Goal: Task Accomplishment & Management: Manage account settings

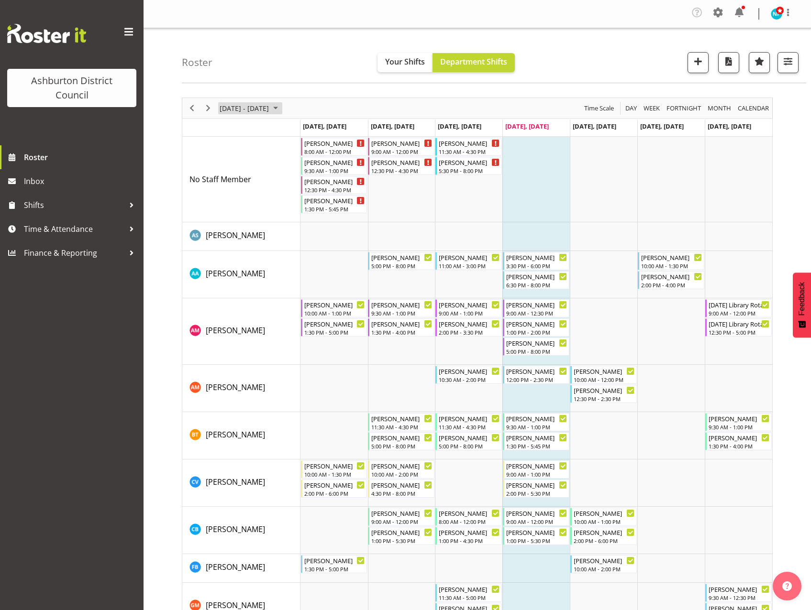
click at [281, 110] on span "September 01 - 07, 2025" at bounding box center [275, 108] width 11 height 12
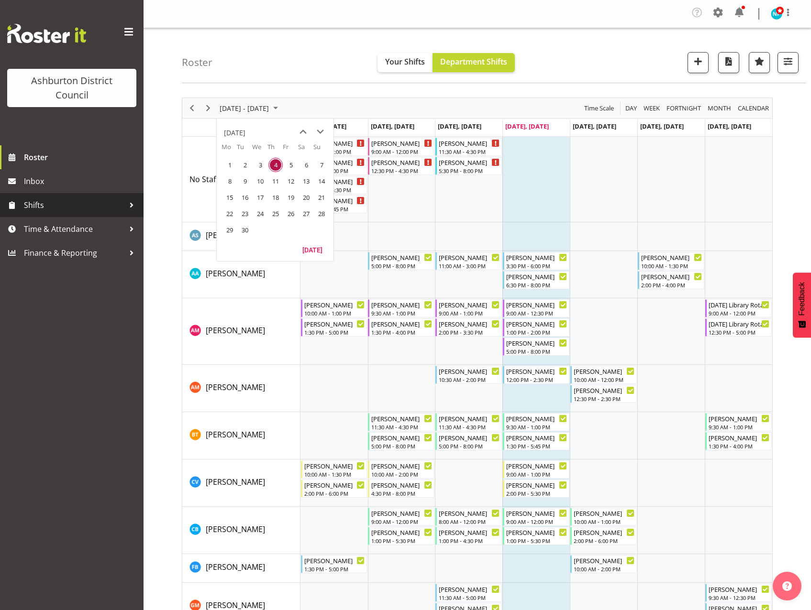
click at [31, 208] on span "Shifts" at bounding box center [74, 205] width 100 height 14
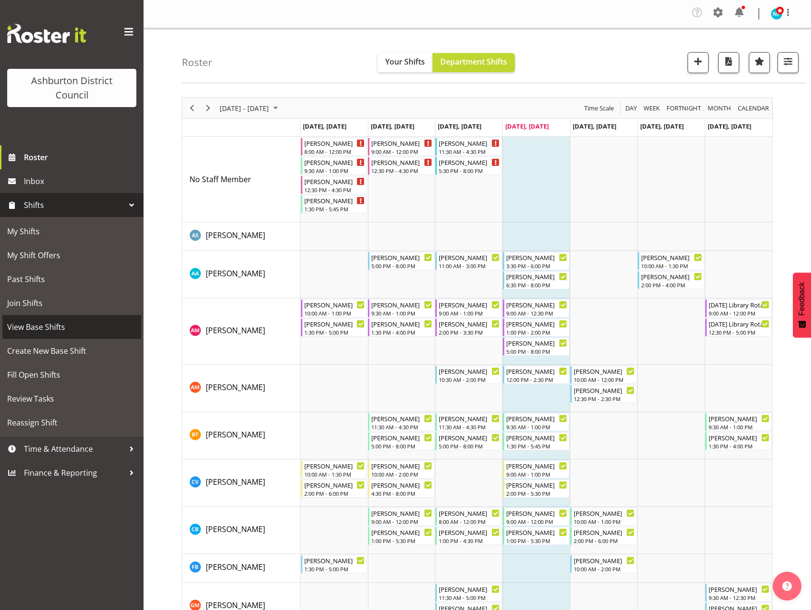
click at [44, 333] on span "View Base Shifts" at bounding box center [71, 327] width 129 height 14
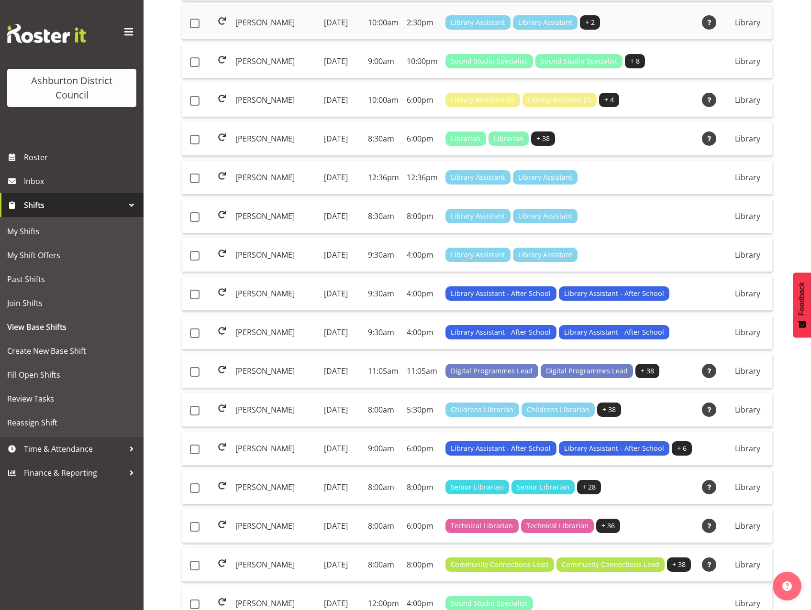
scroll to position [502, 0]
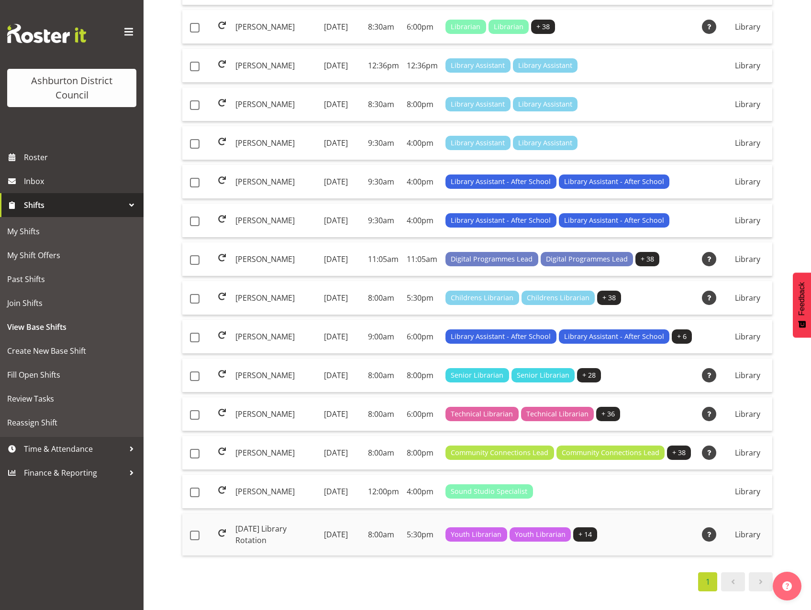
click at [250, 522] on td "[DATE] Library Rotation" at bounding box center [275, 535] width 88 height 42
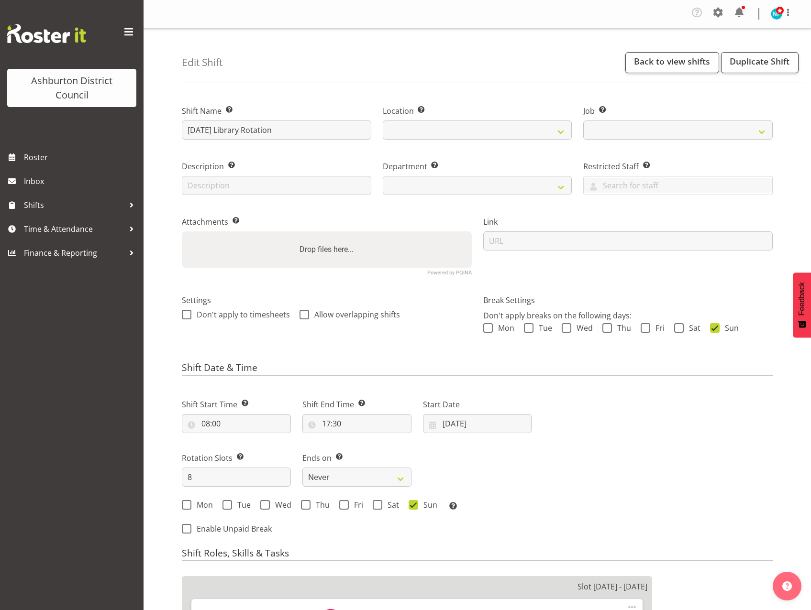
select select
select select "6995"
select select
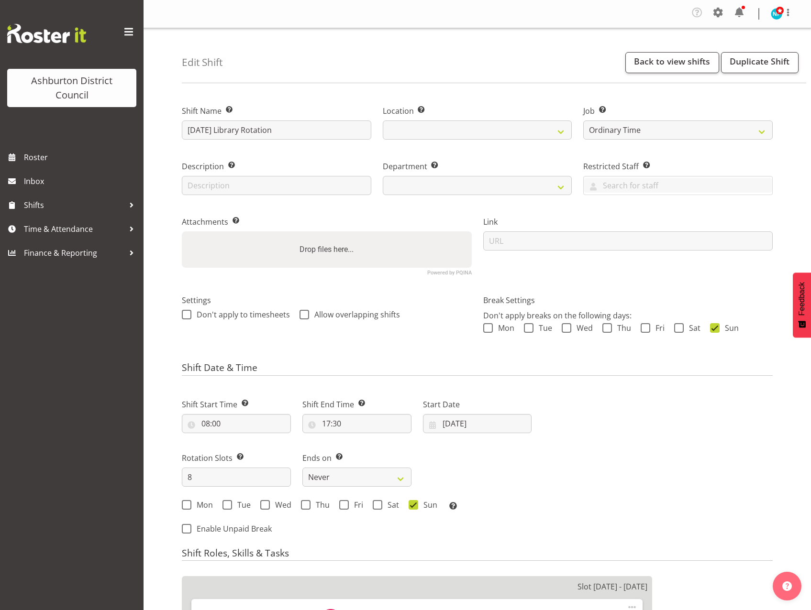
select select
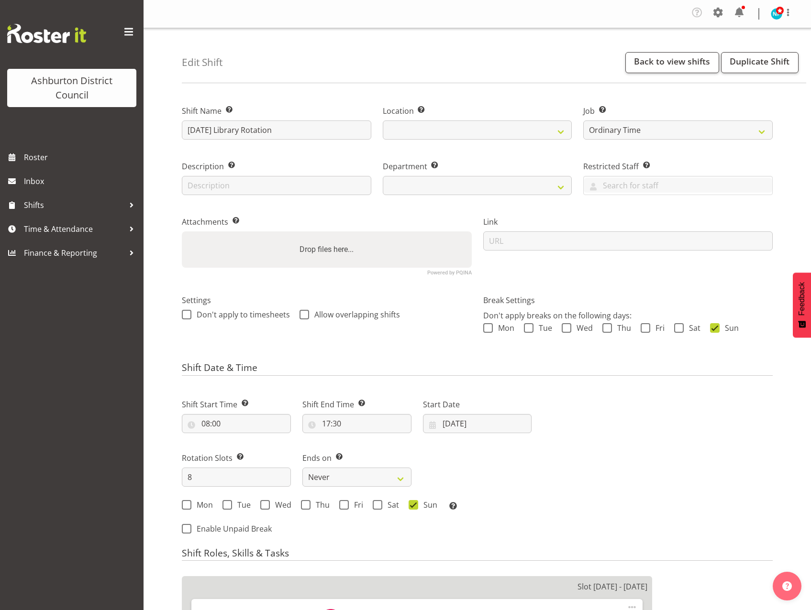
select select "1180"
select select "824"
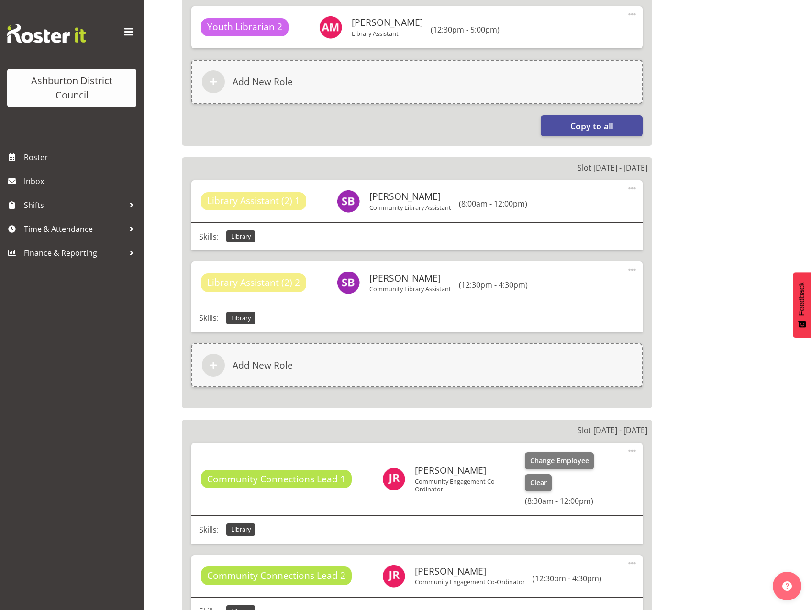
scroll to position [627, 0]
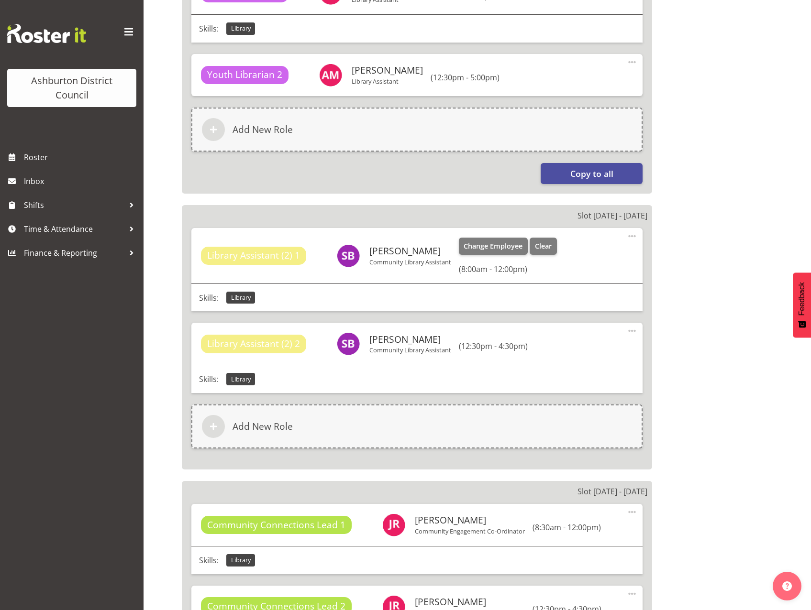
click at [630, 240] on span at bounding box center [631, 235] width 11 height 11
click at [598, 260] on link "Edit" at bounding box center [592, 259] width 92 height 17
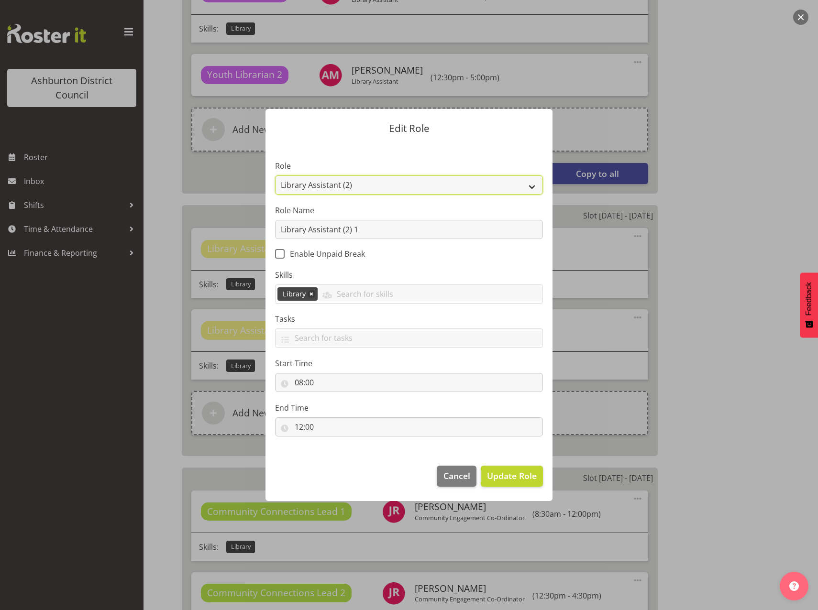
click at [530, 180] on select "AAGM Deputy Director AAGM Director Archivist Childrens Librarian Collections & …" at bounding box center [409, 185] width 268 height 19
select select "1345"
click at [275, 176] on select "AAGM Deputy Director AAGM Director Archivist Childrens Librarian Collections & …" at bounding box center [409, 185] width 268 height 19
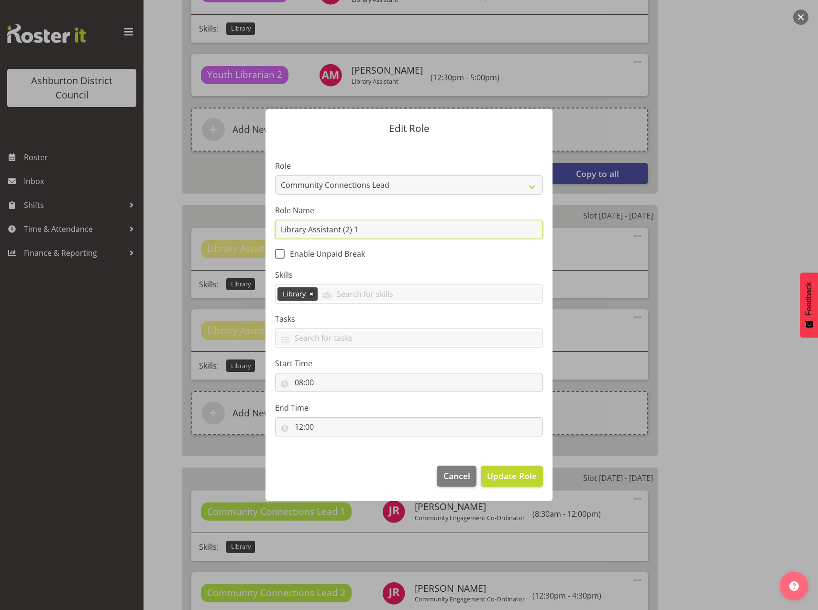
drag, startPoint x: 382, startPoint y: 232, endPoint x: 209, endPoint y: 232, distance: 172.6
click at [209, 232] on form "Edit Role Role AAGM Deputy Director AAGM Director Archivist Childrens Librarian…" at bounding box center [408, 304] width 459 height 439
paste input "text"
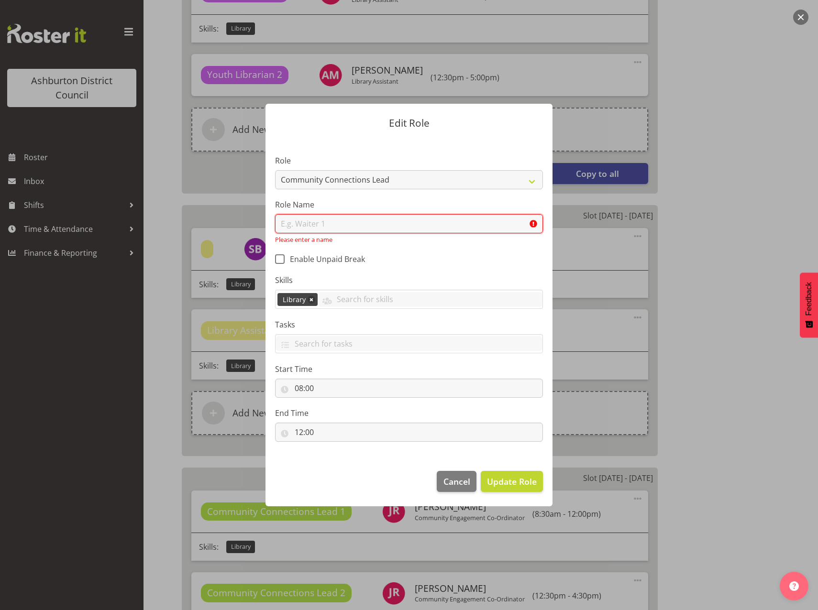
click at [368, 230] on input "text" at bounding box center [409, 223] width 268 height 19
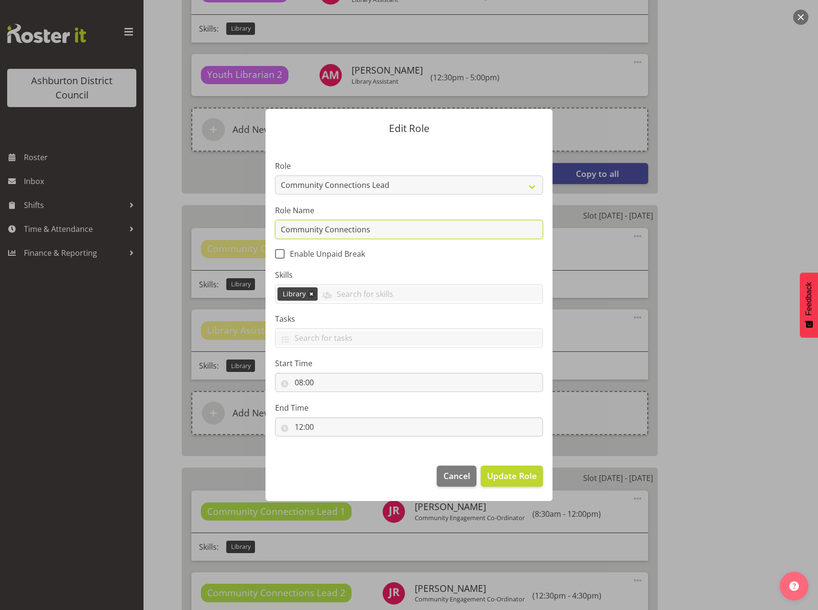
type input "Community Connections Lead"
click at [514, 474] on span "Update Role" at bounding box center [512, 476] width 50 height 12
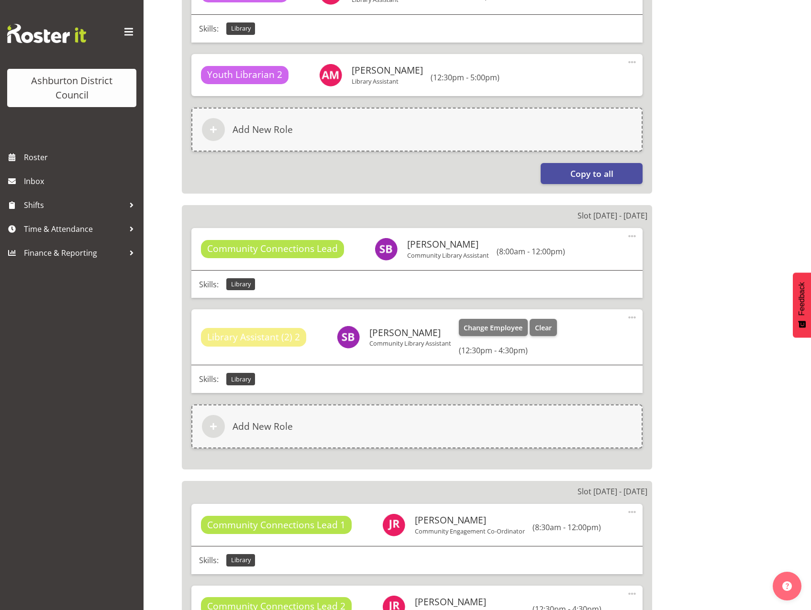
click at [635, 317] on span at bounding box center [631, 317] width 11 height 11
click at [594, 347] on link "Edit" at bounding box center [592, 340] width 92 height 17
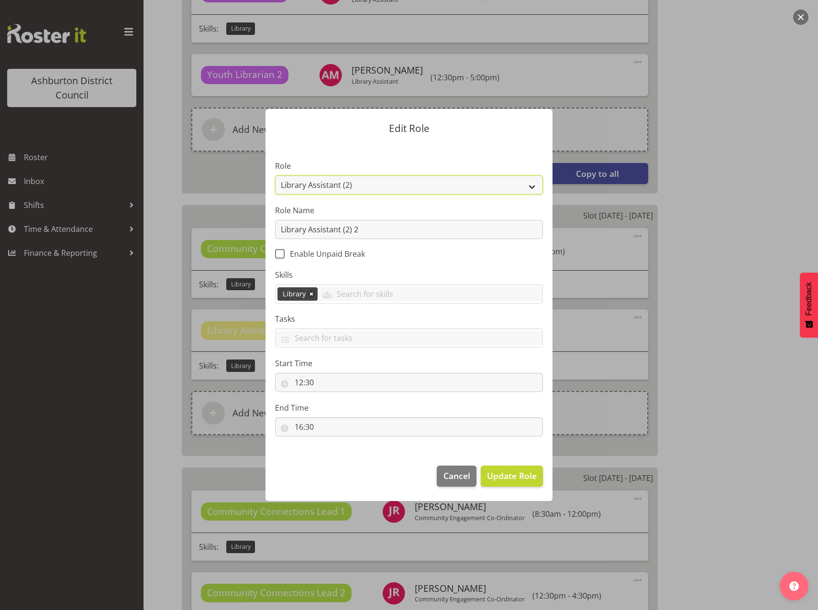
click at [531, 191] on select "AAGM Deputy Director AAGM Director Archivist Childrens Librarian Collections & …" at bounding box center [409, 185] width 268 height 19
select select "1345"
click at [275, 176] on select "AAGM Deputy Director AAGM Director Archivist Childrens Librarian Collections & …" at bounding box center [409, 185] width 268 height 19
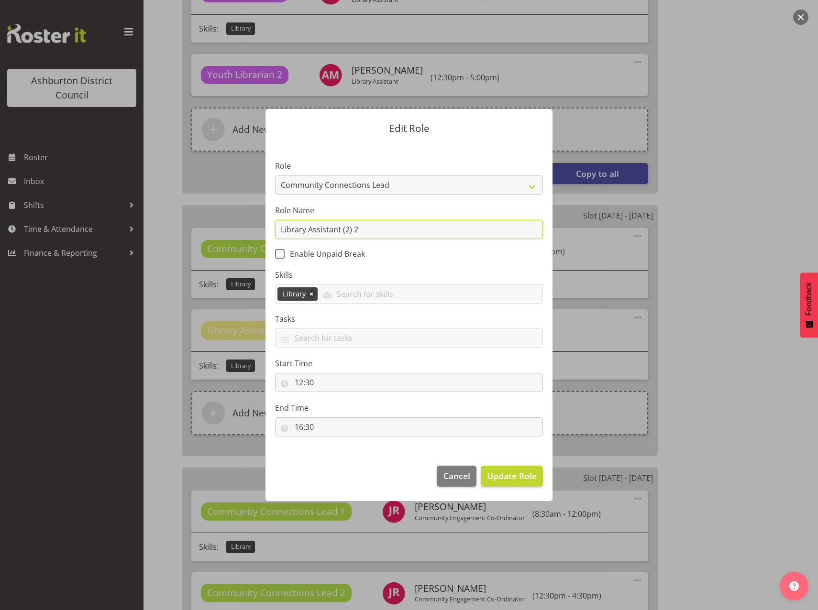
drag, startPoint x: 395, startPoint y: 229, endPoint x: 153, endPoint y: 233, distance: 243.0
click at [153, 233] on div "Edit Role Role AAGM Deputy Director AAGM Director Archivist Childrens Librarian…" at bounding box center [409, 305] width 818 height 610
type input "Community Connections Lead"
click at [505, 464] on footer "Cancel Update Role" at bounding box center [408, 478] width 287 height 45
click at [521, 478] on span "Update Role" at bounding box center [512, 476] width 50 height 12
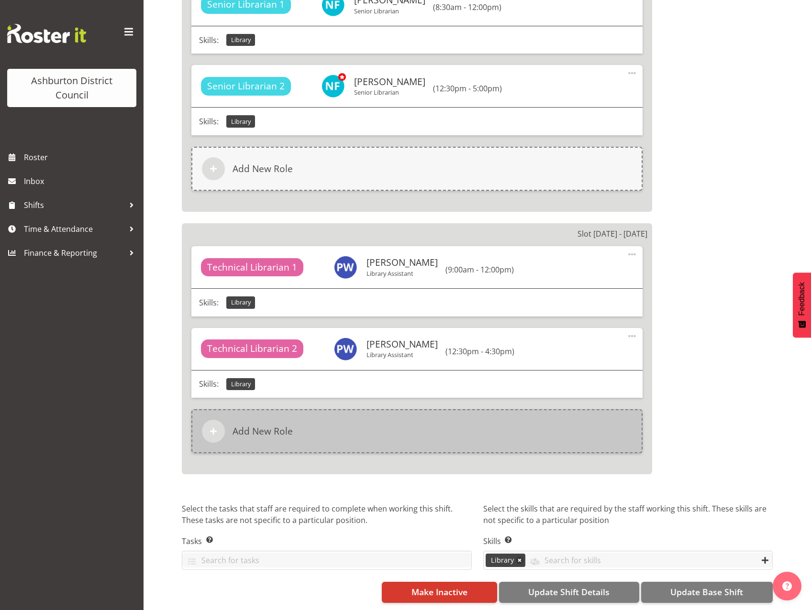
scroll to position [2192, 0]
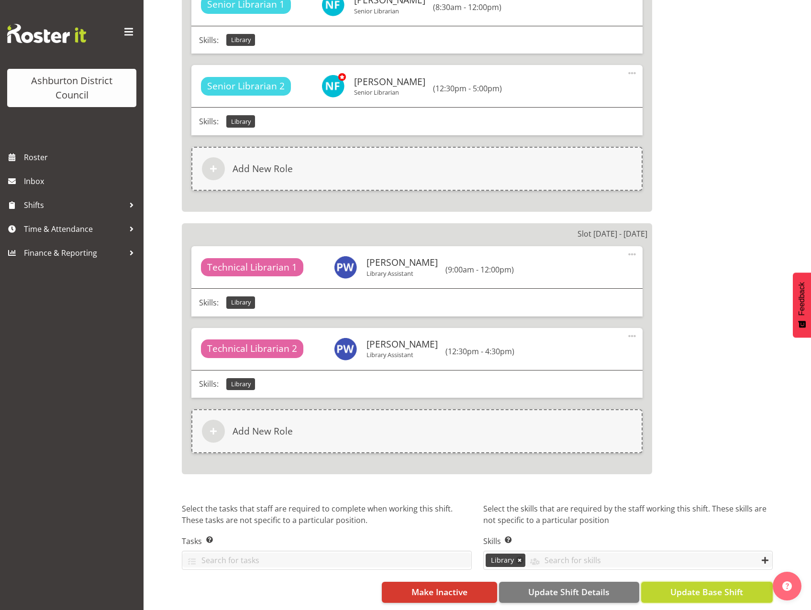
click at [695, 589] on span "Update Base Shift" at bounding box center [706, 592] width 73 height 12
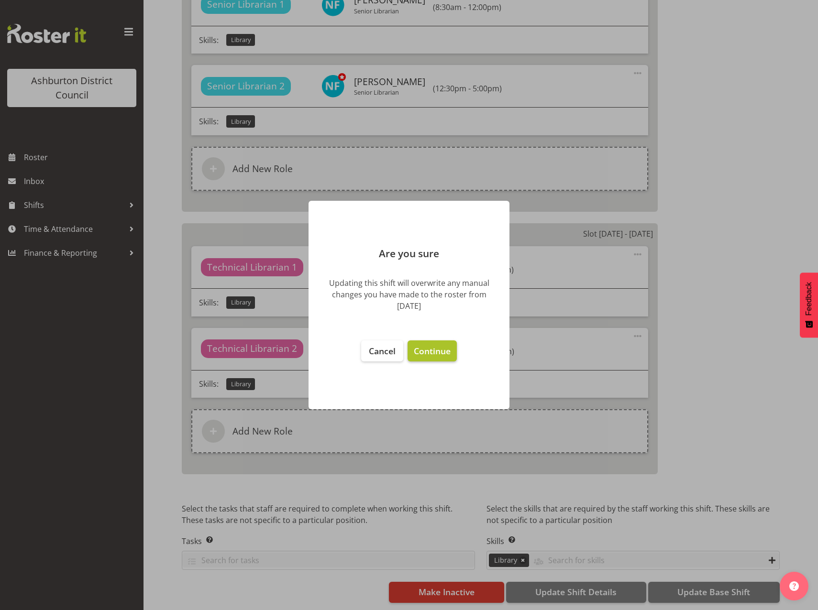
drag, startPoint x: 429, startPoint y: 346, endPoint x: 435, endPoint y: 351, distance: 8.1
click at [432, 350] on span "Continue" at bounding box center [432, 350] width 37 height 11
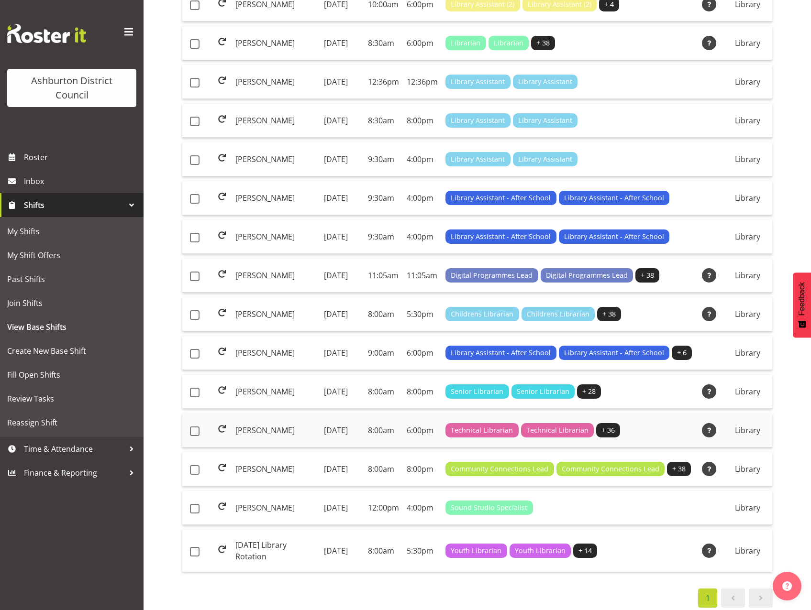
scroll to position [502, 0]
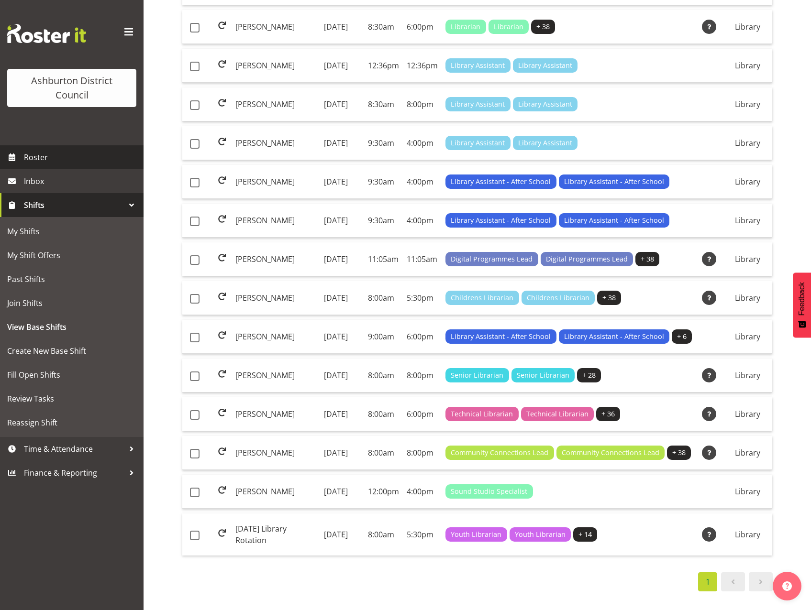
click at [55, 163] on span "Roster" at bounding box center [81, 157] width 115 height 14
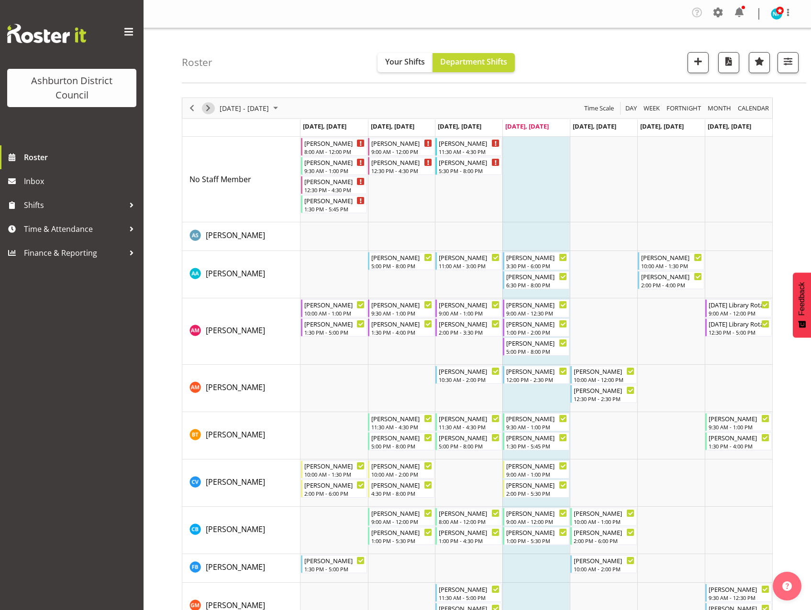
click at [205, 109] on span "Next" at bounding box center [207, 108] width 11 height 12
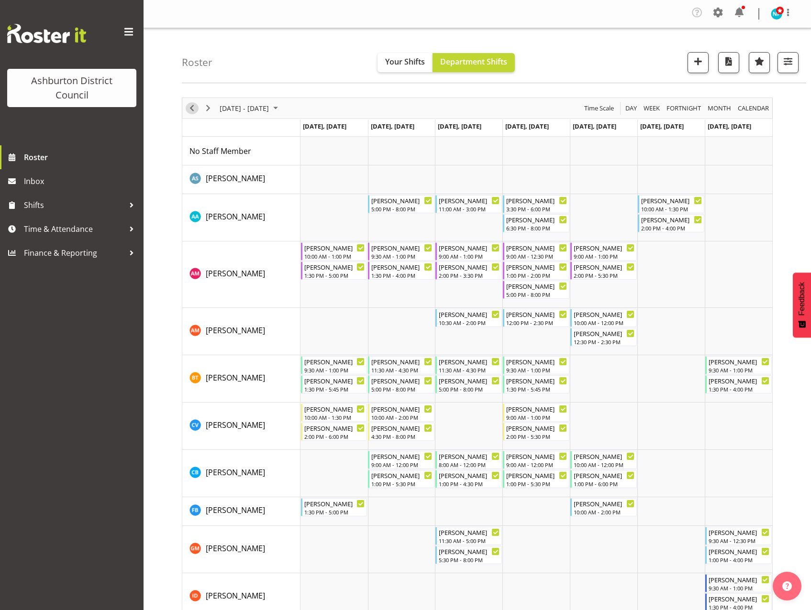
click at [191, 107] on span "Previous" at bounding box center [191, 108] width 11 height 12
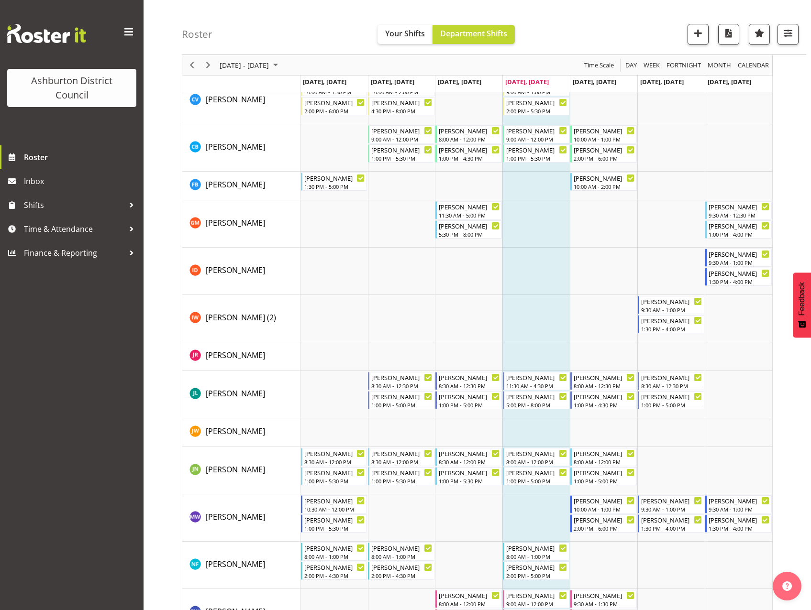
scroll to position [521, 0]
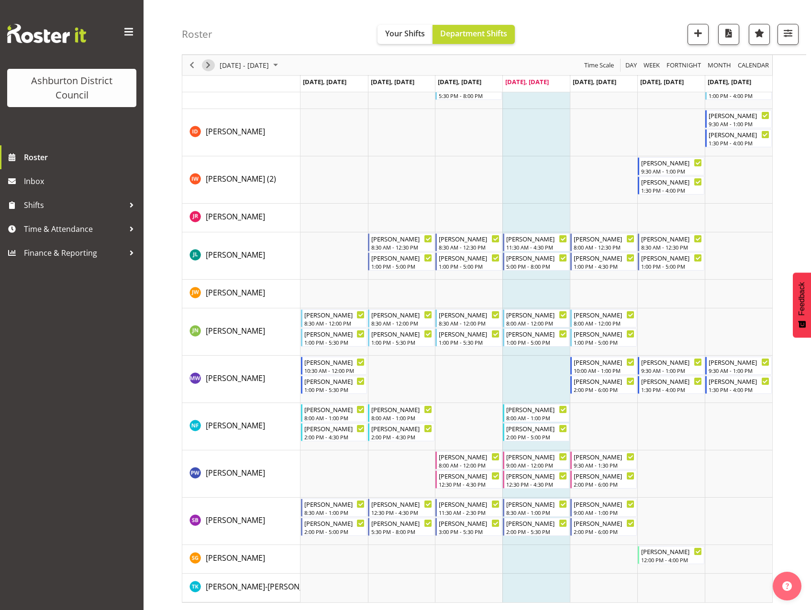
click at [210, 67] on span "Next" at bounding box center [207, 65] width 11 height 12
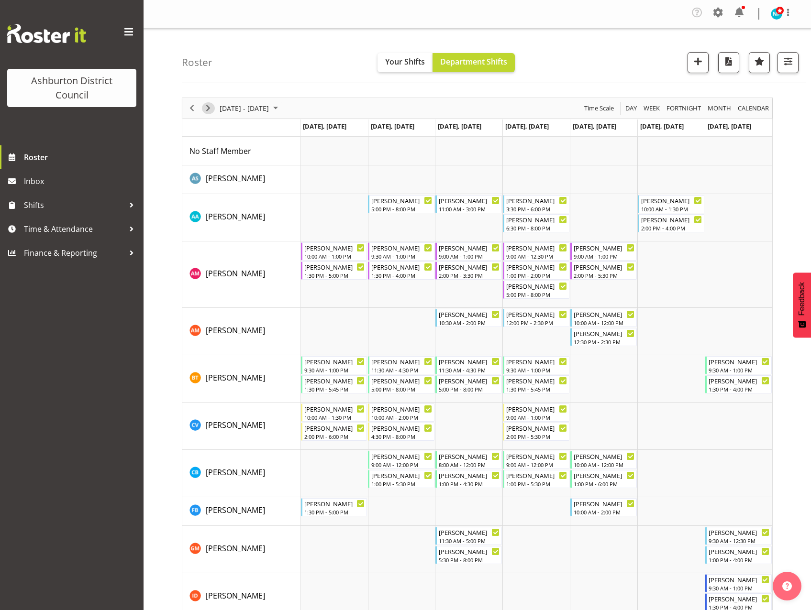
click at [208, 103] on span "Next" at bounding box center [207, 108] width 11 height 12
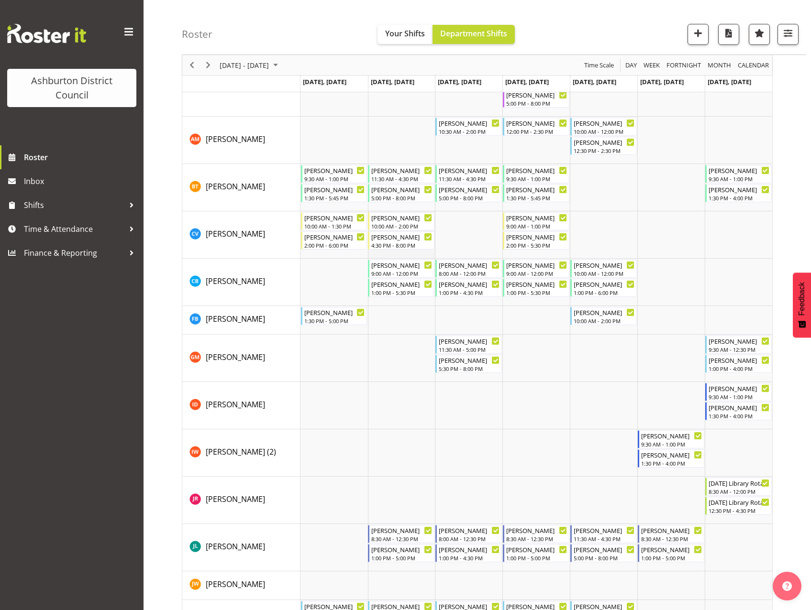
scroll to position [48, 0]
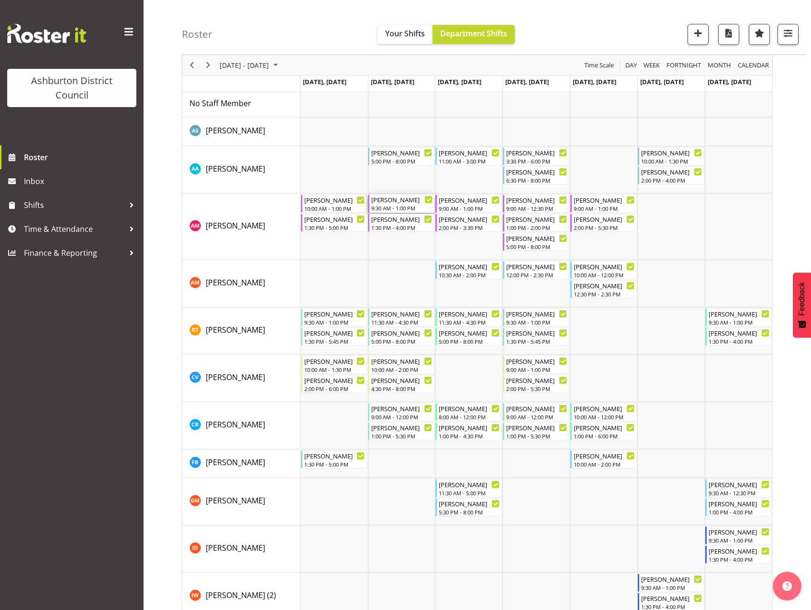
click at [399, 206] on div "9:30 AM - 1:00 PM" at bounding box center [401, 208] width 61 height 8
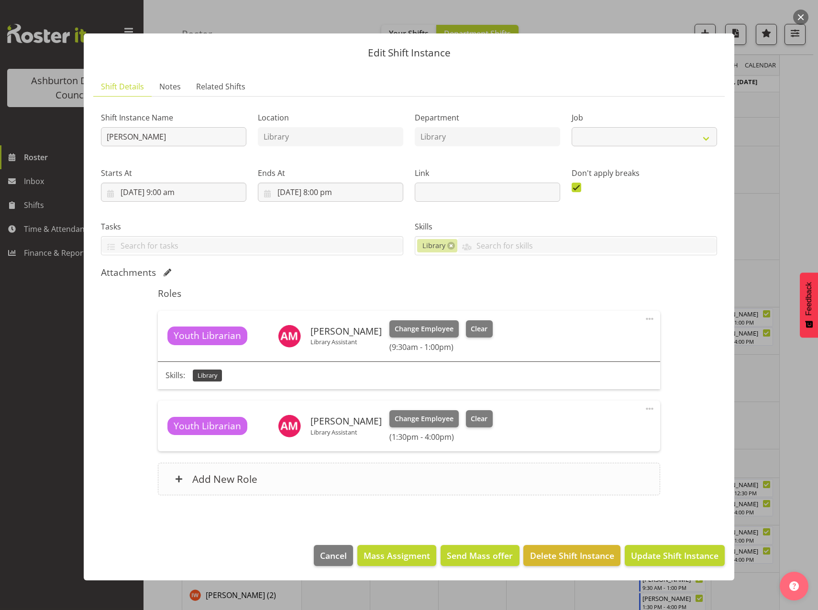
select select "6995"
click at [471, 329] on span "Clear" at bounding box center [479, 329] width 17 height 11
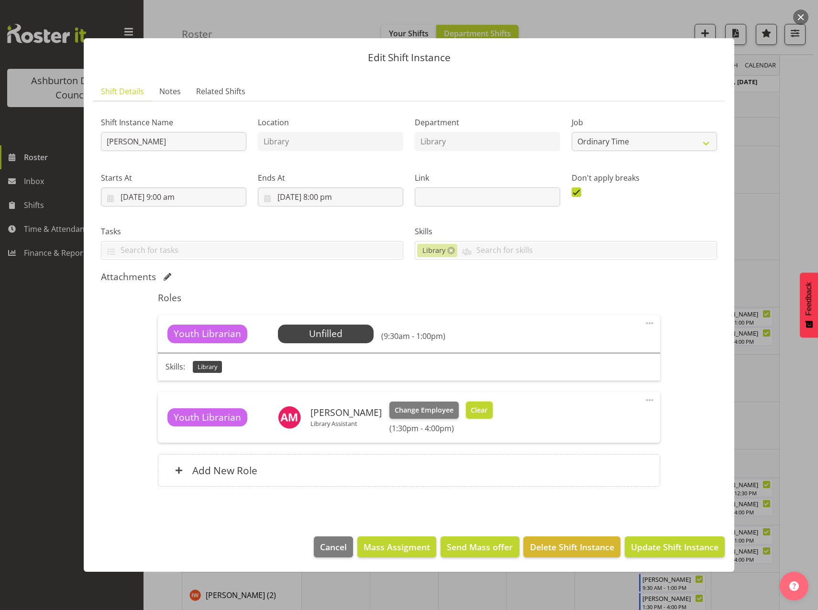
click at [471, 412] on span "Clear" at bounding box center [479, 410] width 17 height 11
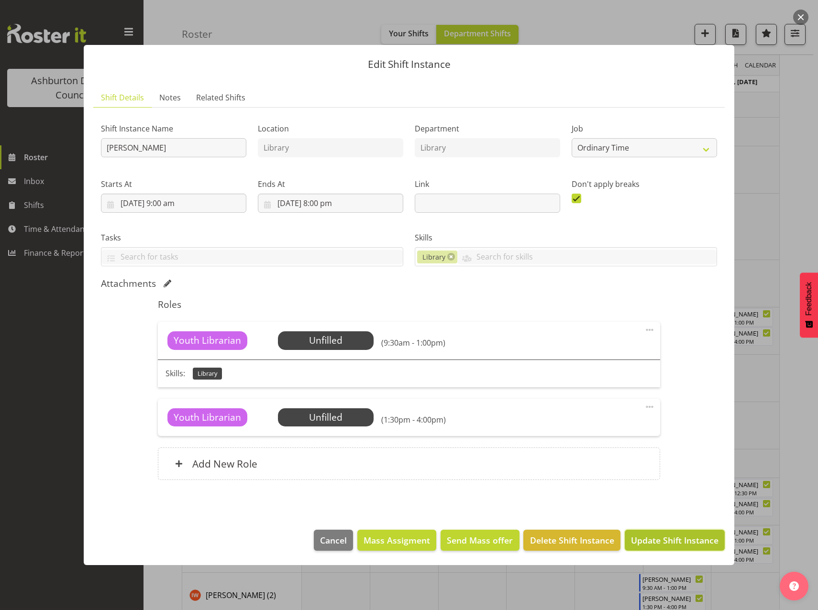
click at [683, 540] on span "Update Shift Instance" at bounding box center [675, 540] width 88 height 12
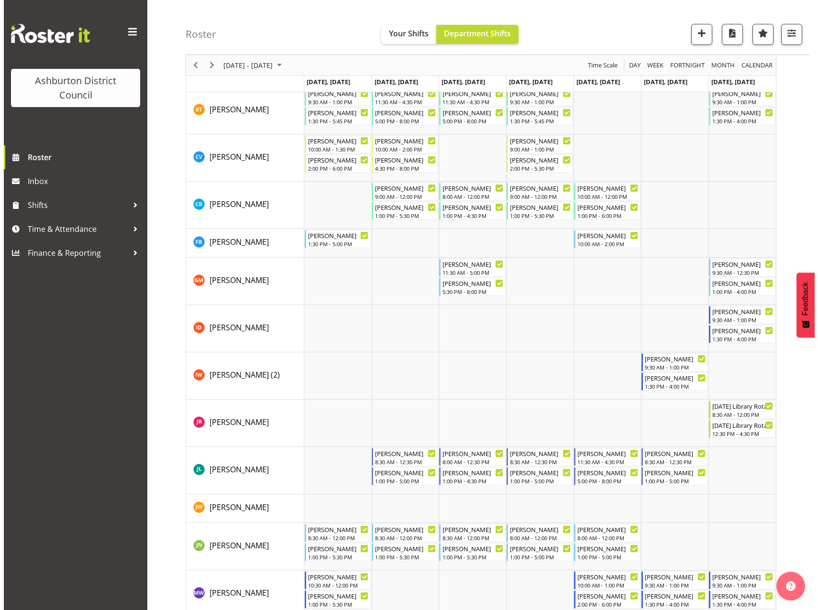
scroll to position [478, 0]
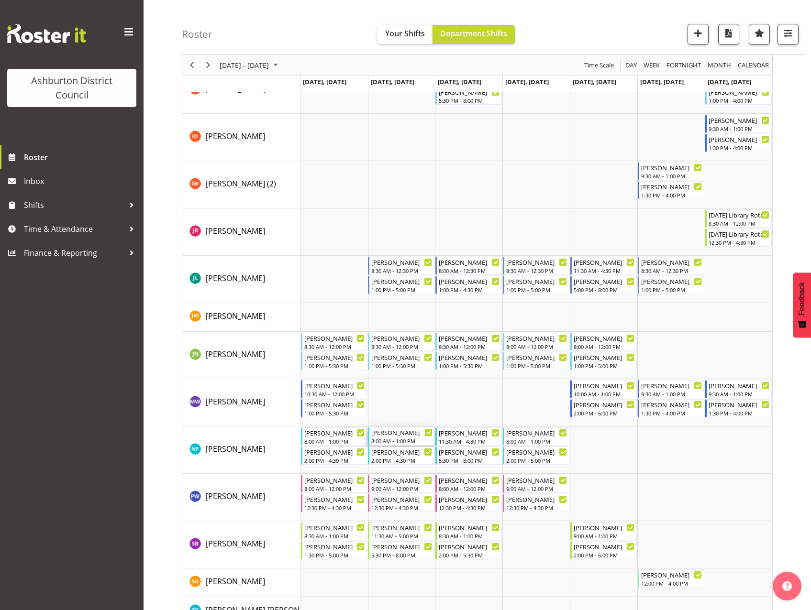
click at [395, 437] on div "[PERSON_NAME]" at bounding box center [401, 433] width 61 height 10
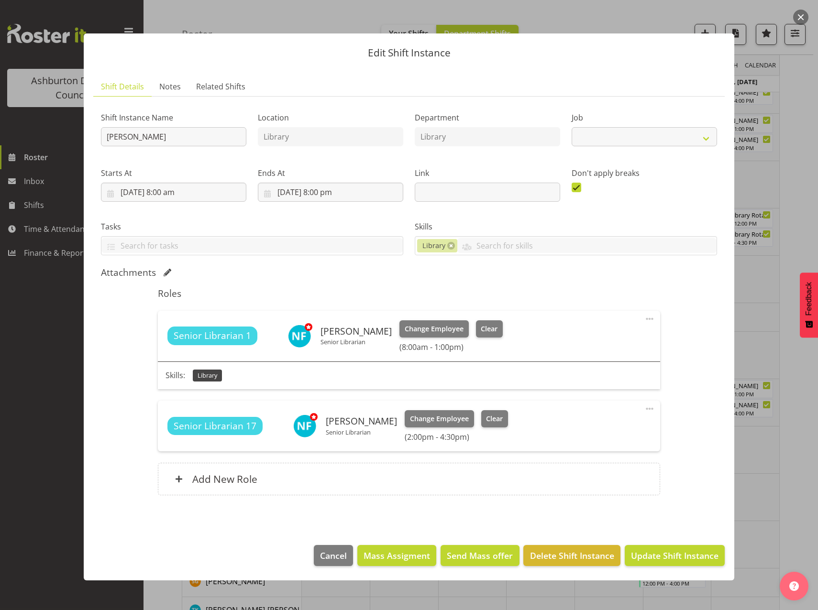
select select "6995"
drag, startPoint x: 484, startPoint y: 330, endPoint x: 496, endPoint y: 393, distance: 63.3
click at [487, 333] on span "Clear" at bounding box center [489, 329] width 17 height 11
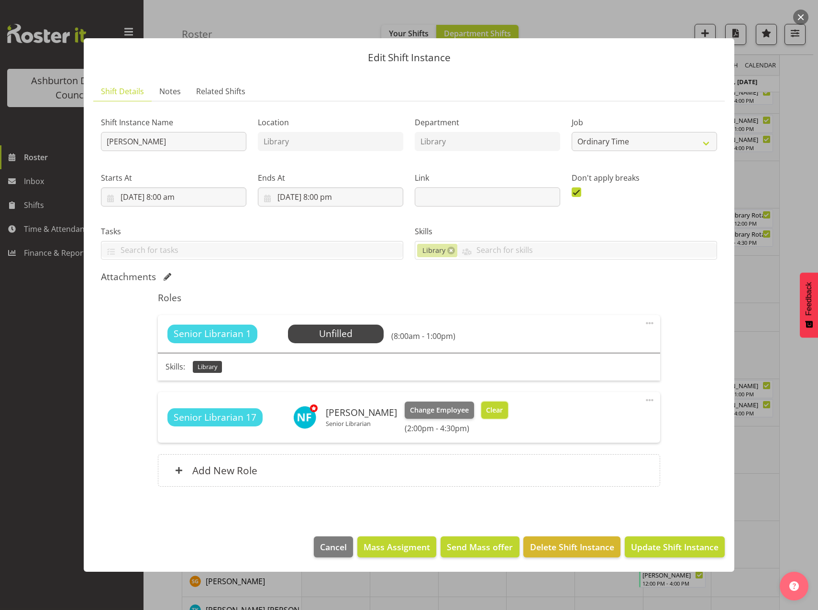
click at [493, 412] on span "Clear" at bounding box center [494, 410] width 17 height 11
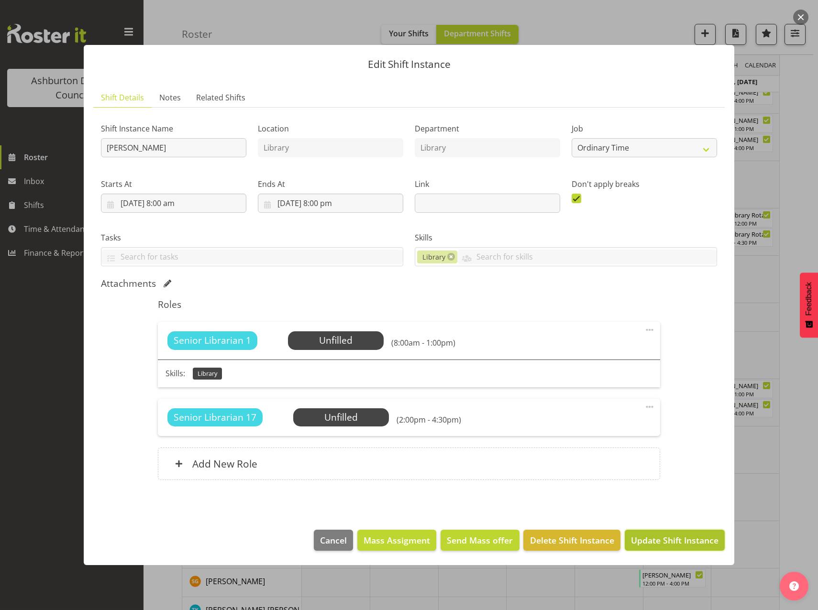
click at [650, 543] on span "Update Shift Instance" at bounding box center [675, 540] width 88 height 12
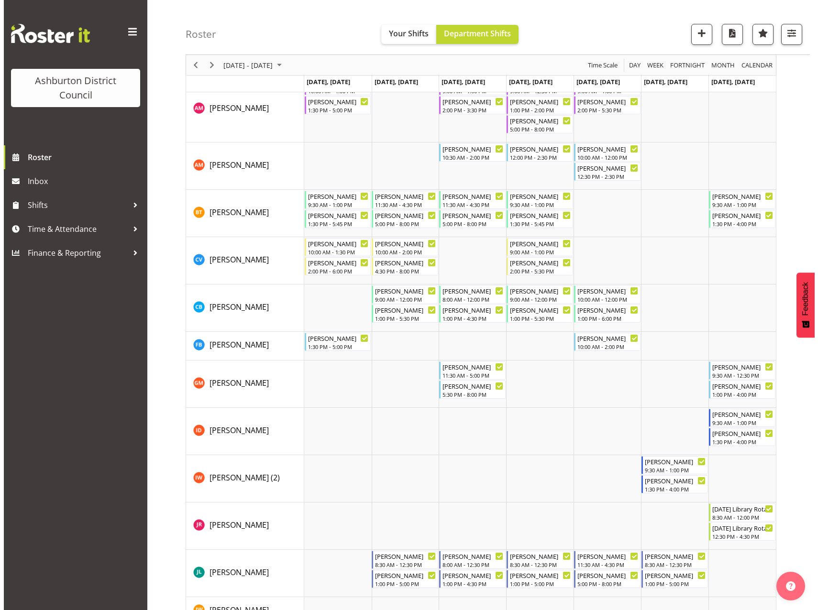
scroll to position [461, 0]
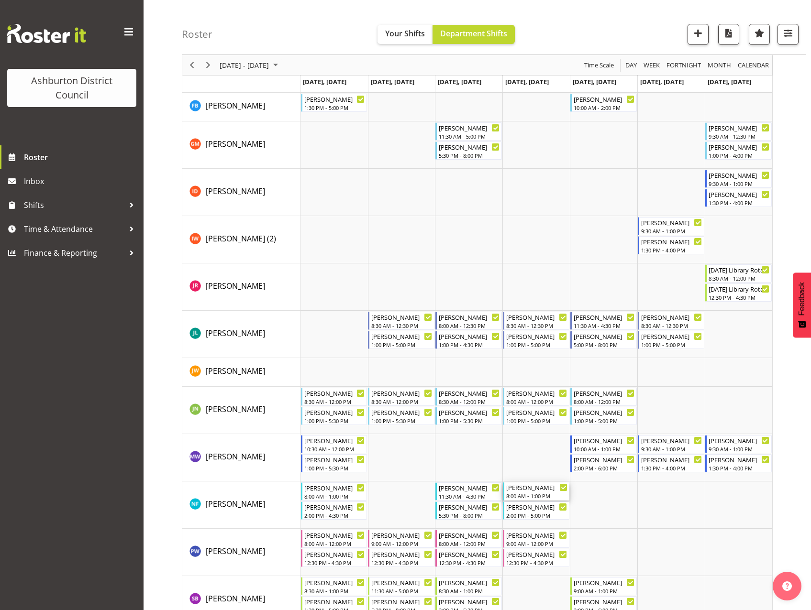
click at [538, 493] on div "8:00 AM - 1:00 PM" at bounding box center [536, 496] width 61 height 8
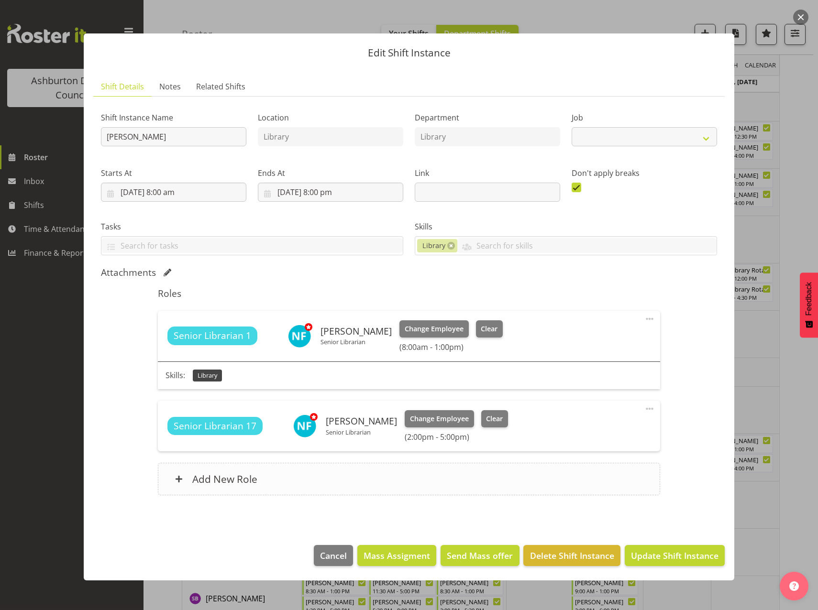
select select "6995"
click at [481, 326] on button "Clear" at bounding box center [489, 328] width 27 height 17
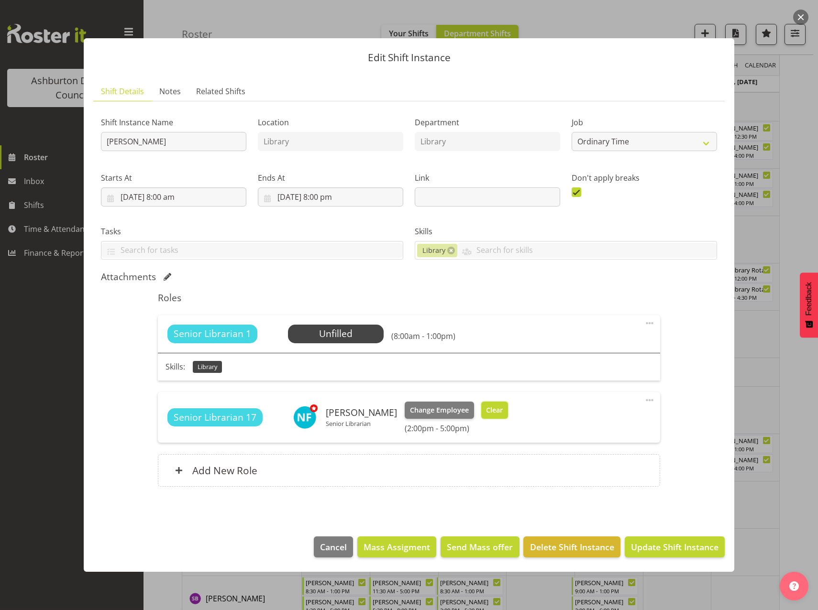
click at [503, 412] on span "Clear" at bounding box center [494, 410] width 17 height 11
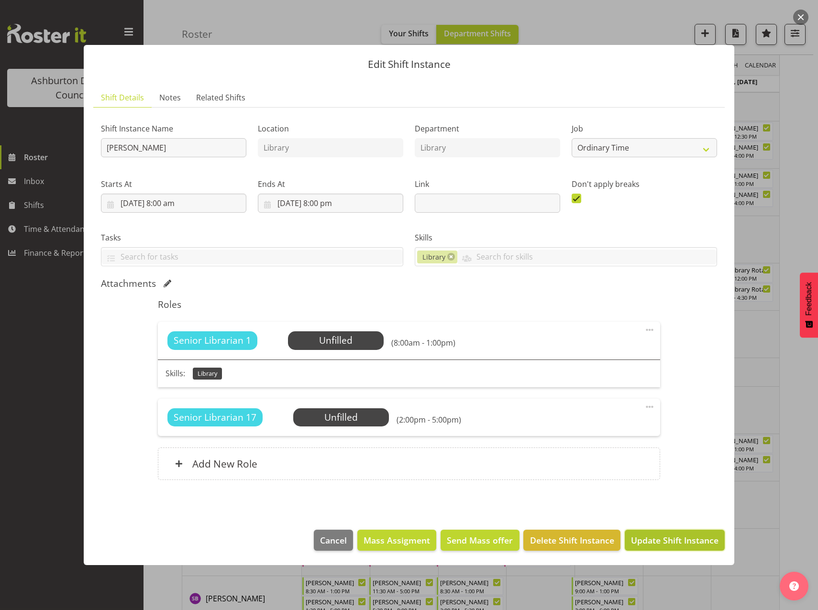
click at [685, 546] on span "Update Shift Instance" at bounding box center [675, 540] width 88 height 12
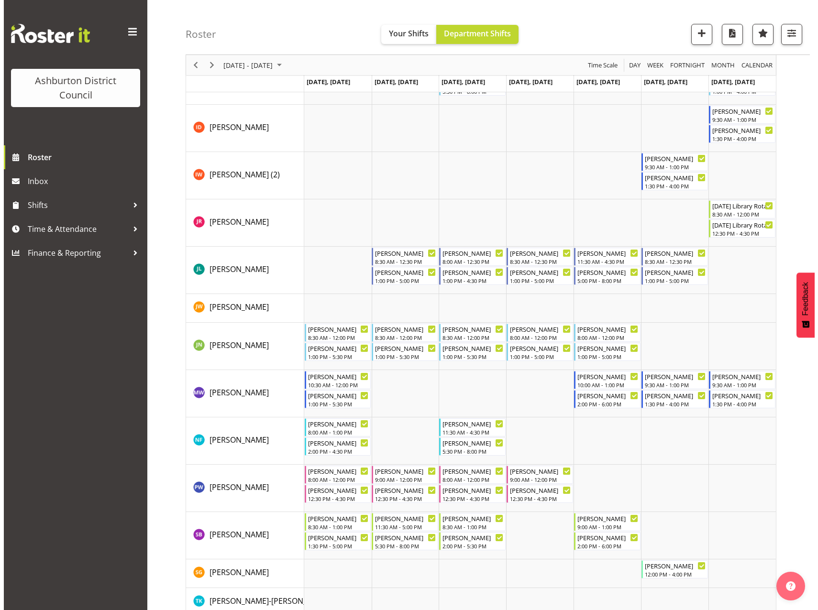
scroll to position [540, 0]
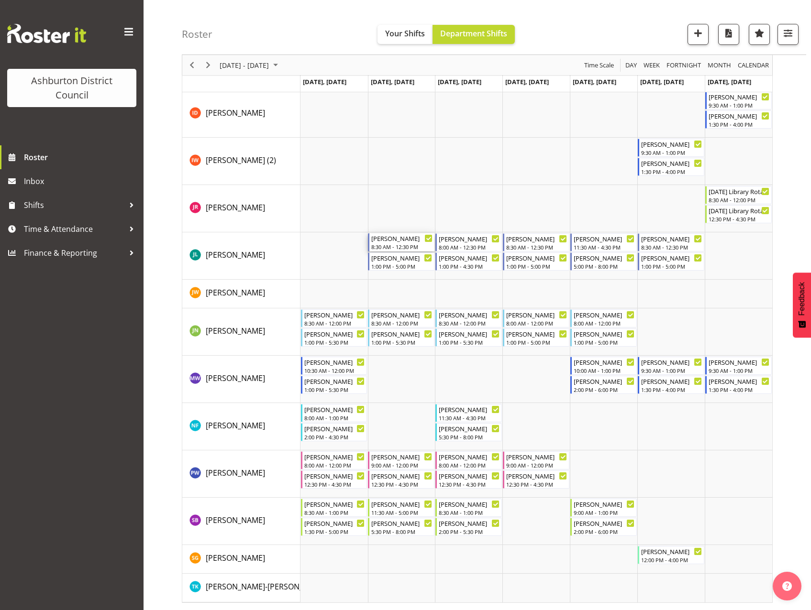
click at [402, 246] on div "8:30 AM - 12:30 PM" at bounding box center [401, 247] width 61 height 8
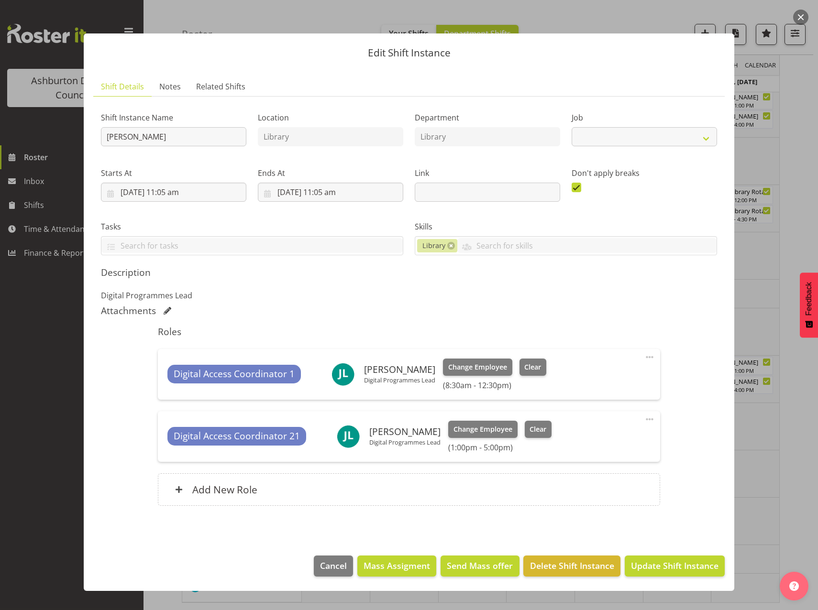
select select "6995"
click at [534, 372] on span "Clear" at bounding box center [532, 367] width 17 height 11
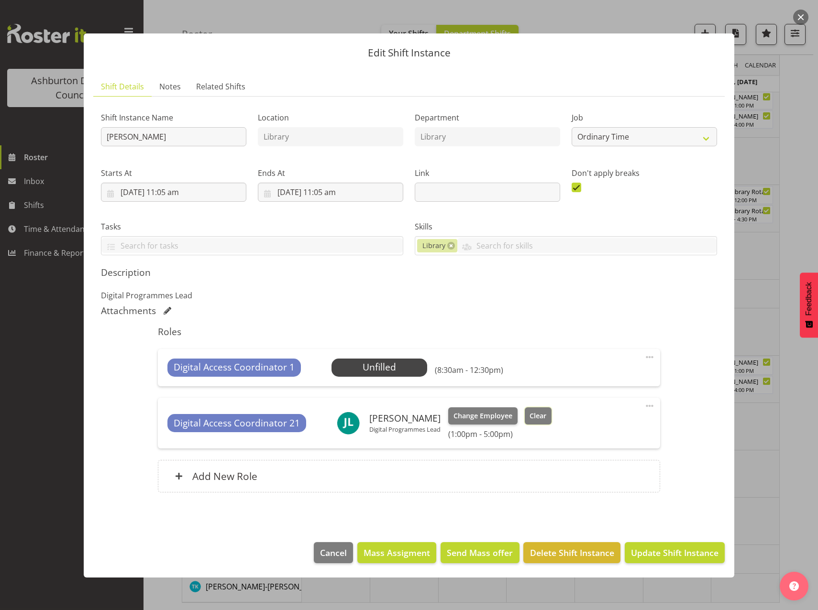
drag, startPoint x: 530, startPoint y: 418, endPoint x: 536, endPoint y: 421, distance: 6.4
click at [536, 421] on button "Clear" at bounding box center [538, 415] width 27 height 17
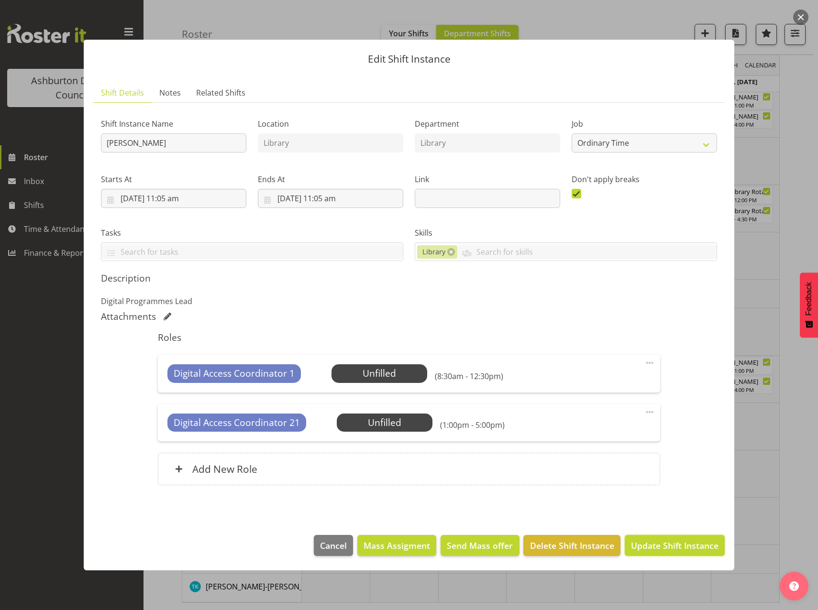
drag, startPoint x: 667, startPoint y: 540, endPoint x: 694, endPoint y: 512, distance: 39.9
click at [670, 538] on button "Update Shift Instance" at bounding box center [675, 545] width 100 height 21
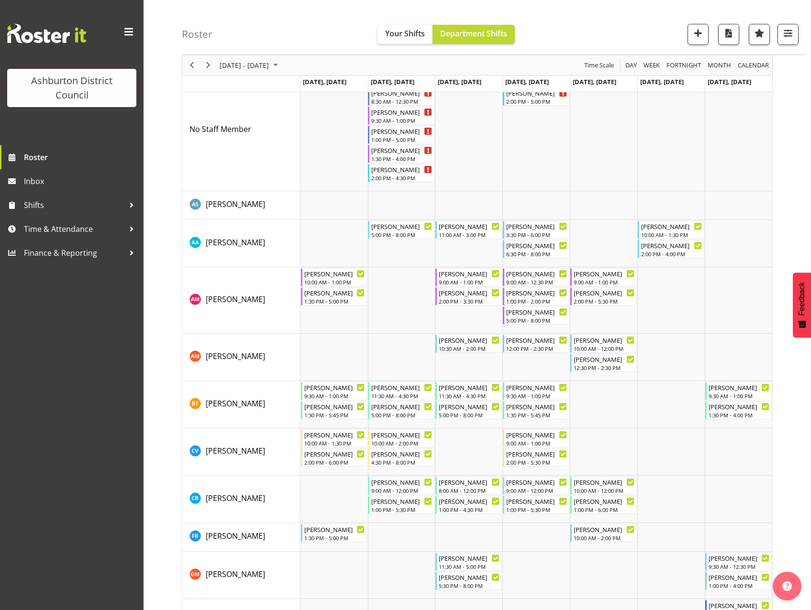
scroll to position [0, 0]
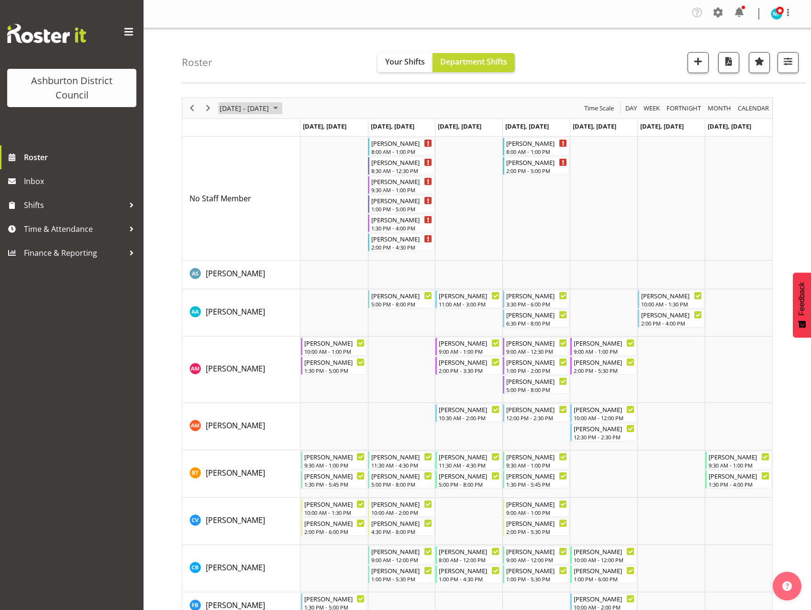
click at [281, 106] on span "September 15 - 21, 2025" at bounding box center [275, 108] width 11 height 12
click at [316, 131] on span "next month" at bounding box center [320, 131] width 17 height 17
click at [246, 216] on span "21" at bounding box center [245, 214] width 14 height 14
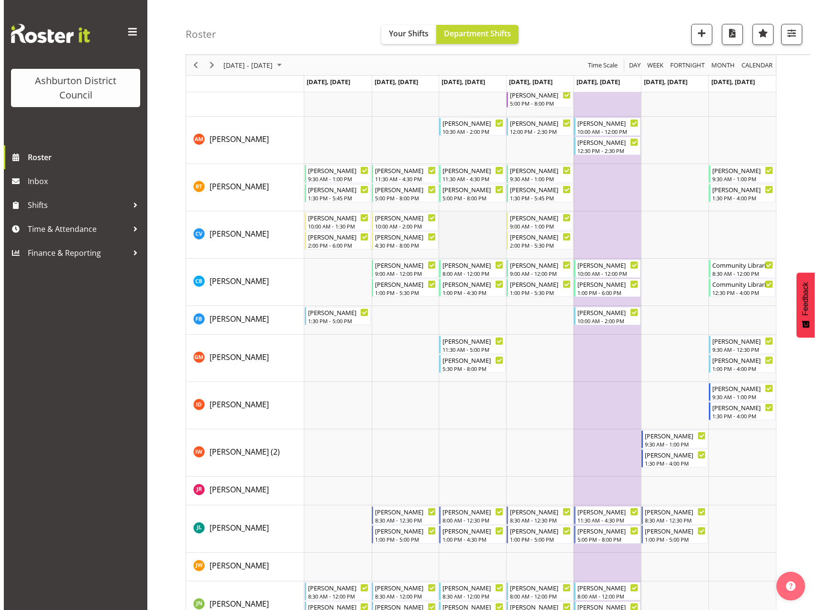
scroll to position [335, 0]
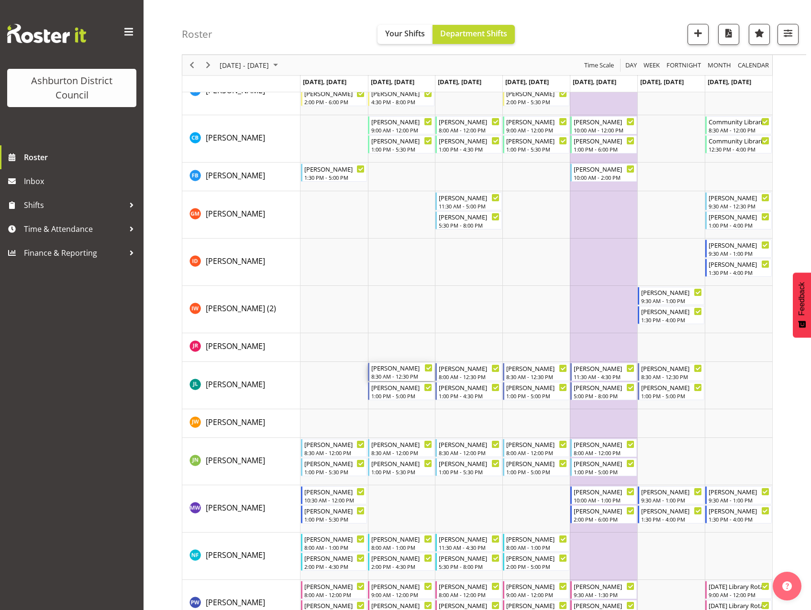
click at [402, 377] on div "8:30 AM - 12:30 PM" at bounding box center [401, 377] width 61 height 8
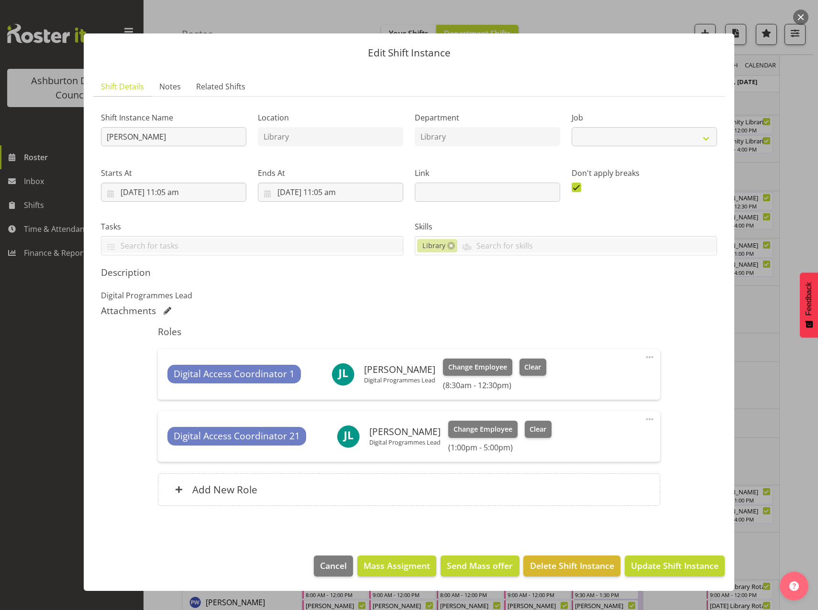
select select "6995"
click at [525, 370] on span "Clear" at bounding box center [532, 367] width 17 height 11
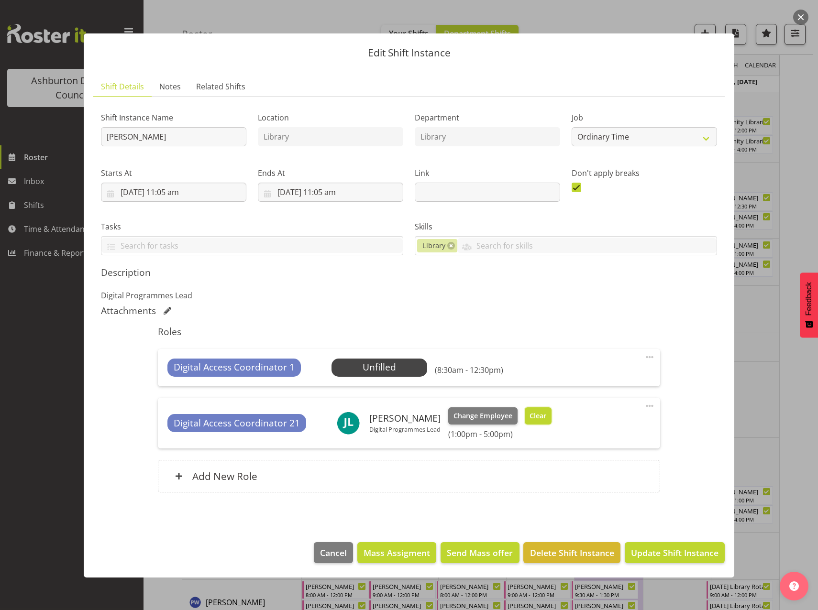
click at [534, 419] on span "Clear" at bounding box center [537, 416] width 17 height 11
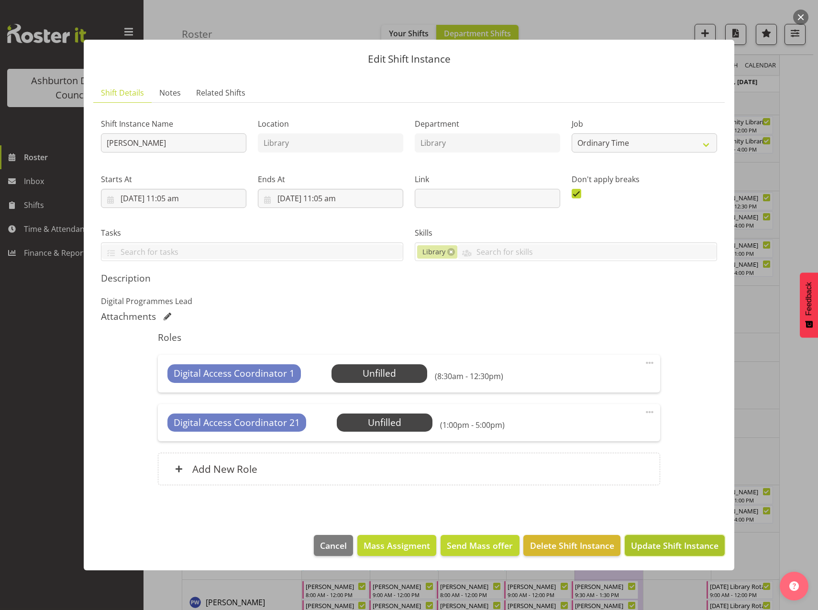
click at [672, 547] on span "Update Shift Instance" at bounding box center [675, 545] width 88 height 12
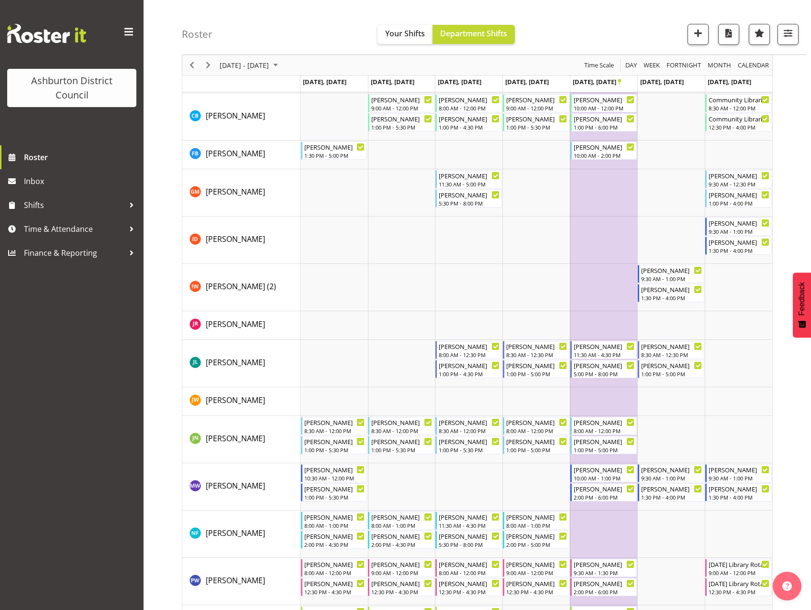
scroll to position [423, 0]
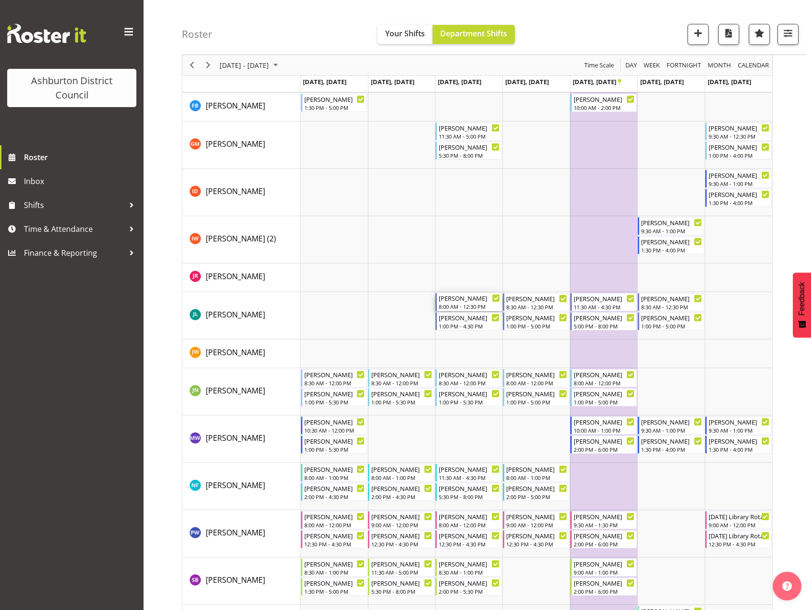
click at [483, 302] on div "[PERSON_NAME] 8:00 AM - 12:30 PM" at bounding box center [469, 302] width 61 height 18
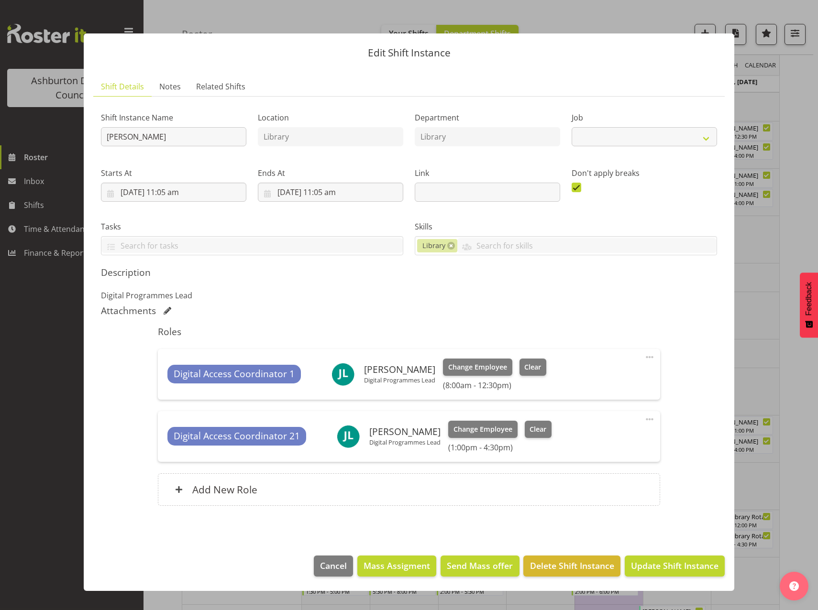
select select "6995"
click at [534, 367] on span "Clear" at bounding box center [532, 367] width 17 height 11
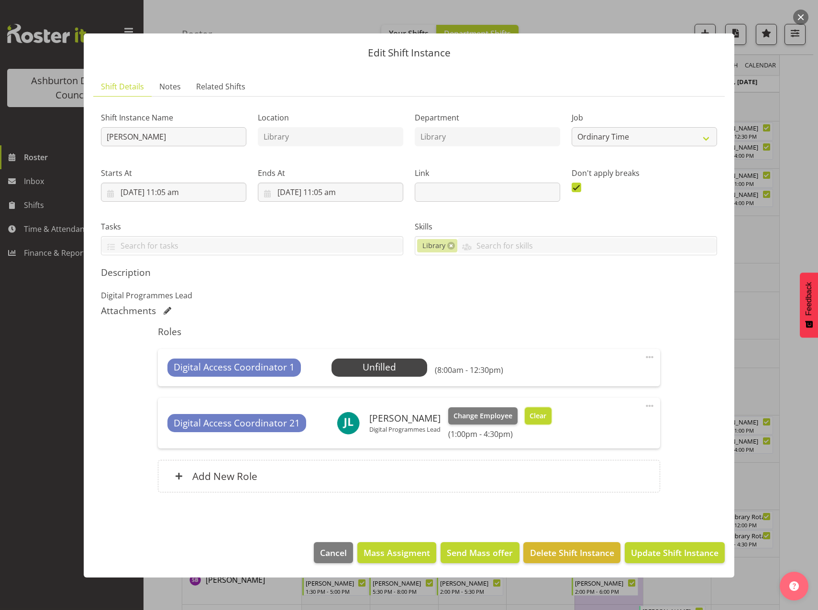
click at [535, 423] on button "Clear" at bounding box center [538, 415] width 27 height 17
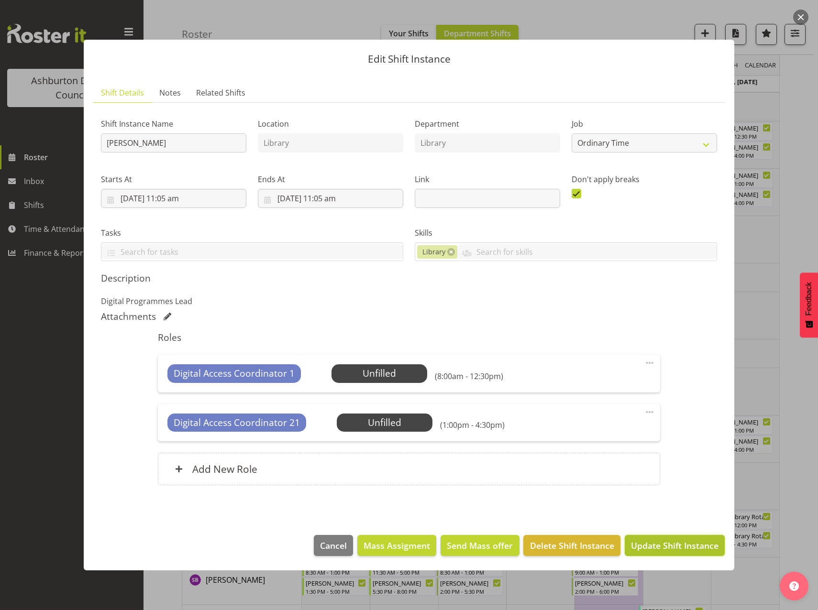
click at [683, 548] on span "Update Shift Instance" at bounding box center [675, 545] width 88 height 12
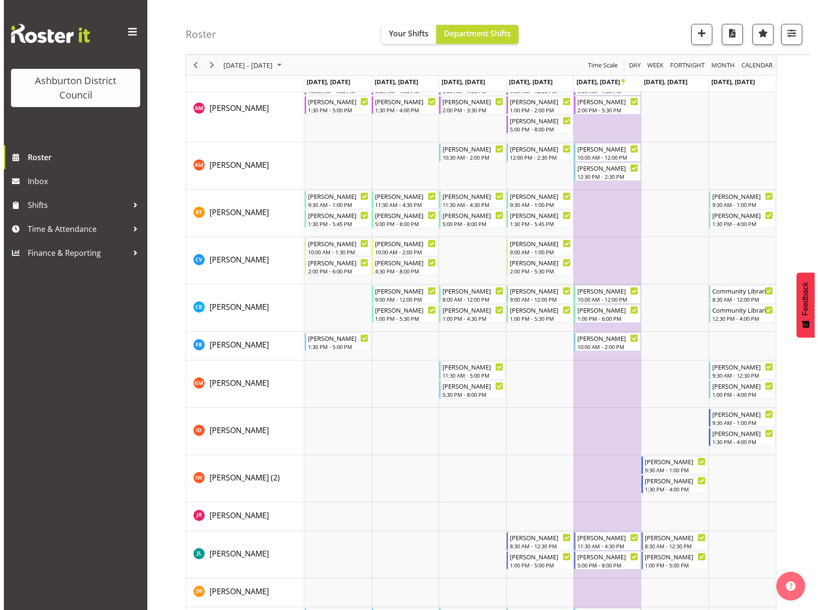
scroll to position [328, 0]
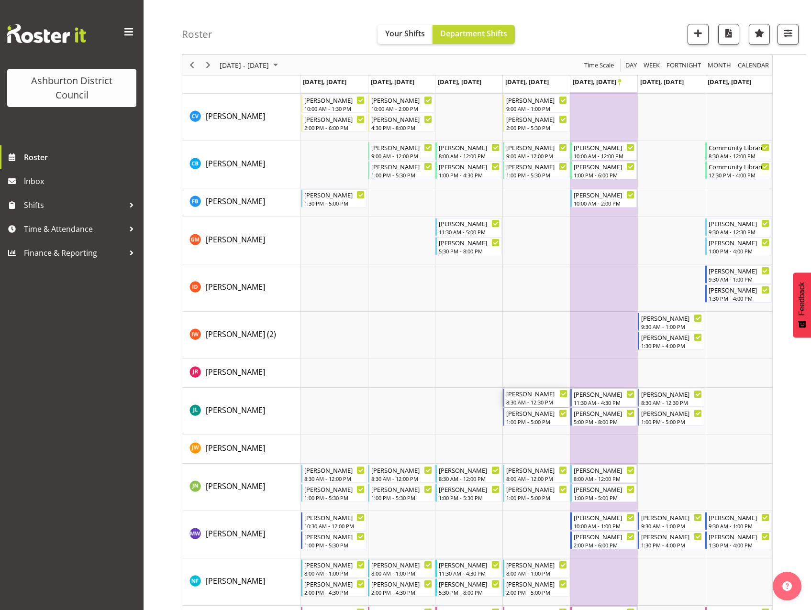
click at [531, 398] on div "[PERSON_NAME]" at bounding box center [536, 394] width 61 height 10
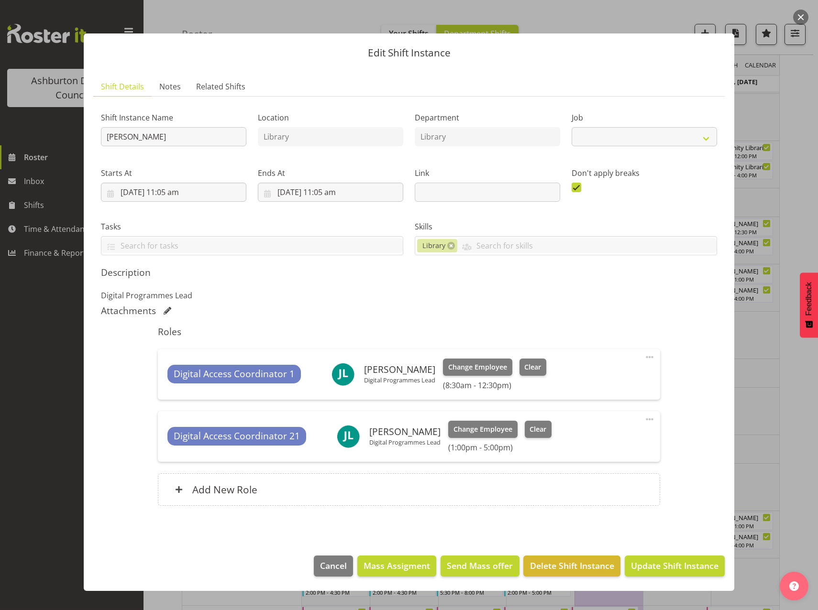
select select "6995"
click at [528, 371] on span "Clear" at bounding box center [532, 367] width 17 height 11
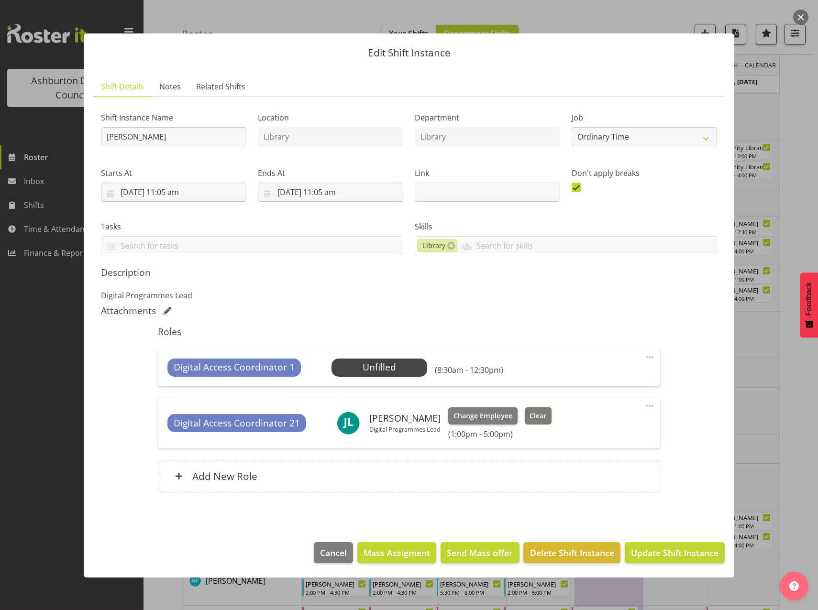
click at [538, 416] on span "Clear" at bounding box center [537, 416] width 17 height 11
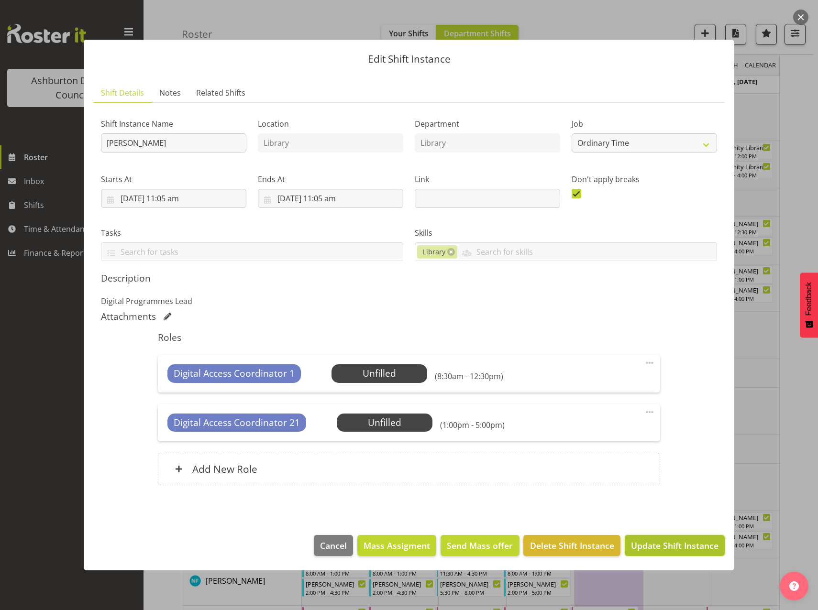
click at [665, 544] on span "Update Shift Instance" at bounding box center [675, 545] width 88 height 12
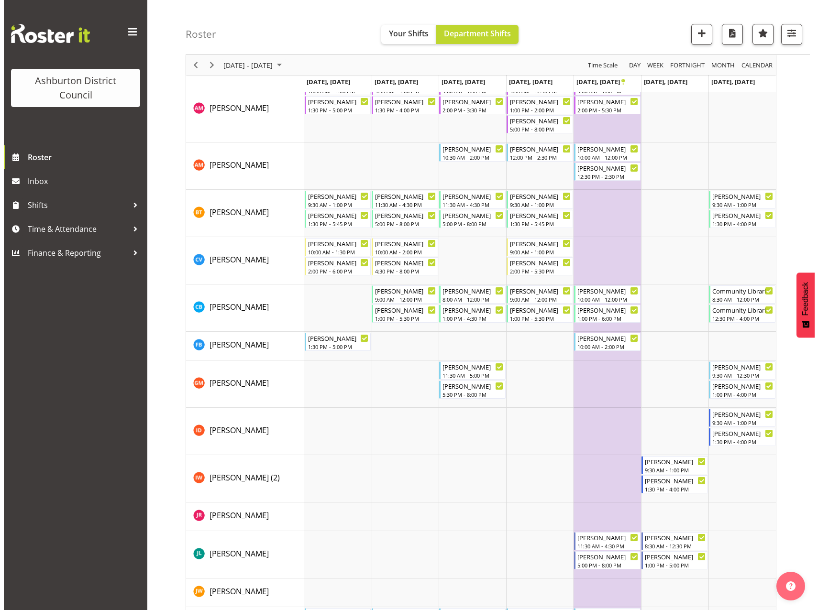
scroll to position [232, 0]
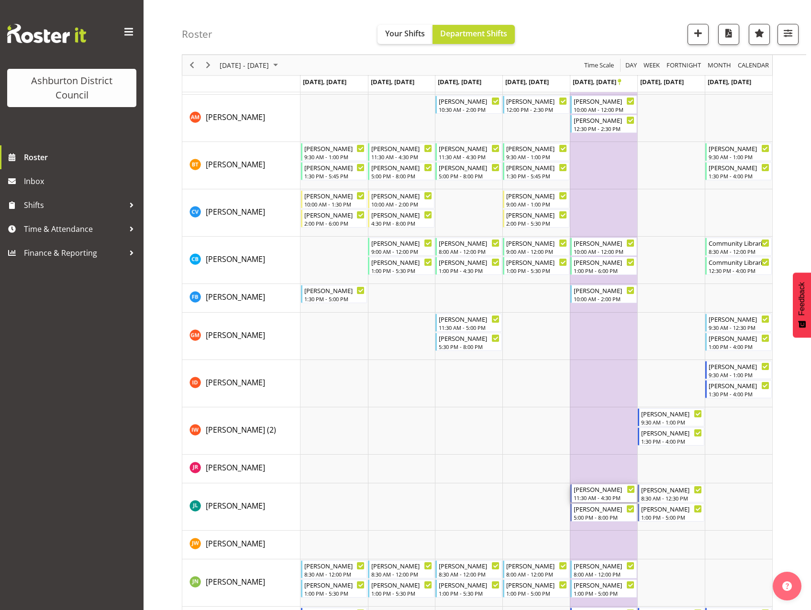
click at [599, 494] on div "11:30 AM - 4:30 PM" at bounding box center [603, 498] width 61 height 8
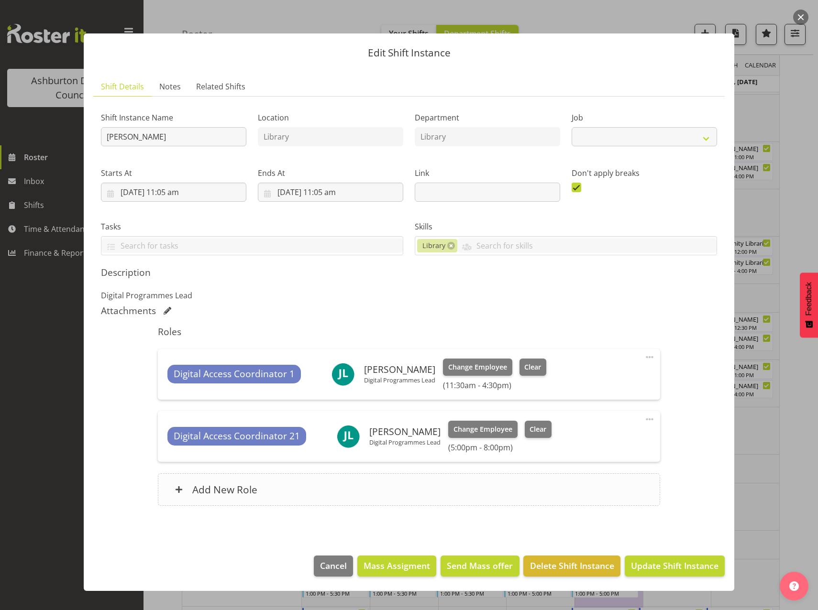
select select "6995"
click at [531, 367] on span "Clear" at bounding box center [532, 367] width 17 height 11
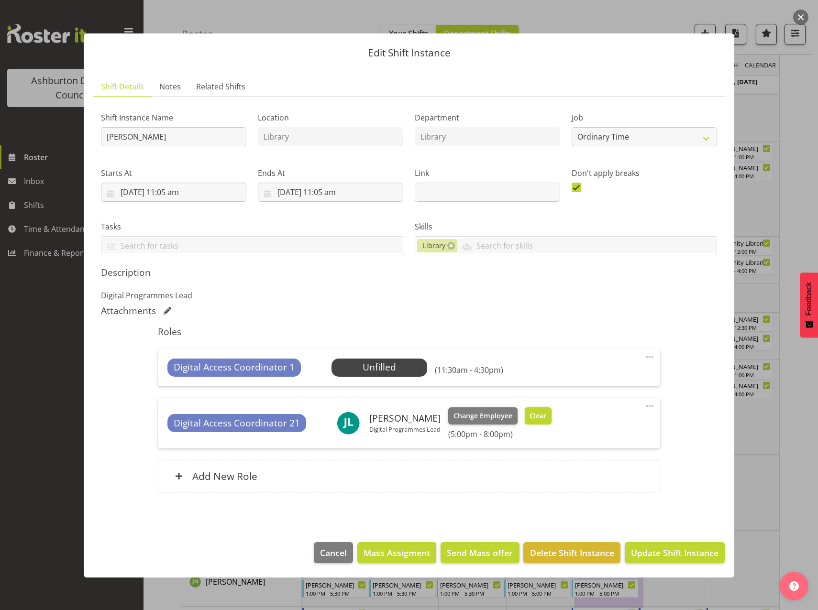
click at [544, 417] on span "Clear" at bounding box center [537, 416] width 17 height 11
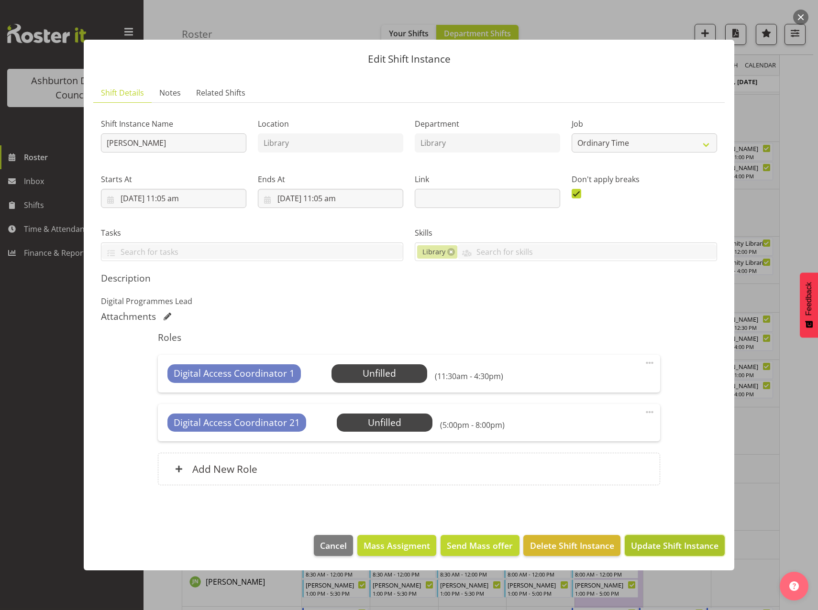
click at [681, 550] on span "Update Shift Instance" at bounding box center [675, 545] width 88 height 12
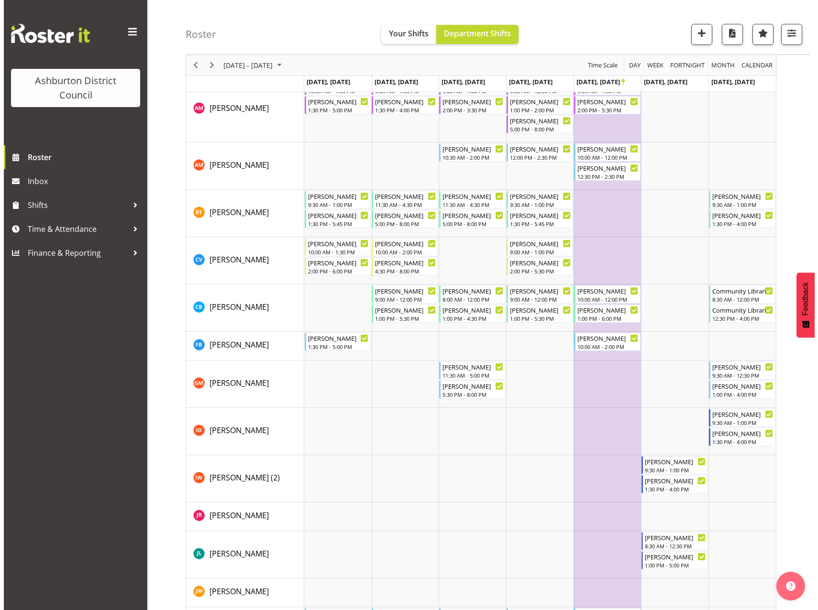
scroll to position [328, 0]
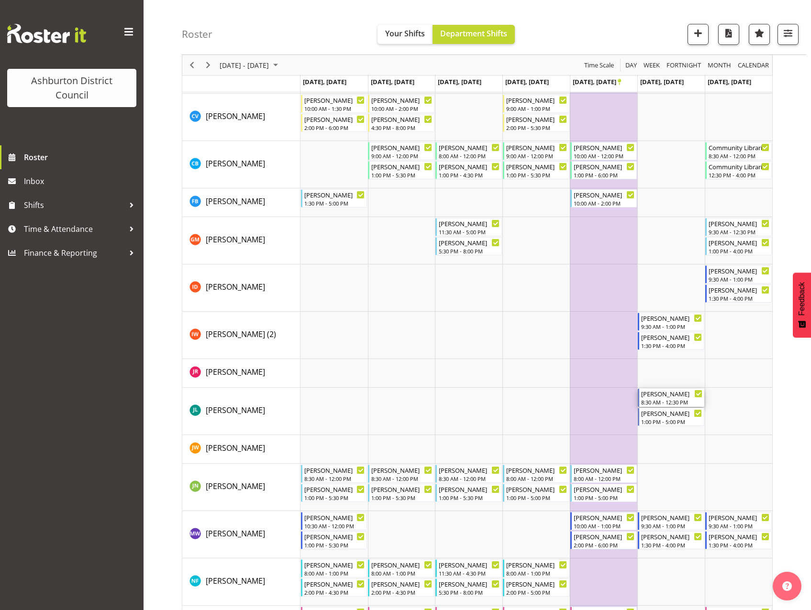
click at [664, 397] on div "[PERSON_NAME]" at bounding box center [671, 394] width 61 height 10
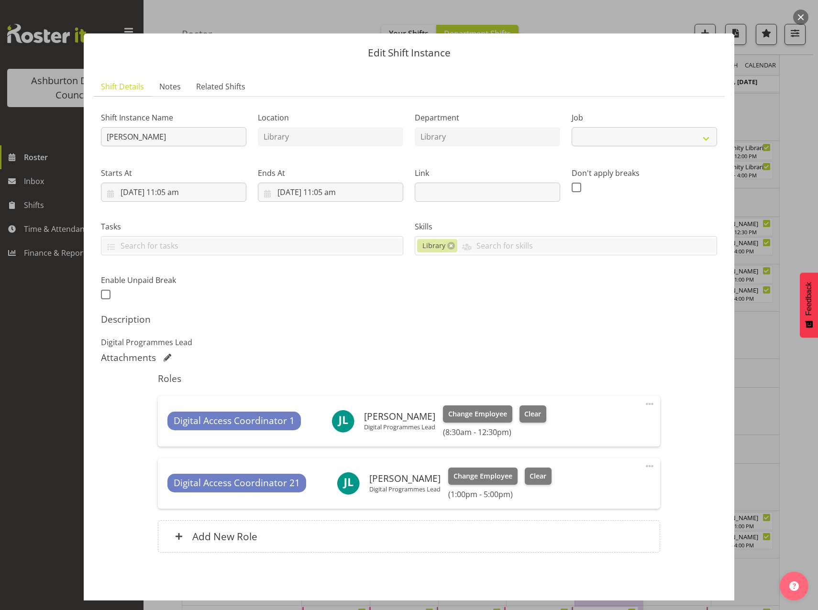
select select "6995"
click at [537, 412] on span "Clear" at bounding box center [532, 414] width 17 height 11
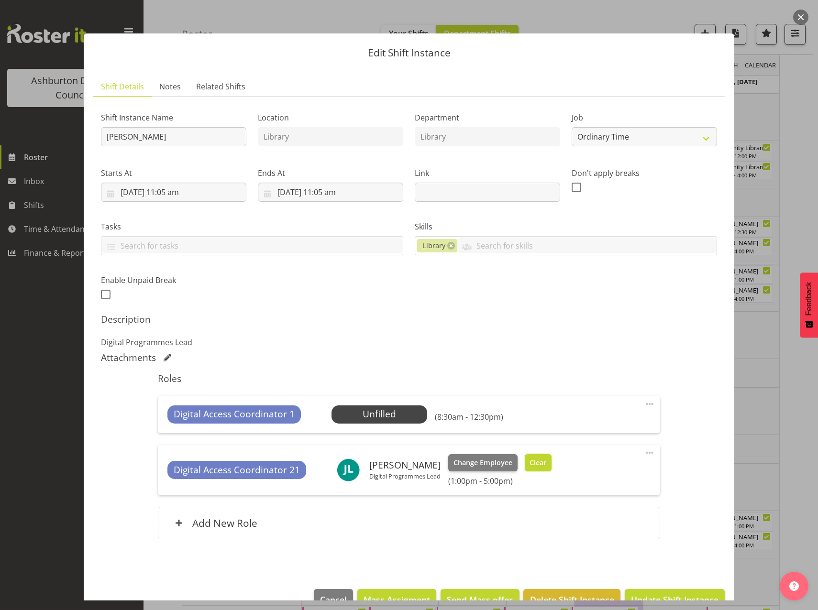
click at [541, 465] on span "Clear" at bounding box center [537, 463] width 17 height 11
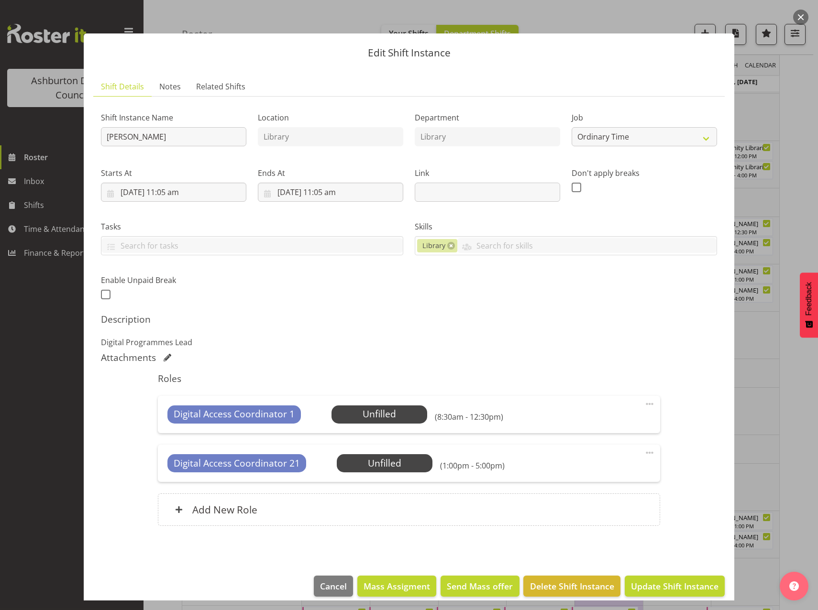
scroll to position [11, 0]
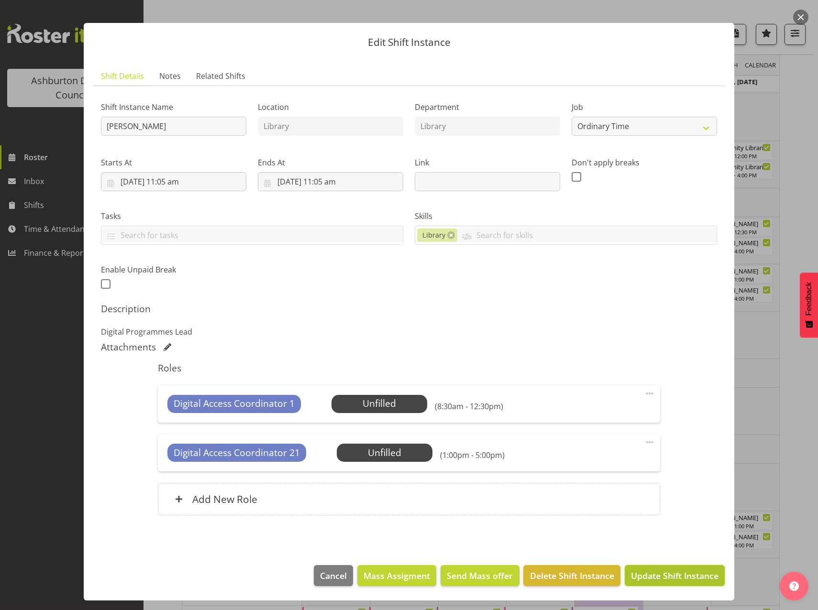
click at [655, 577] on span "Update Shift Instance" at bounding box center [675, 576] width 88 height 12
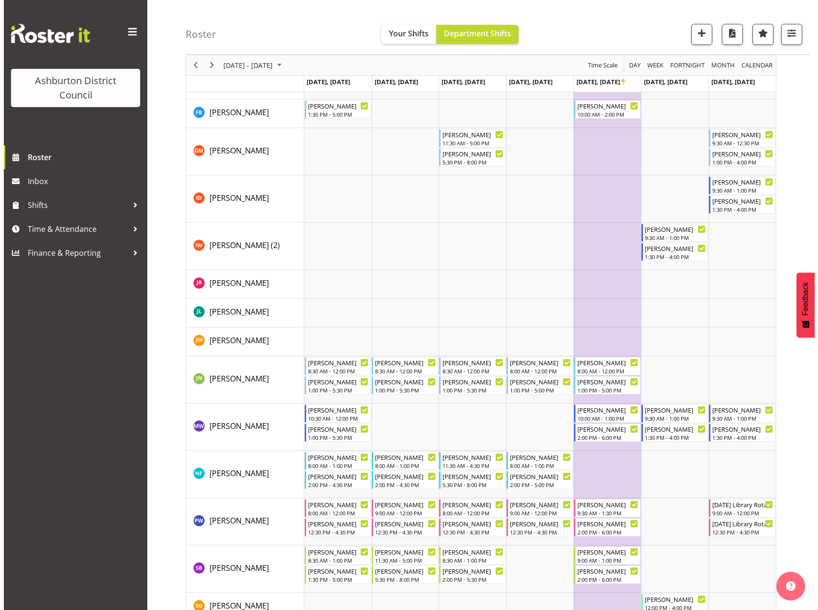
scroll to position [464, 0]
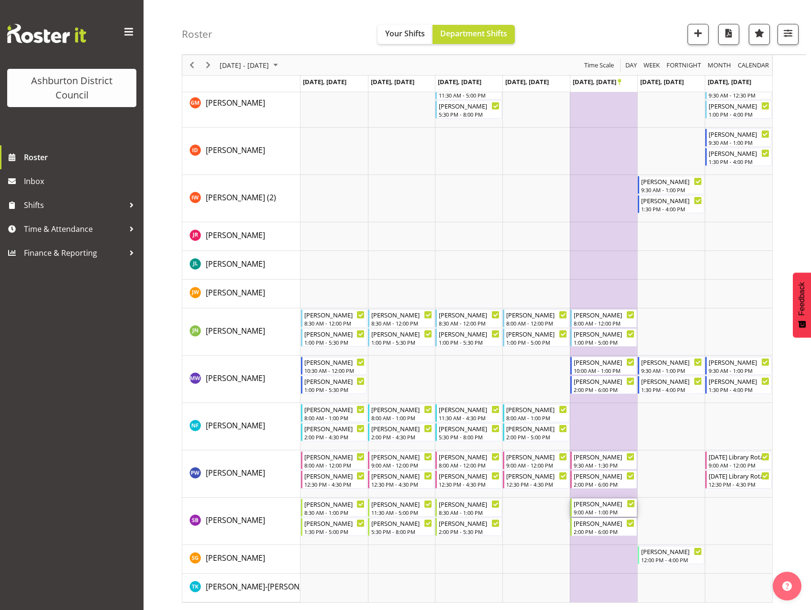
click at [605, 507] on div "[PERSON_NAME]" at bounding box center [603, 504] width 61 height 10
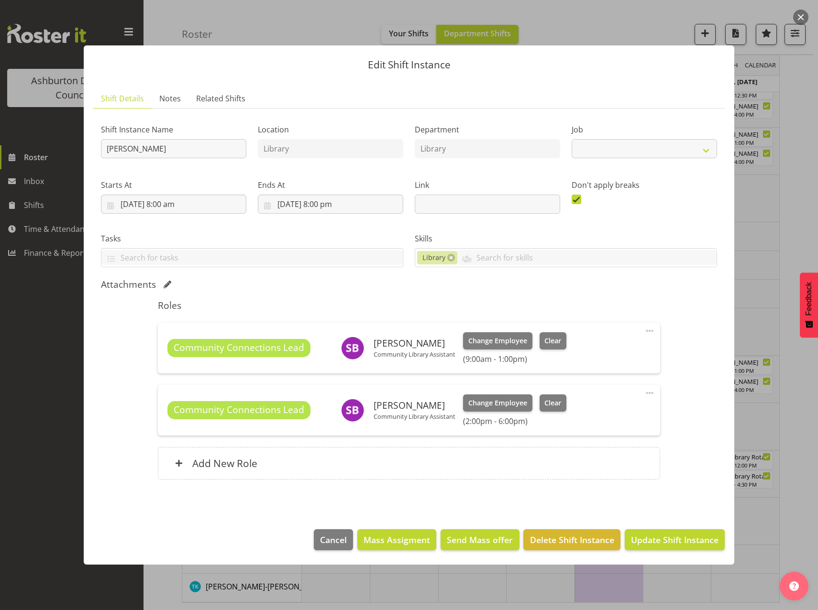
select select "6995"
click at [553, 338] on span "Clear" at bounding box center [552, 341] width 17 height 11
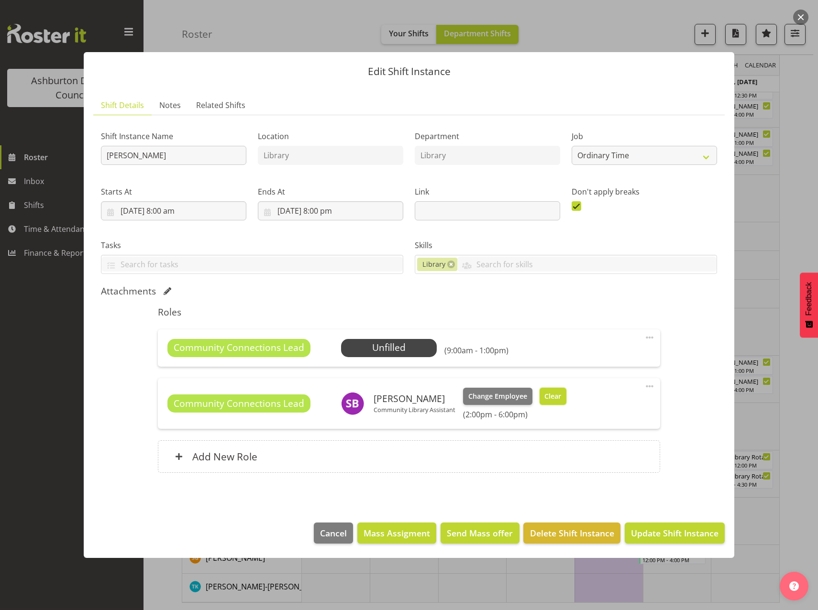
click at [556, 394] on span "Clear" at bounding box center [552, 396] width 17 height 11
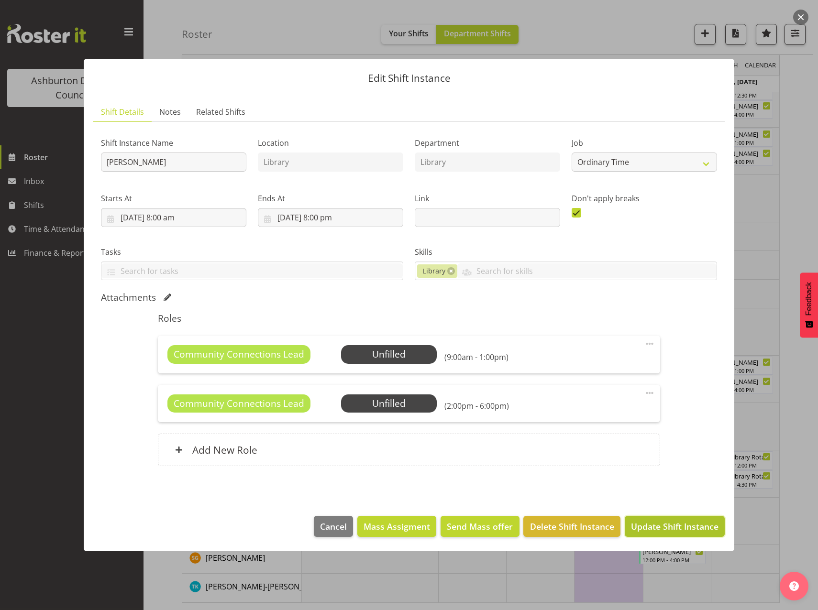
click at [685, 523] on span "Update Shift Instance" at bounding box center [675, 526] width 88 height 12
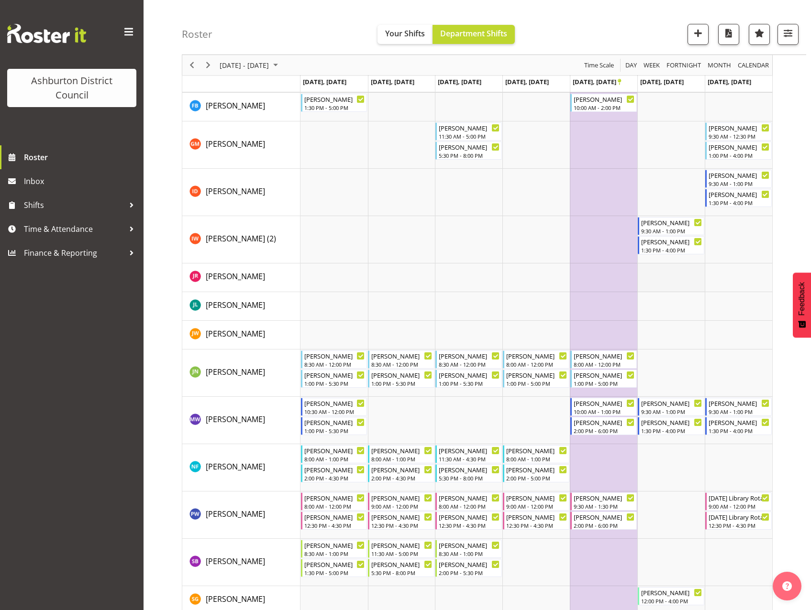
scroll to position [222, 0]
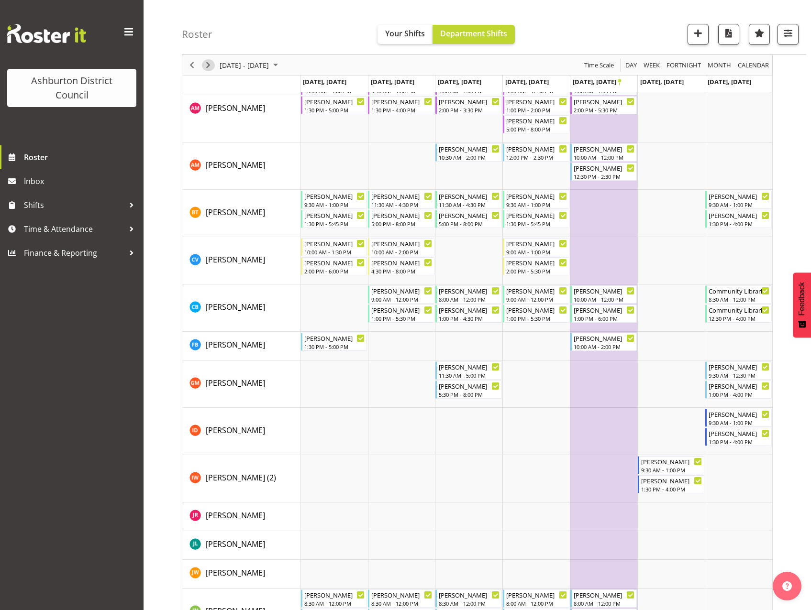
click at [210, 65] on span "Next" at bounding box center [207, 65] width 11 height 12
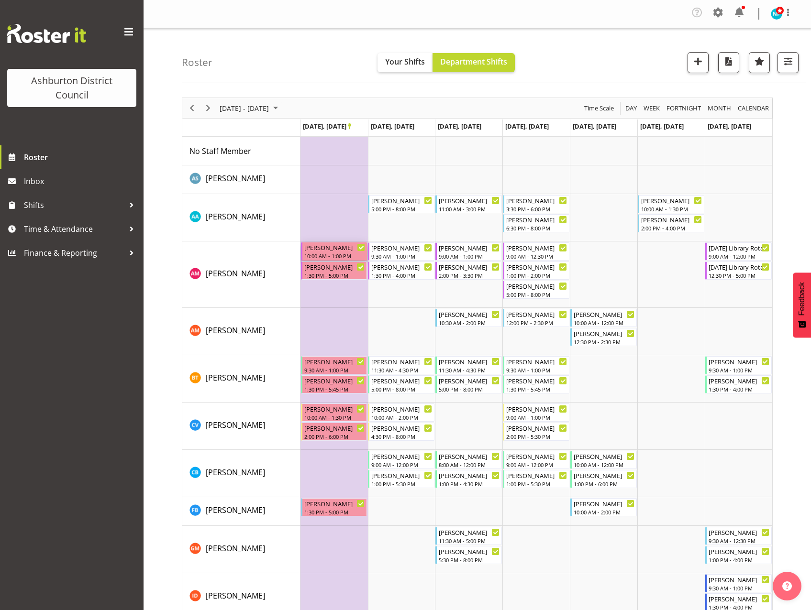
click at [334, 246] on div "[PERSON_NAME]" at bounding box center [334, 247] width 61 height 10
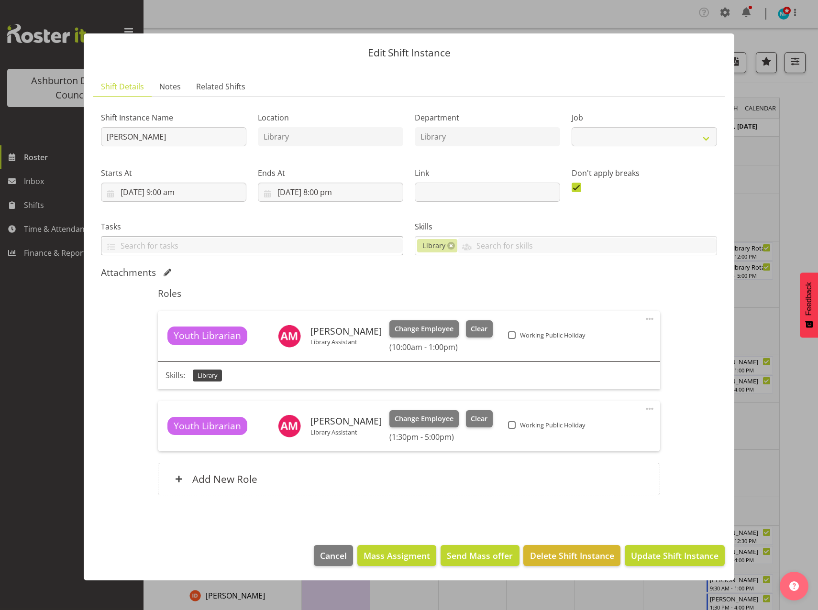
select select "6995"
click at [471, 329] on span "Clear" at bounding box center [479, 329] width 17 height 11
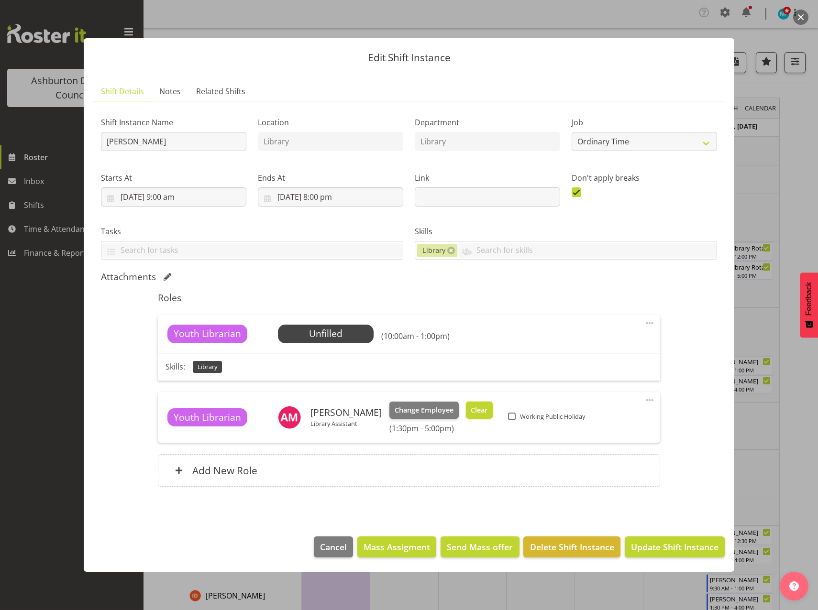
click at [471, 409] on span "Clear" at bounding box center [479, 410] width 17 height 11
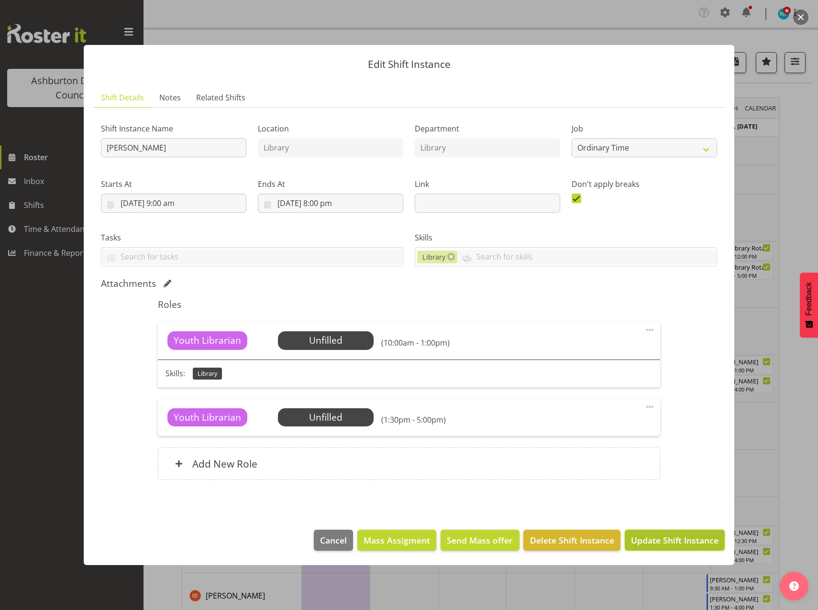
click at [661, 539] on span "Update Shift Instance" at bounding box center [675, 540] width 88 height 12
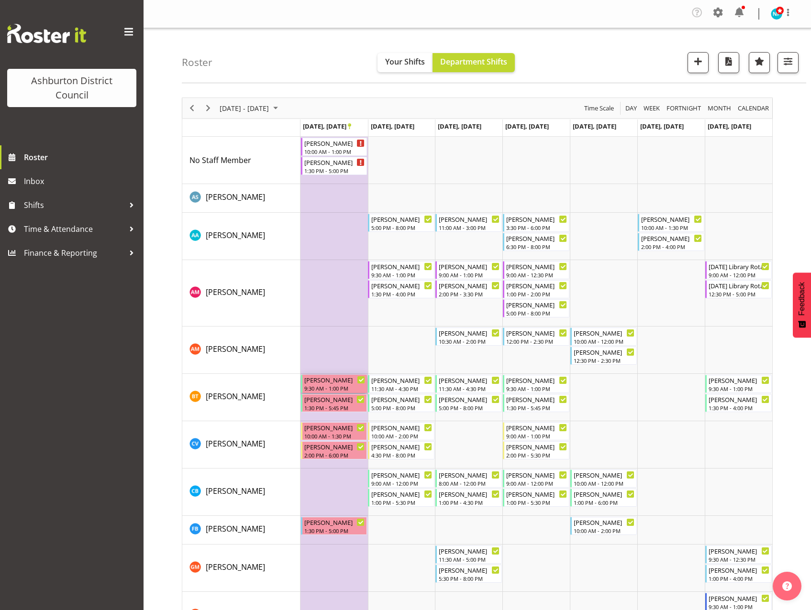
click at [338, 384] on div "[PERSON_NAME]" at bounding box center [334, 380] width 61 height 10
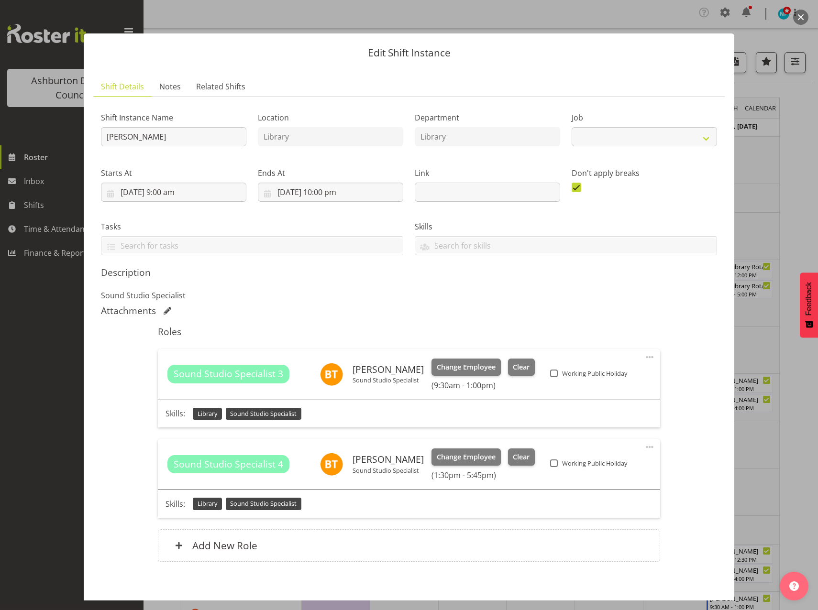
select select "6995"
click at [513, 371] on span "Clear" at bounding box center [521, 367] width 17 height 11
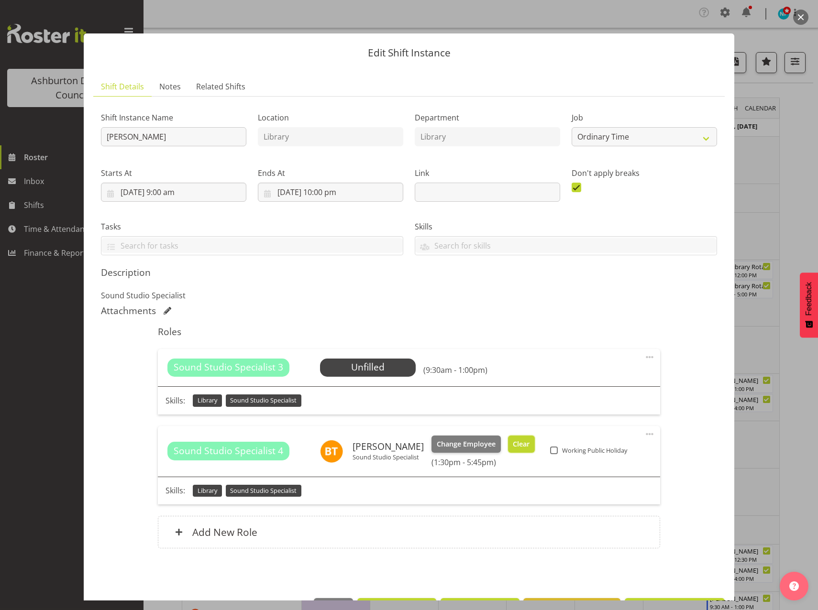
click at [513, 445] on span "Clear" at bounding box center [521, 444] width 17 height 11
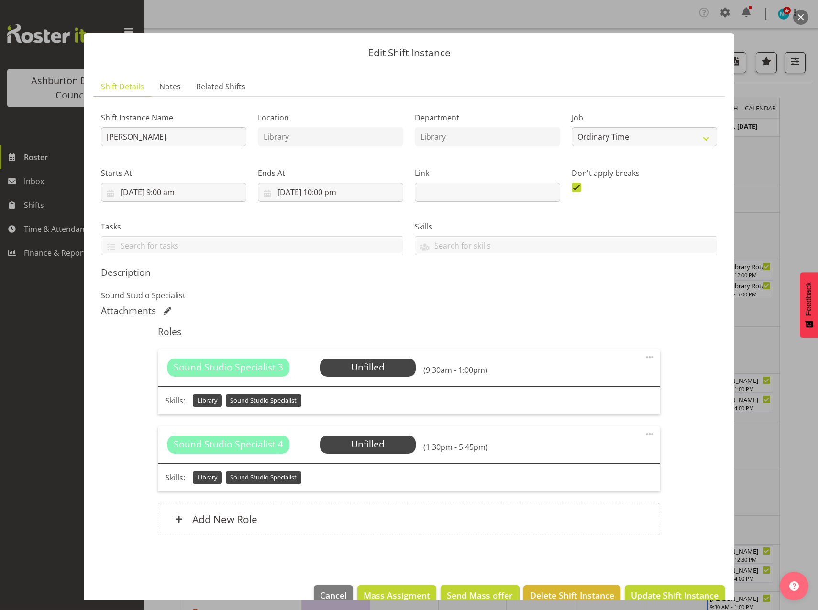
scroll to position [20, 0]
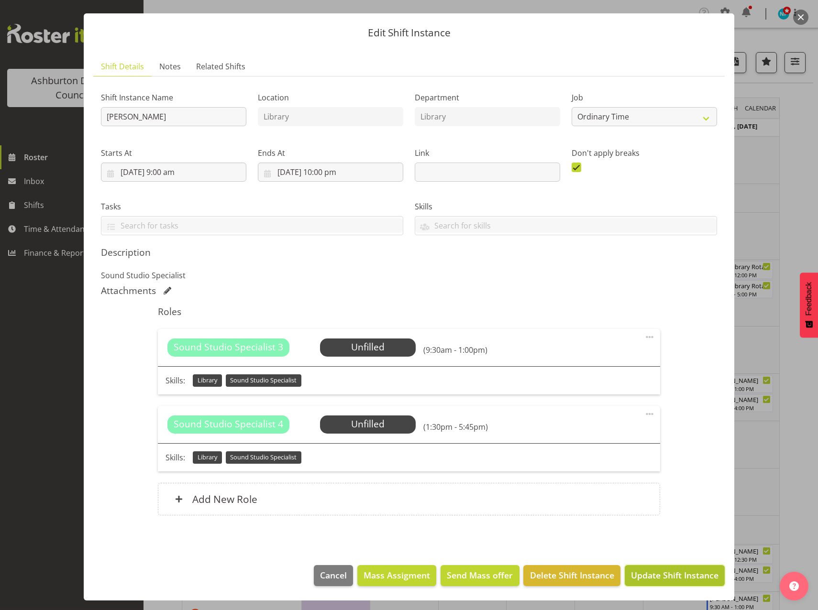
click at [657, 582] on button "Update Shift Instance" at bounding box center [675, 575] width 100 height 21
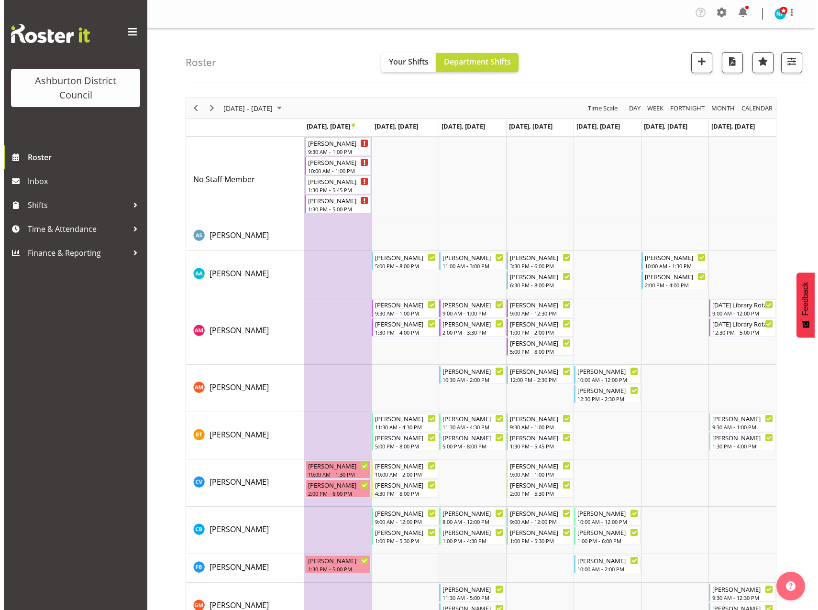
scroll to position [191, 0]
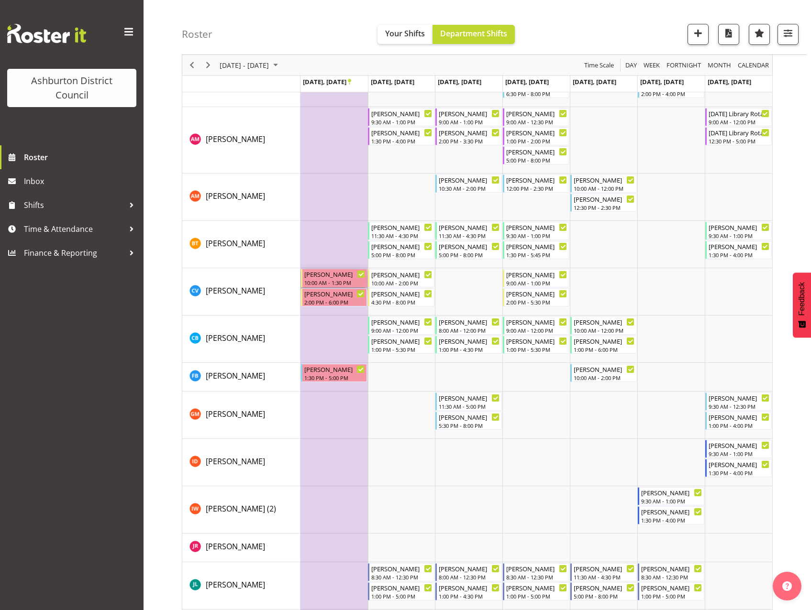
click at [332, 280] on div "10:00 AM - 1:30 PM" at bounding box center [334, 283] width 61 height 8
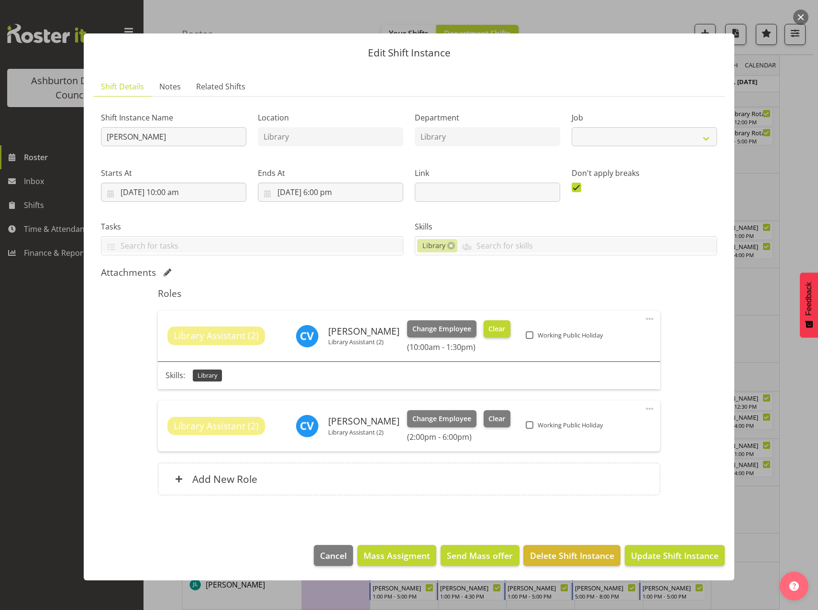
select select "6995"
click at [488, 329] on span "Clear" at bounding box center [496, 329] width 17 height 11
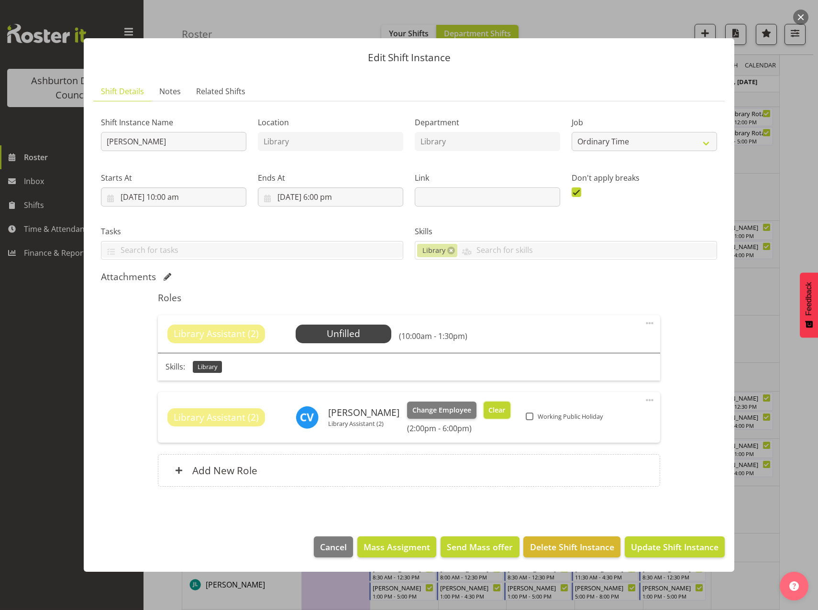
drag, startPoint x: 485, startPoint y: 407, endPoint x: 578, endPoint y: 483, distance: 120.3
click at [488, 408] on span "Clear" at bounding box center [496, 410] width 17 height 11
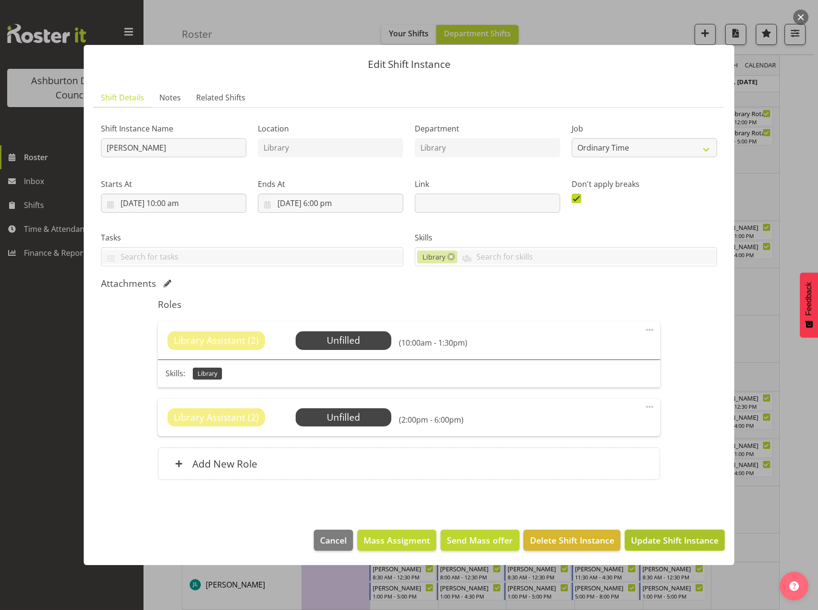
click at [679, 542] on span "Update Shift Instance" at bounding box center [675, 540] width 88 height 12
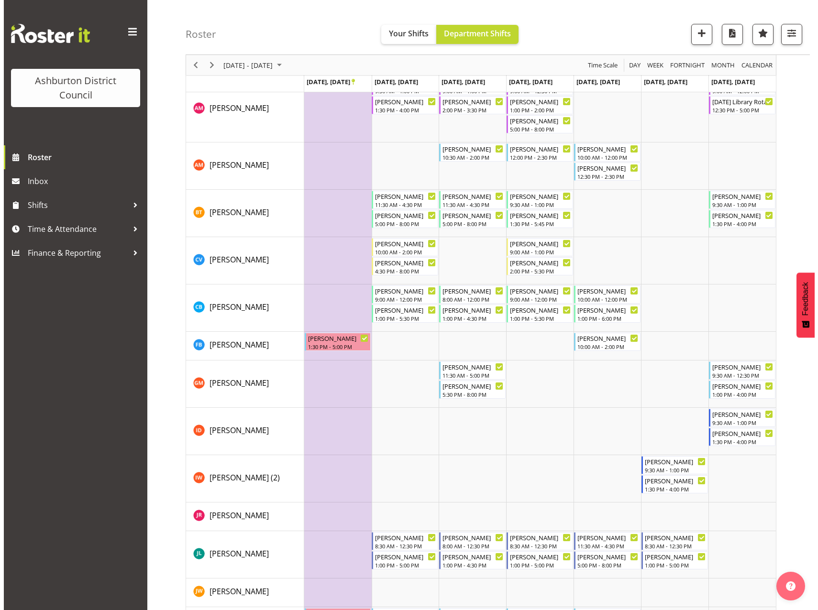
scroll to position [308, 0]
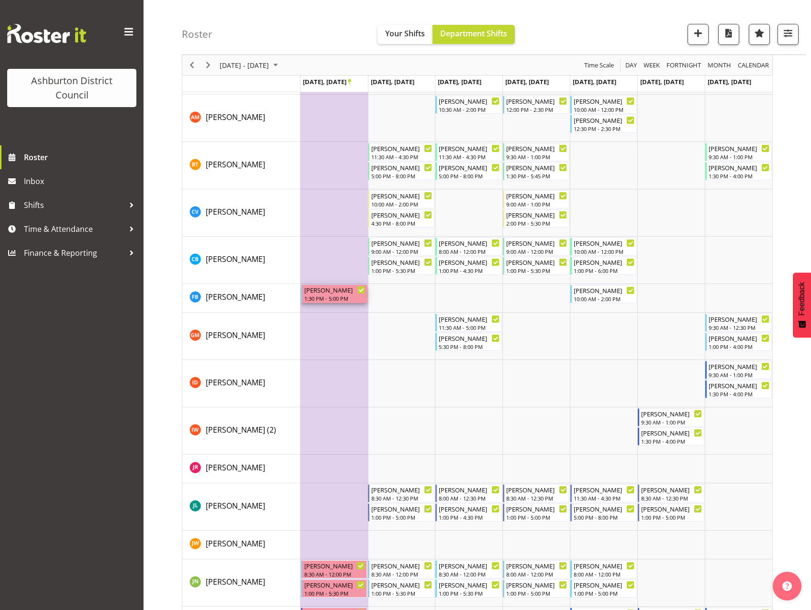
click at [325, 296] on div "1:30 PM - 5:00 PM" at bounding box center [334, 299] width 61 height 8
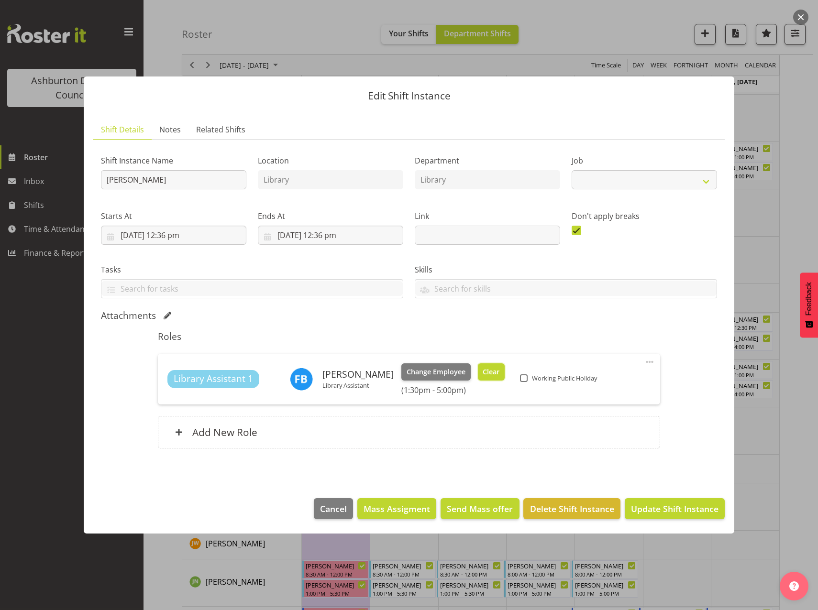
click at [483, 374] on span "Clear" at bounding box center [491, 372] width 17 height 11
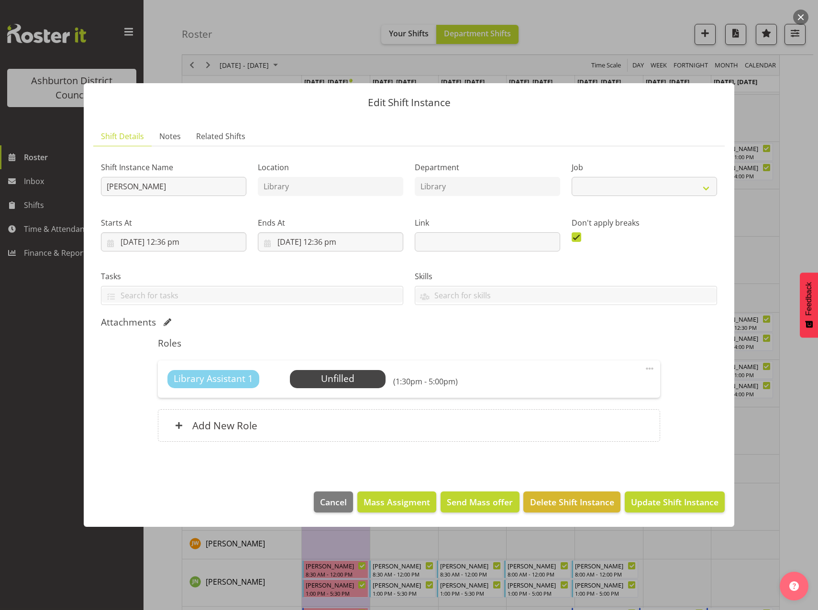
select select "6995"
click at [669, 502] on span "Update Shift Instance" at bounding box center [675, 502] width 88 height 12
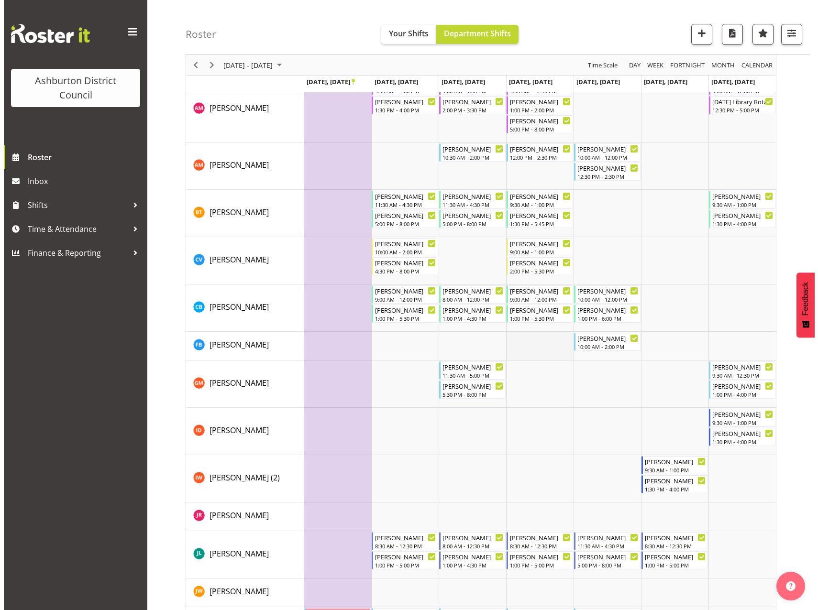
scroll to position [579, 0]
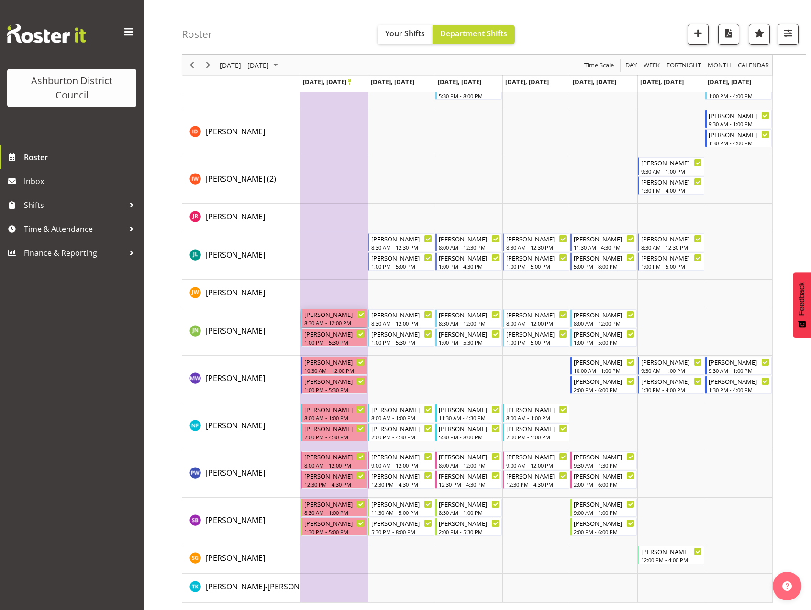
click at [337, 322] on div "8:30 AM - 12:00 PM" at bounding box center [334, 323] width 61 height 8
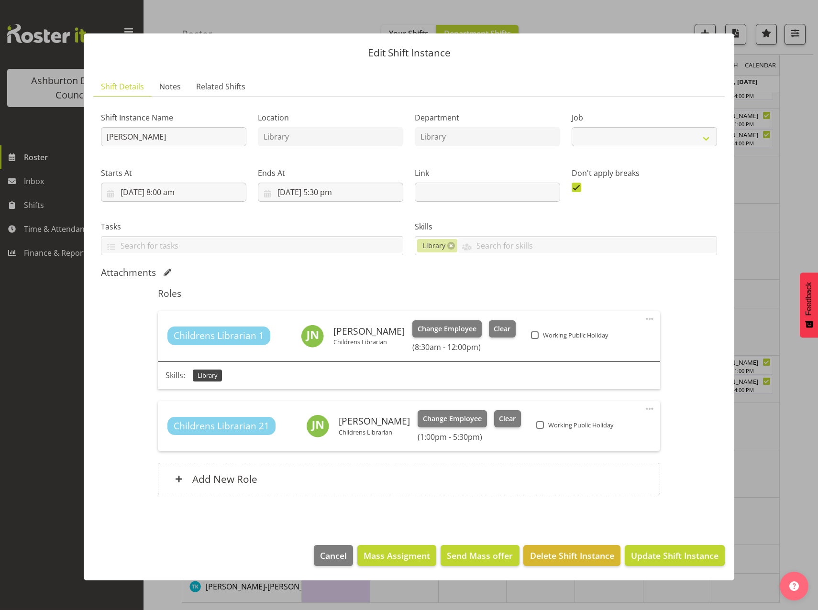
select select "6995"
click at [494, 324] on span "Clear" at bounding box center [502, 329] width 17 height 11
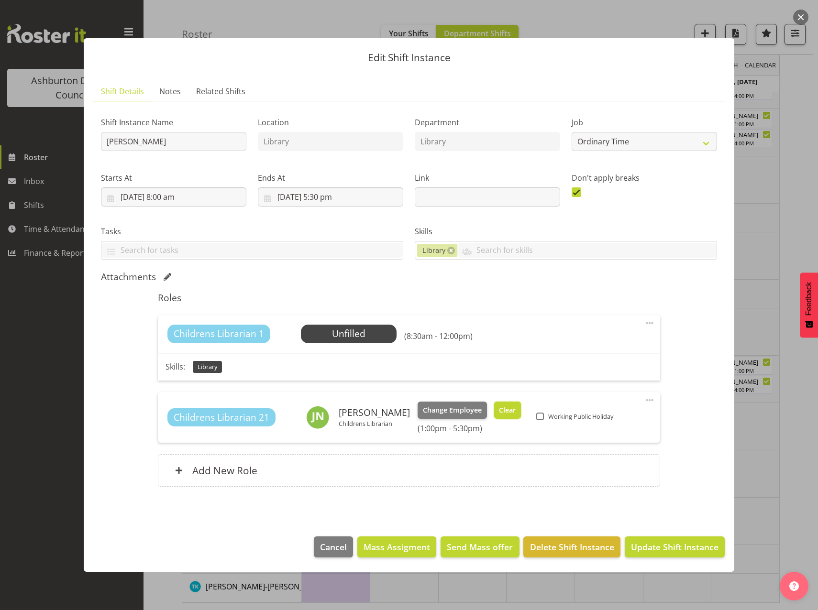
drag, startPoint x: 495, startPoint y: 411, endPoint x: 586, endPoint y: 491, distance: 121.3
click at [499, 412] on span "Clear" at bounding box center [507, 410] width 17 height 11
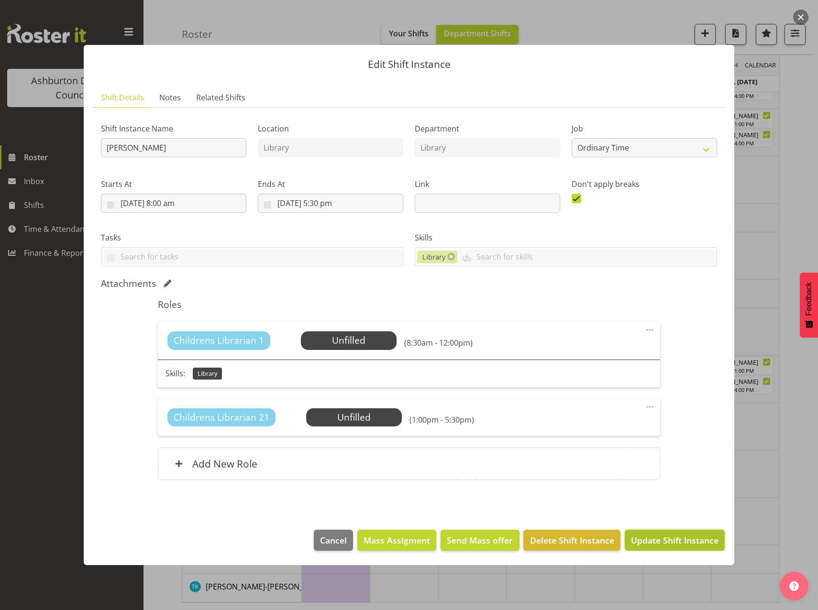
click at [674, 543] on span "Update Shift Instance" at bounding box center [675, 540] width 88 height 12
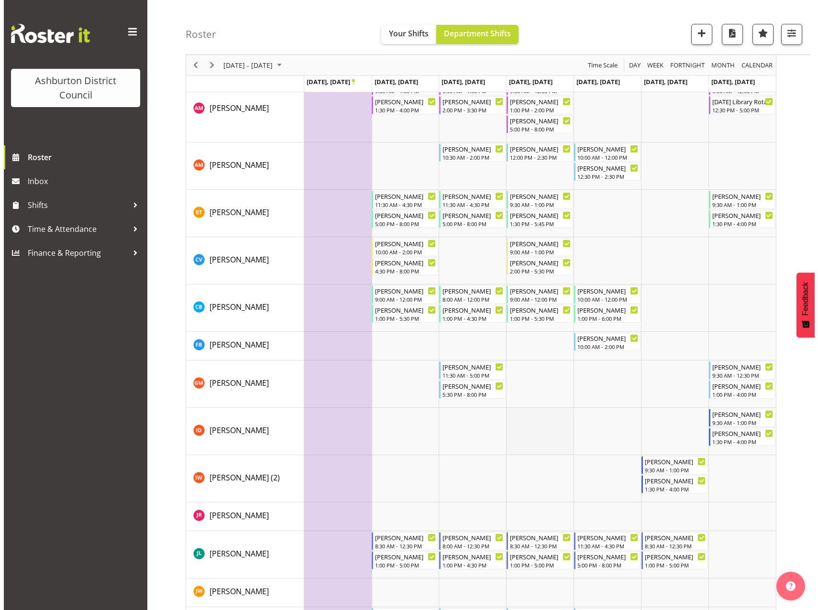
scroll to position [617, 0]
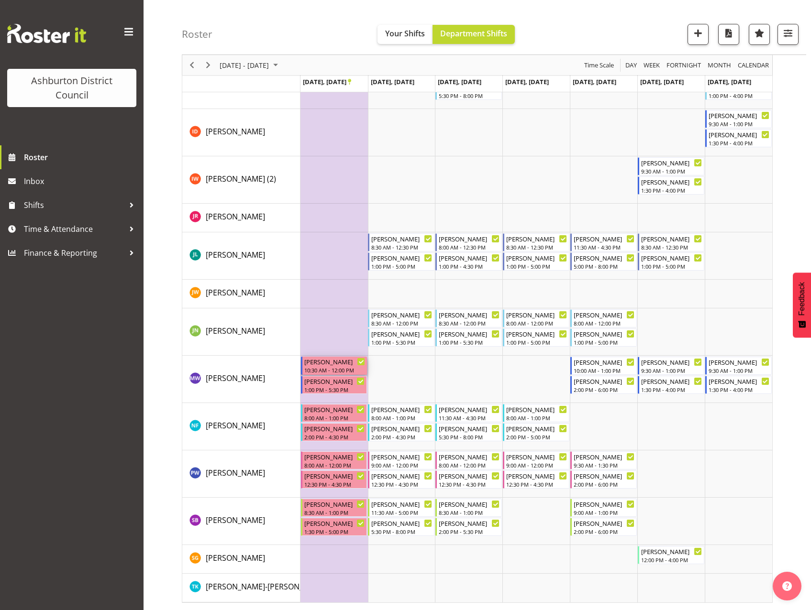
click at [331, 366] on div "[PERSON_NAME] 10:30 AM - 12:00 PM" at bounding box center [334, 366] width 61 height 18
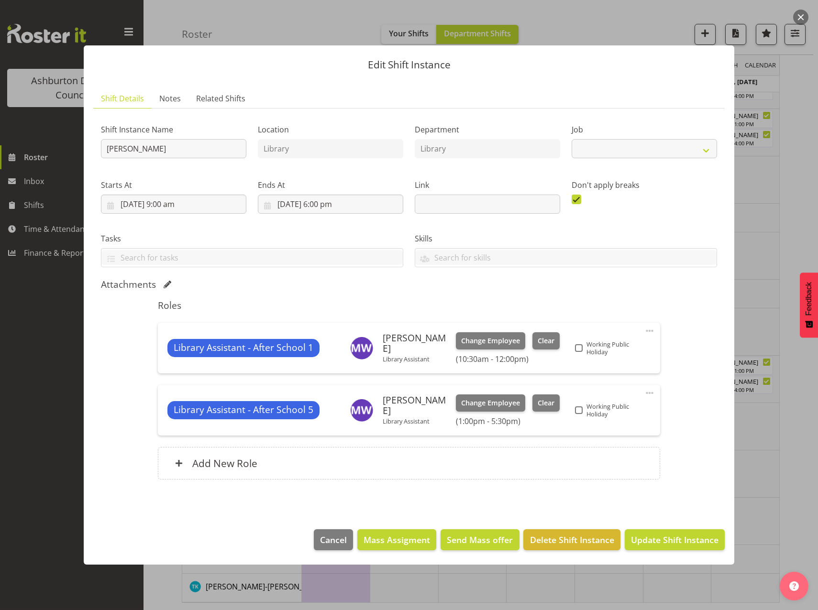
select select "6995"
click at [538, 338] on span "Clear" at bounding box center [546, 341] width 17 height 11
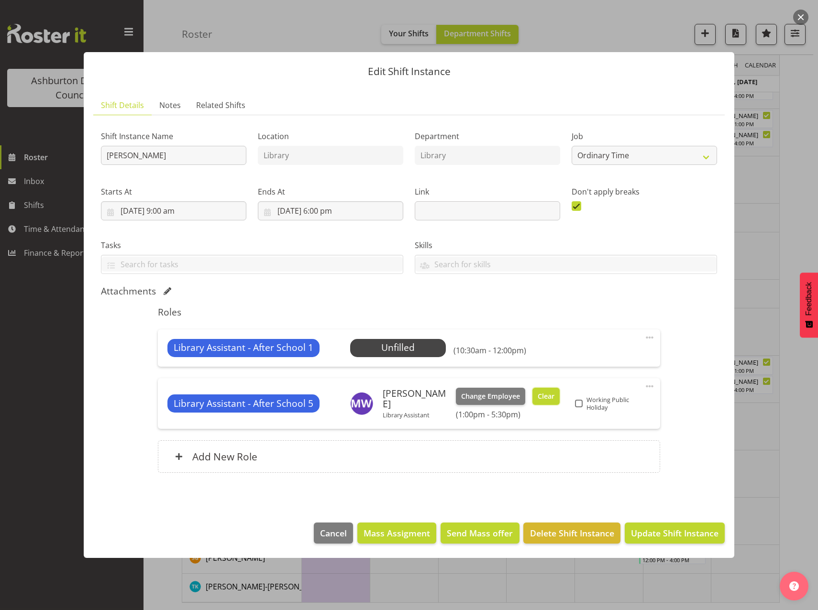
click at [539, 397] on span "Clear" at bounding box center [546, 396] width 17 height 11
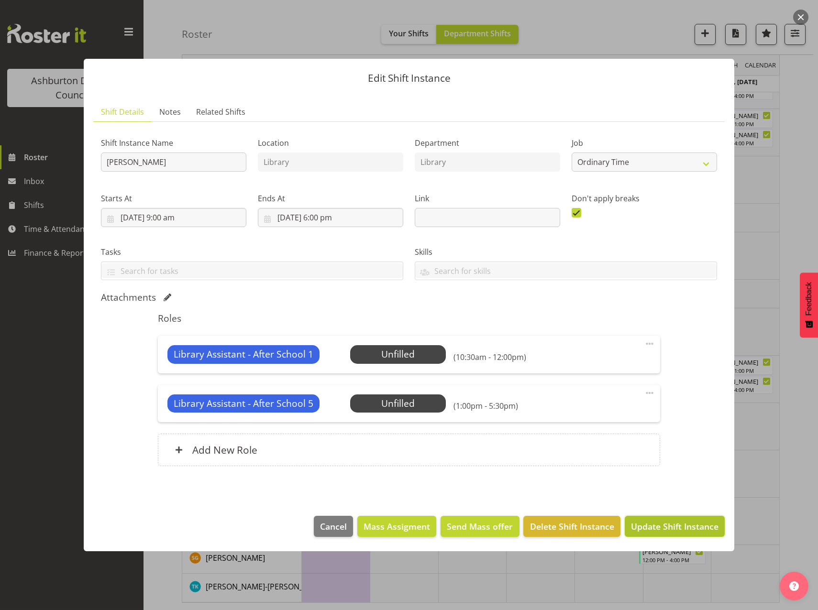
click at [669, 530] on span "Update Shift Instance" at bounding box center [675, 526] width 88 height 12
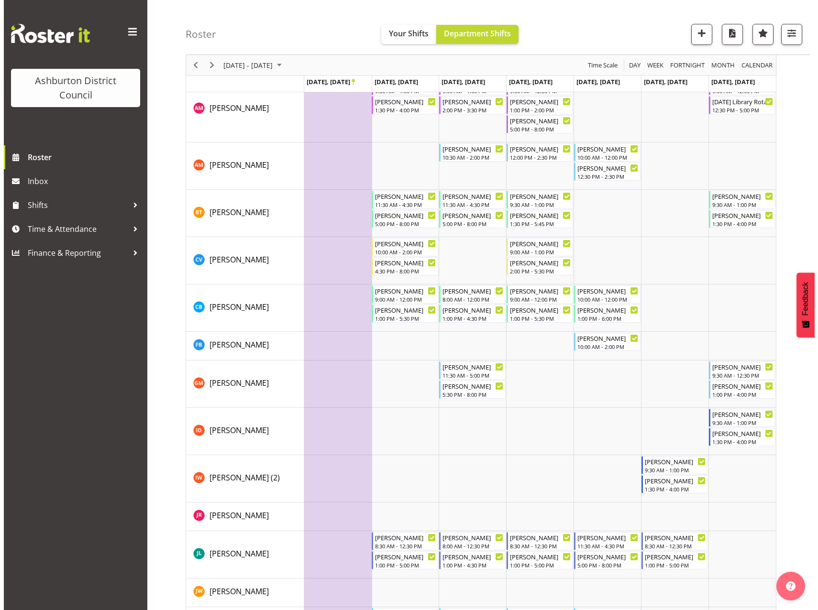
scroll to position [655, 0]
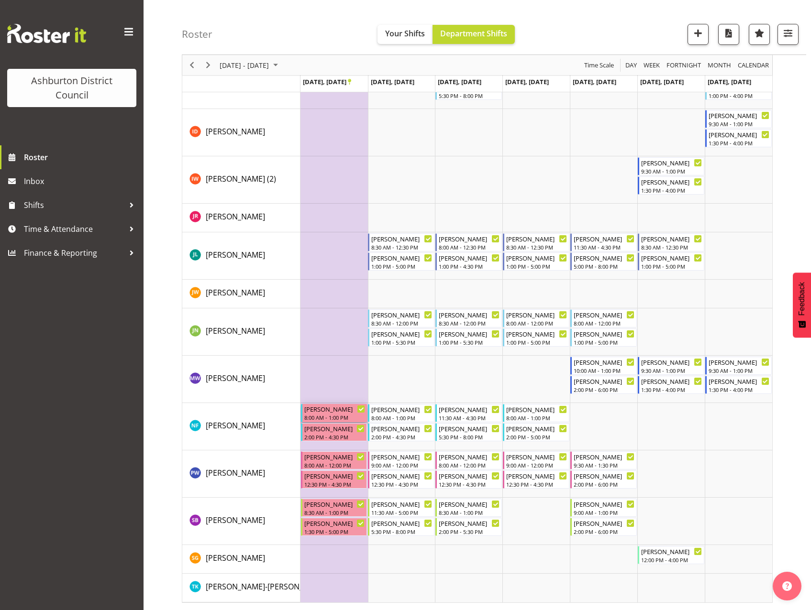
click at [330, 413] on div "[PERSON_NAME]" at bounding box center [334, 409] width 61 height 10
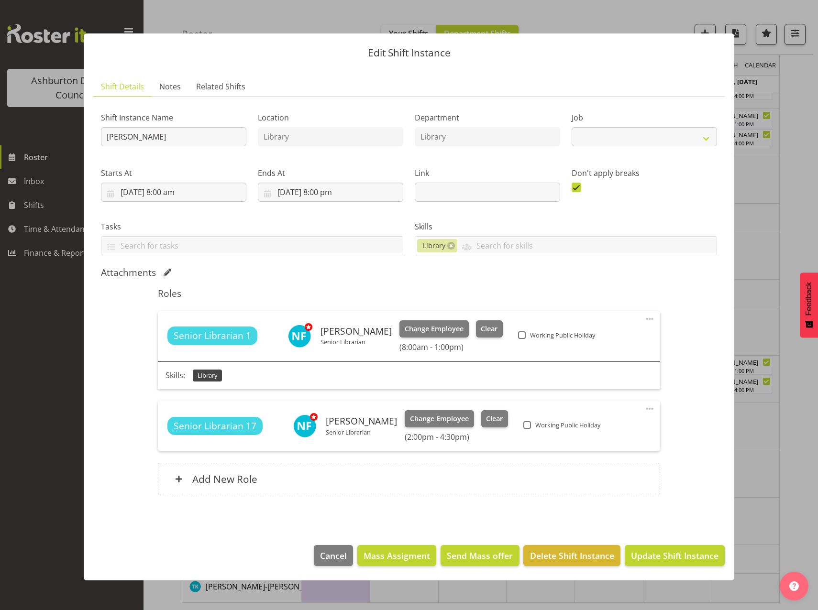
select select "6995"
click at [487, 331] on span "Clear" at bounding box center [489, 329] width 17 height 11
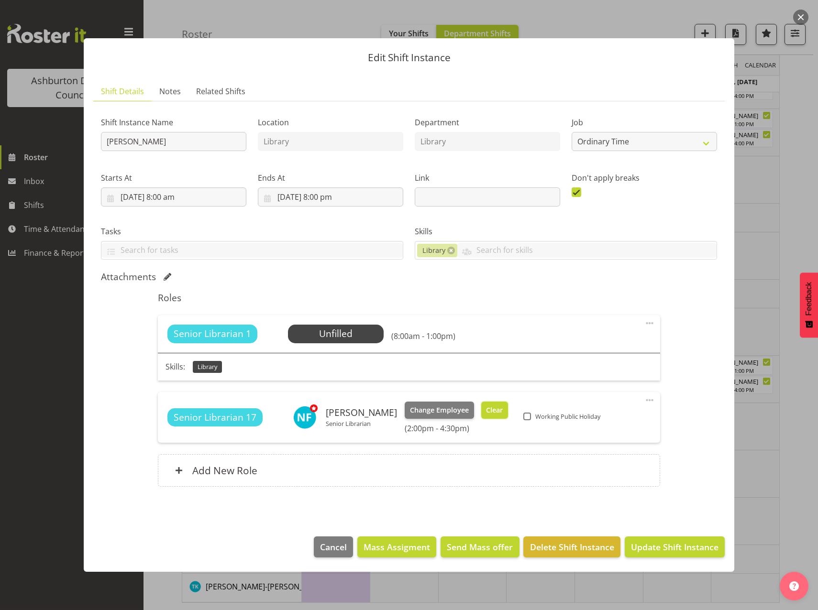
click at [491, 408] on span "Clear" at bounding box center [494, 410] width 17 height 11
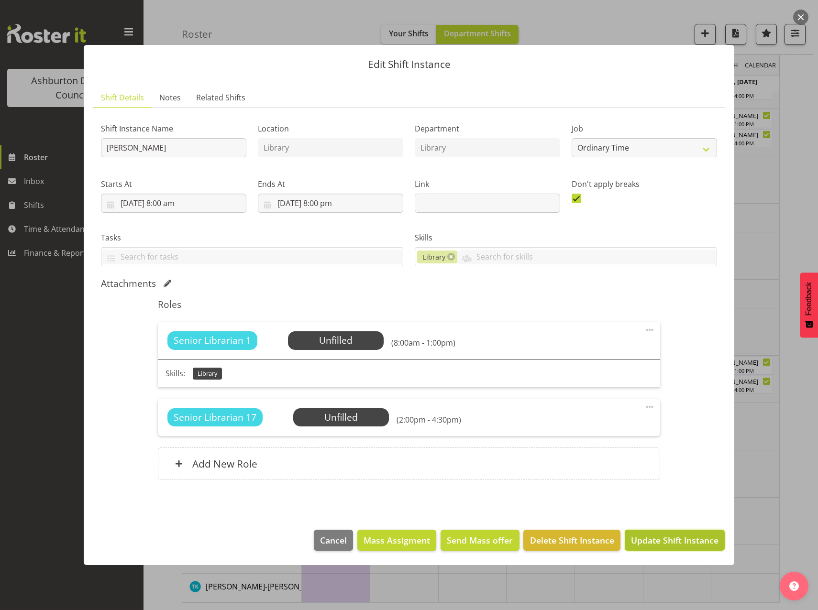
click at [643, 542] on span "Update Shift Instance" at bounding box center [675, 540] width 88 height 12
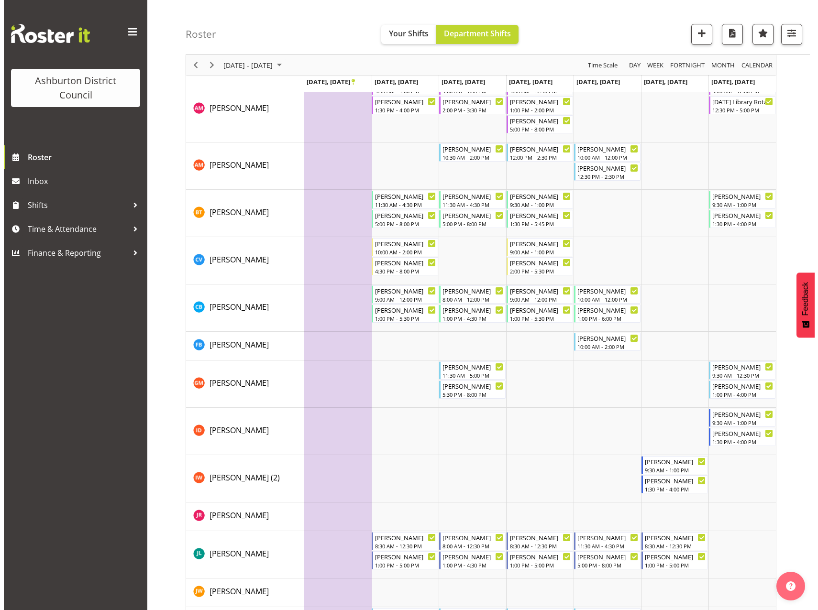
scroll to position [693, 0]
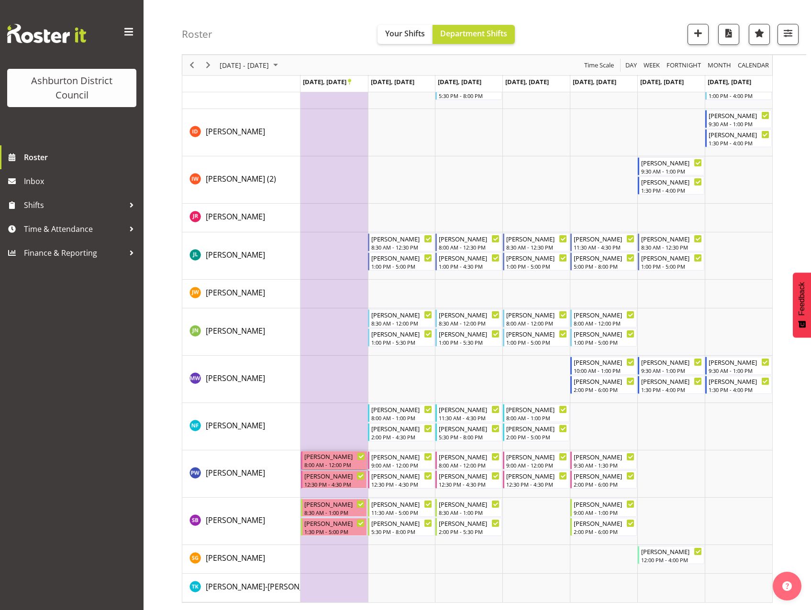
click at [325, 464] on div "8:00 AM - 12:00 PM" at bounding box center [334, 465] width 61 height 8
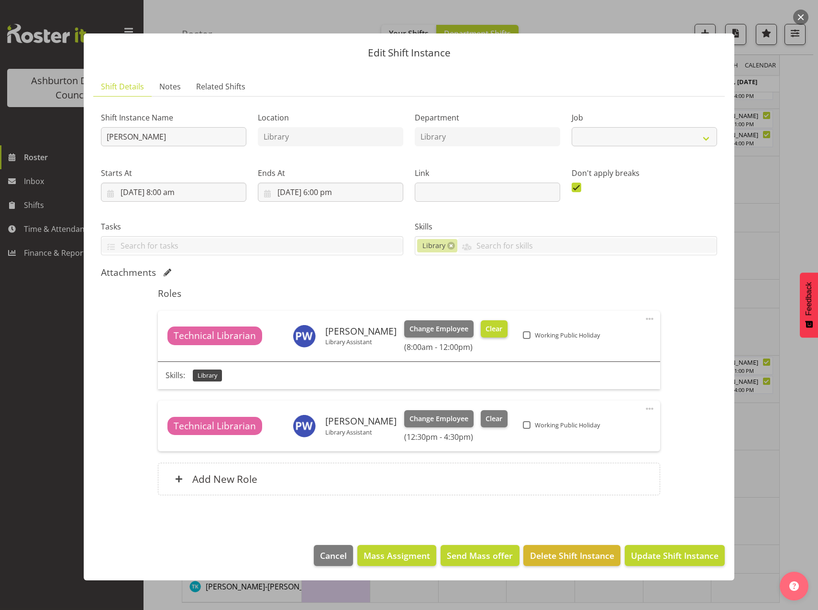
select select "6995"
click at [486, 328] on span "Clear" at bounding box center [493, 329] width 17 height 11
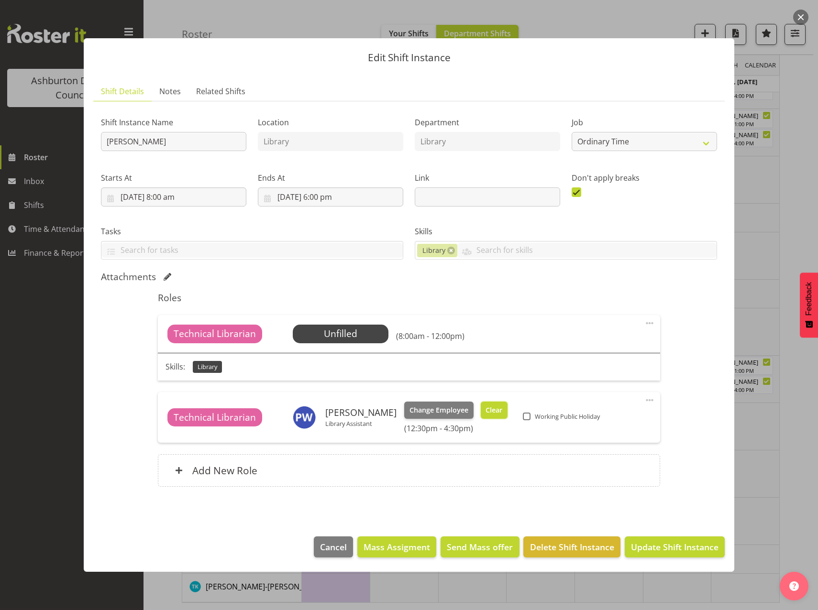
drag, startPoint x: 483, startPoint y: 411, endPoint x: 504, endPoint y: 434, distance: 31.1
click at [485, 413] on span "Clear" at bounding box center [493, 410] width 17 height 11
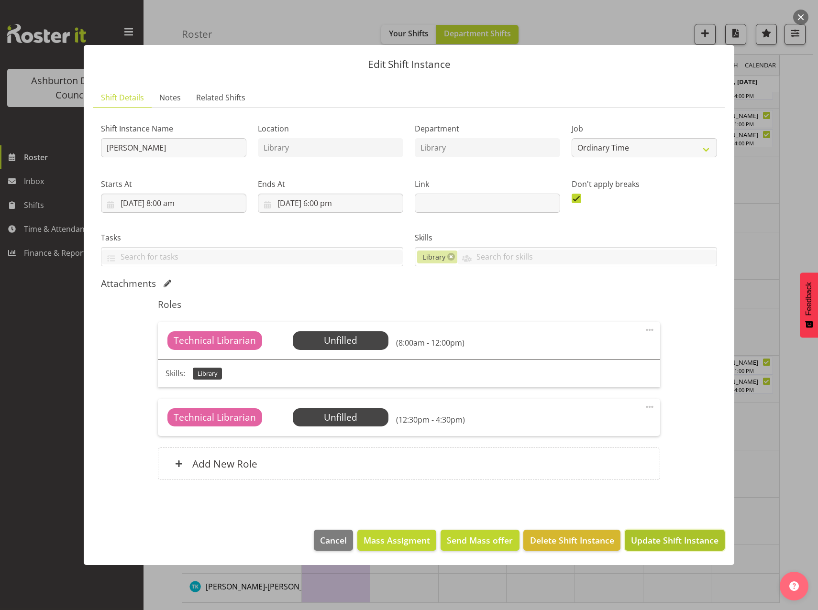
click at [666, 536] on span "Update Shift Instance" at bounding box center [675, 540] width 88 height 12
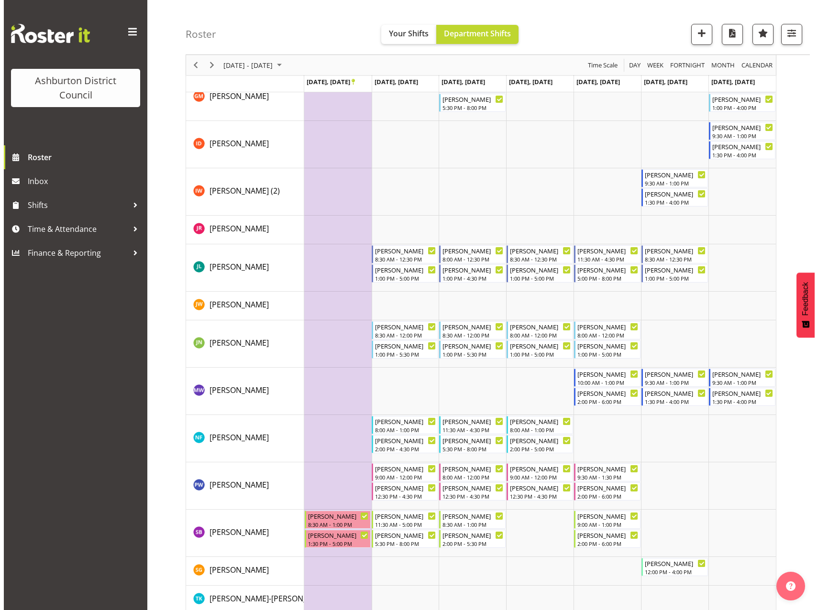
scroll to position [732, 0]
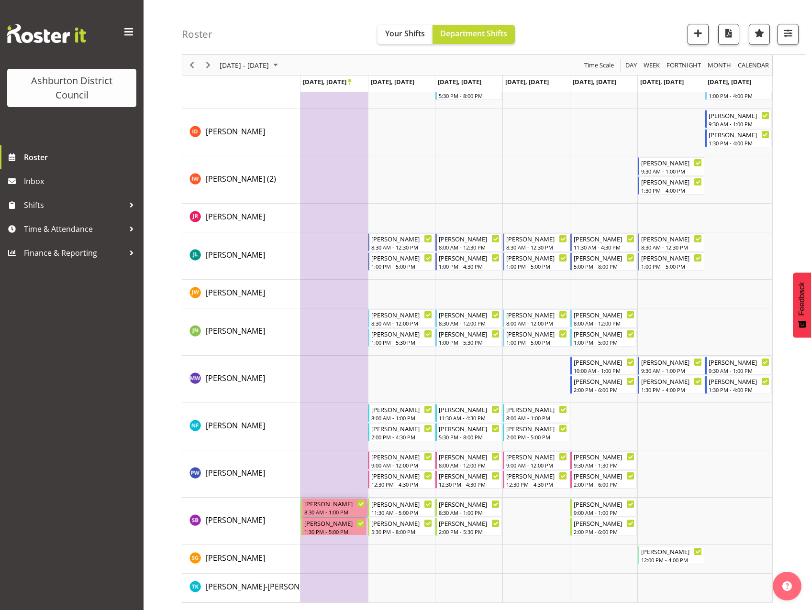
click at [316, 511] on div "8:30 AM - 1:00 PM" at bounding box center [334, 512] width 61 height 8
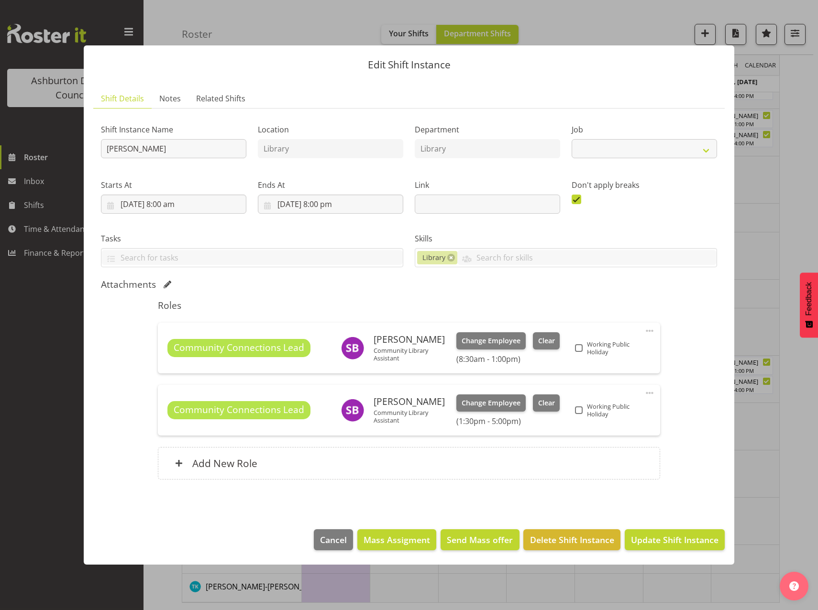
select select "6995"
click at [546, 341] on span "Clear" at bounding box center [546, 341] width 17 height 11
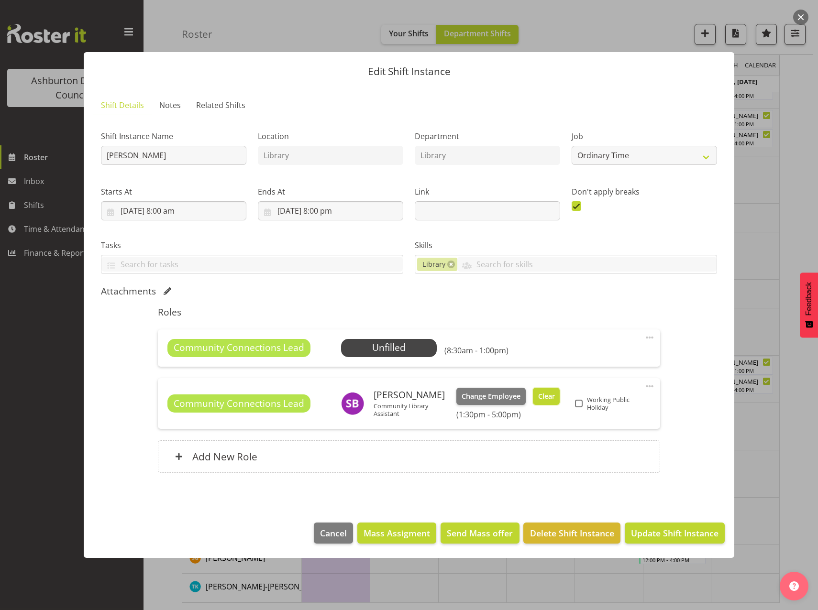
click at [548, 395] on span "Clear" at bounding box center [546, 396] width 17 height 11
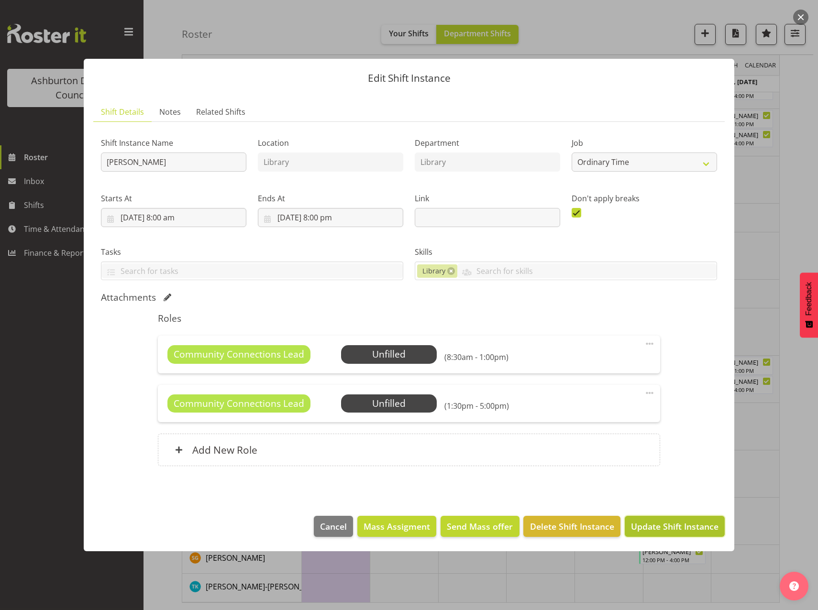
click at [675, 536] on button "Update Shift Instance" at bounding box center [675, 526] width 100 height 21
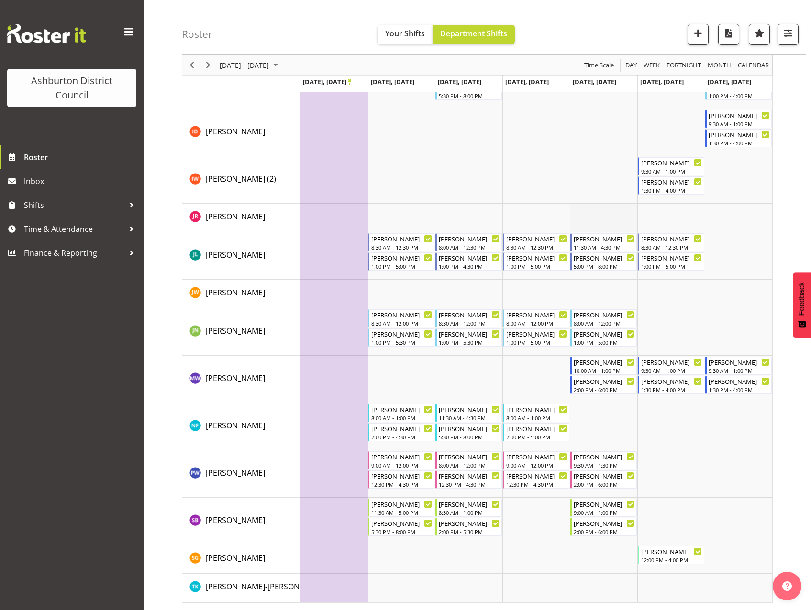
scroll to position [674, 0]
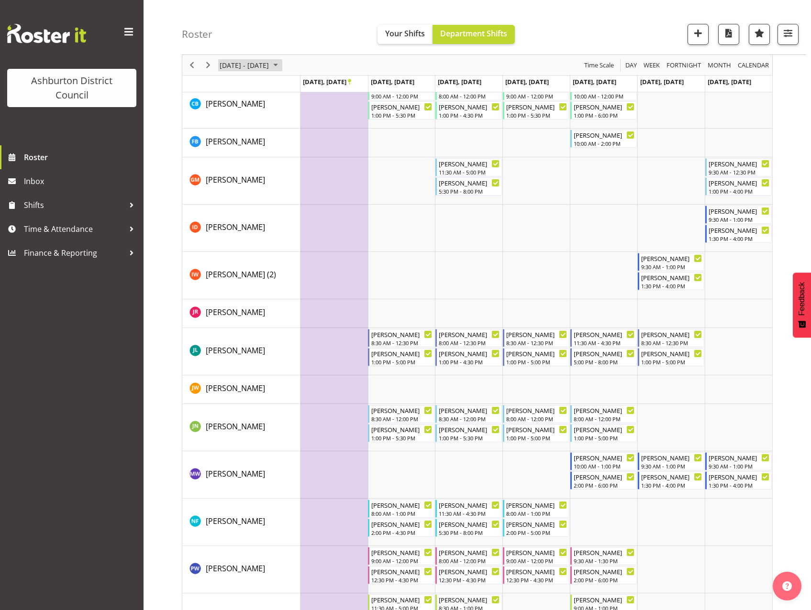
click at [281, 68] on span "Oct 27 - Nov 02, 2025" at bounding box center [275, 65] width 11 height 12
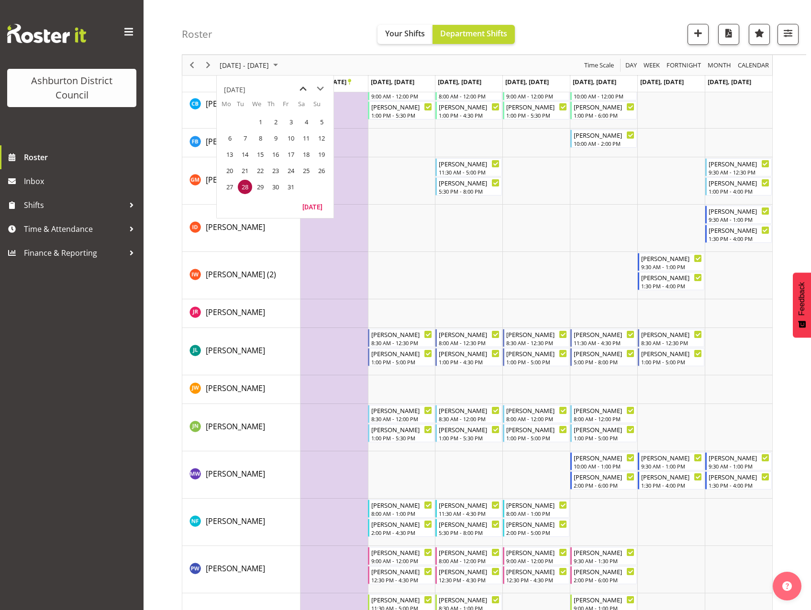
click at [301, 83] on span "previous month" at bounding box center [303, 88] width 17 height 17
drag, startPoint x: 231, startPoint y: 124, endPoint x: 252, endPoint y: 147, distance: 30.5
click at [231, 125] on span "1" at bounding box center [229, 122] width 14 height 14
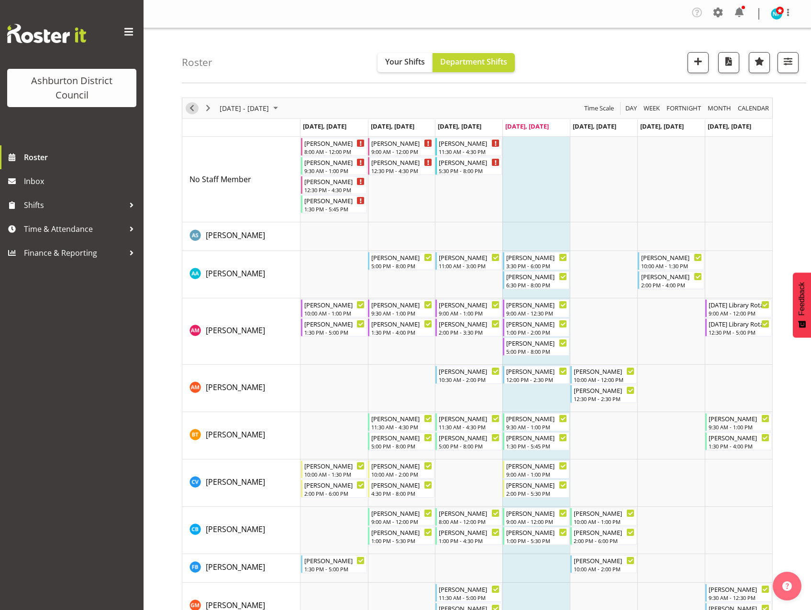
click at [191, 111] on span "Previous" at bounding box center [191, 108] width 11 height 12
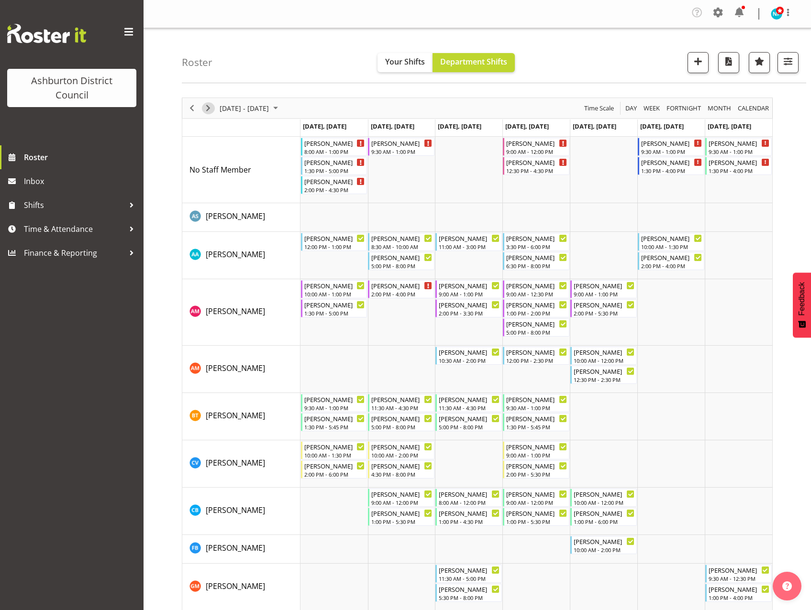
click at [210, 111] on span "Next" at bounding box center [207, 108] width 11 height 12
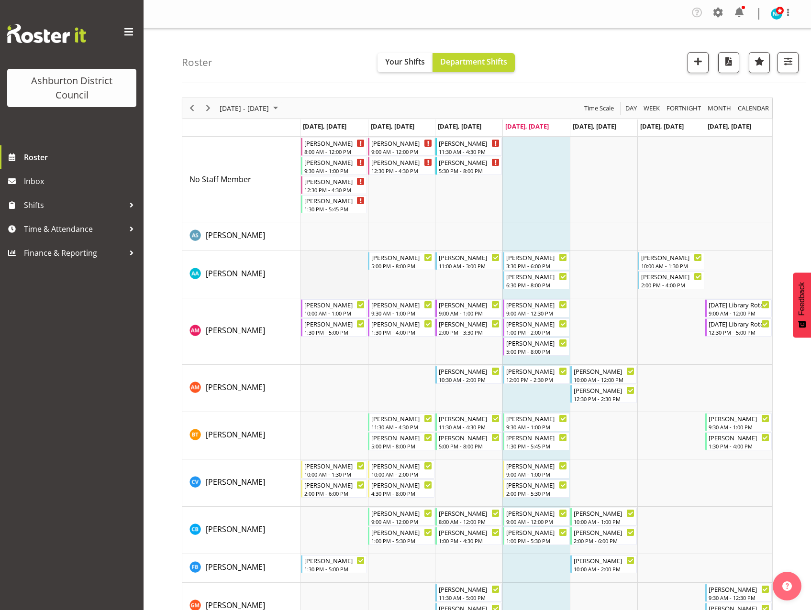
click at [330, 277] on td "Timeline Week of September 1, 2025" at bounding box center [333, 274] width 67 height 47
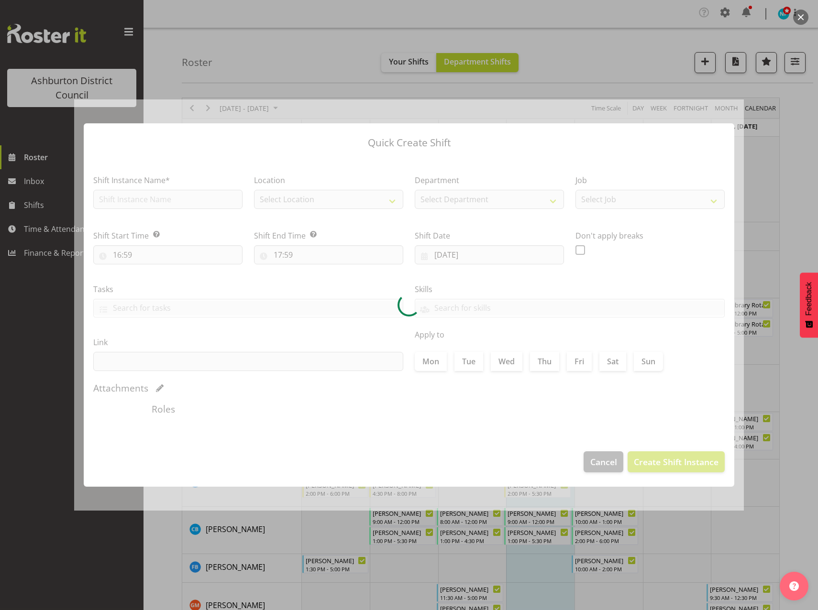
type input "[DATE]"
checkbox input "true"
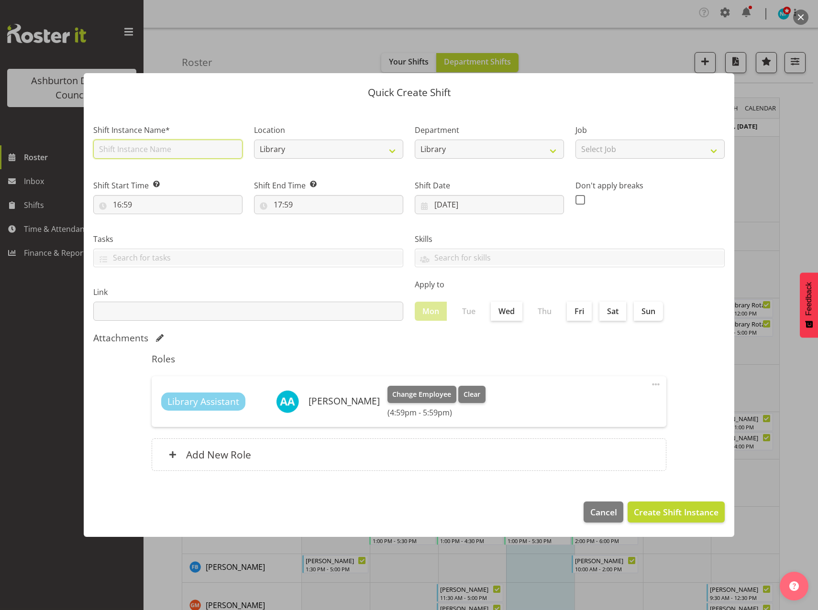
click at [130, 150] on input "text" at bounding box center [167, 149] width 149 height 19
type input "Library Assistant"
click at [664, 150] on select "Select Job Casual HDA - CSR HDA - EA Lifeguarding LTS- Alt Duties Ordinary Time…" at bounding box center [649, 149] width 149 height 19
select select "6995"
click at [575, 140] on select "Select Job Casual HDA - CSR HDA - EA Lifeguarding LTS- Alt Duties Ordinary Time…" at bounding box center [649, 149] width 149 height 19
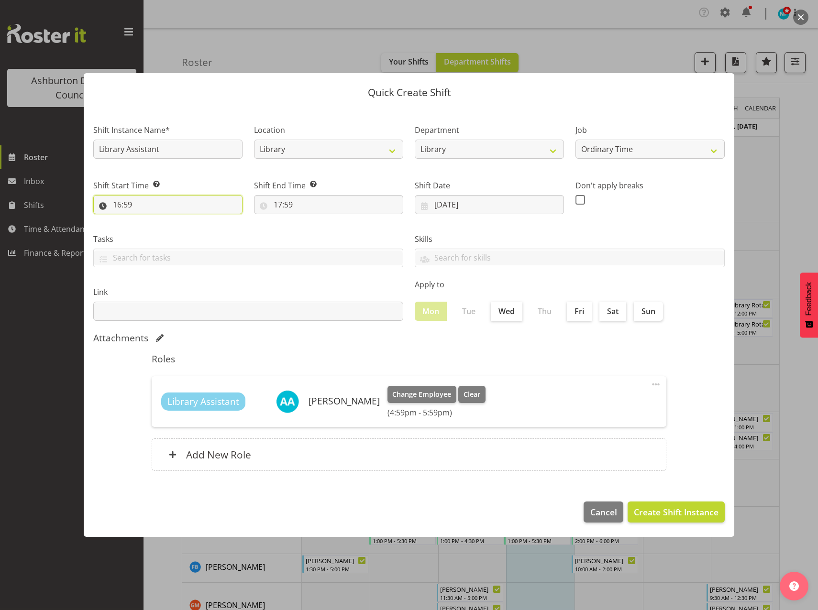
click at [115, 205] on input "16:59" at bounding box center [167, 204] width 149 height 19
click at [155, 230] on select "00 01 02 03 04 05 06 07 08 09 10 11 12 13 14 15 16 17 18 19 20 21 22 23" at bounding box center [159, 229] width 22 height 19
select select "12"
click at [148, 220] on select "00 01 02 03 04 05 06 07 08 09 10 11 12 13 14 15 16 17 18 19 20 21 22 23" at bounding box center [159, 229] width 22 height 19
type input "12:59"
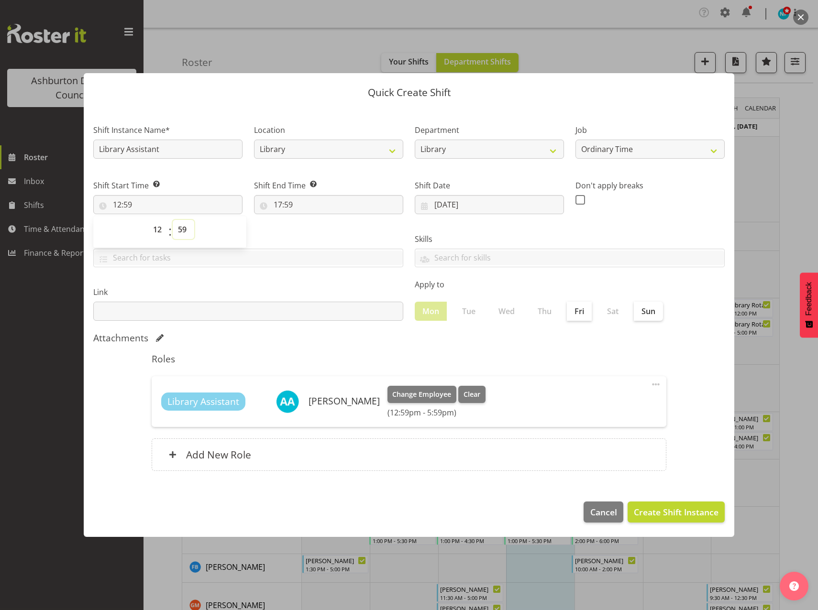
click at [184, 230] on select "00 01 02 03 04 05 06 07 08 09 10 11 12 13 14 15 16 17 18 19 20 21 22 23 24 25 2…" at bounding box center [184, 229] width 22 height 19
select select "0"
click at [173, 220] on select "00 01 02 03 04 05 06 07 08 09 10 11 12 13 14 15 16 17 18 19 20 21 22 23 24 25 2…" at bounding box center [184, 229] width 22 height 19
type input "12:00"
click at [275, 201] on input "17:59" at bounding box center [328, 204] width 149 height 19
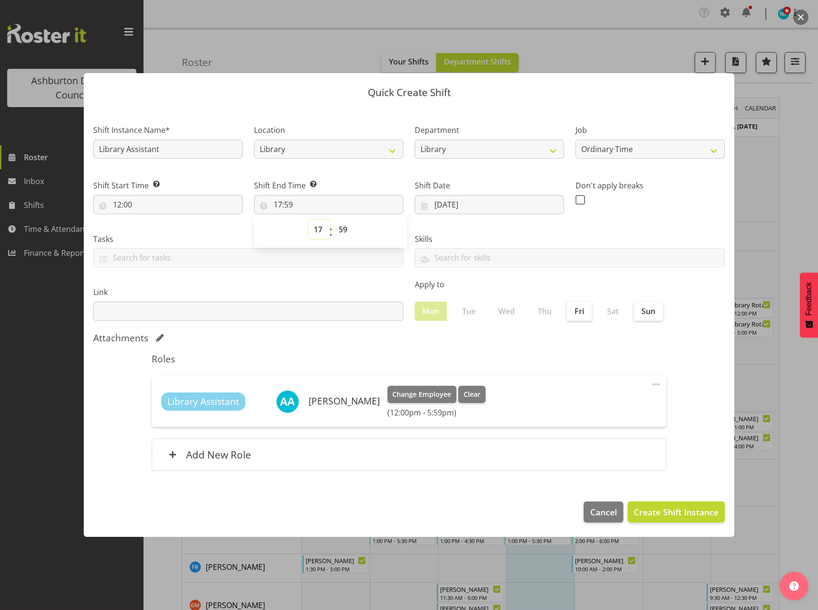
click at [316, 231] on select "00 01 02 03 04 05 06 07 08 09 10 11 12 13 14 15 16 17 18 19 20 21 22 23" at bounding box center [319, 229] width 22 height 19
select select "12"
click at [308, 220] on select "00 01 02 03 04 05 06 07 08 09 10 11 12 13 14 15 16 17 18 19 20 21 22 23" at bounding box center [319, 229] width 22 height 19
type input "12:59"
click at [316, 230] on select "00 01 02 03 04 05 06 07 08 09 10 11 12 13 14 15 16 17 18 19 20 21 22 23" at bounding box center [319, 229] width 22 height 19
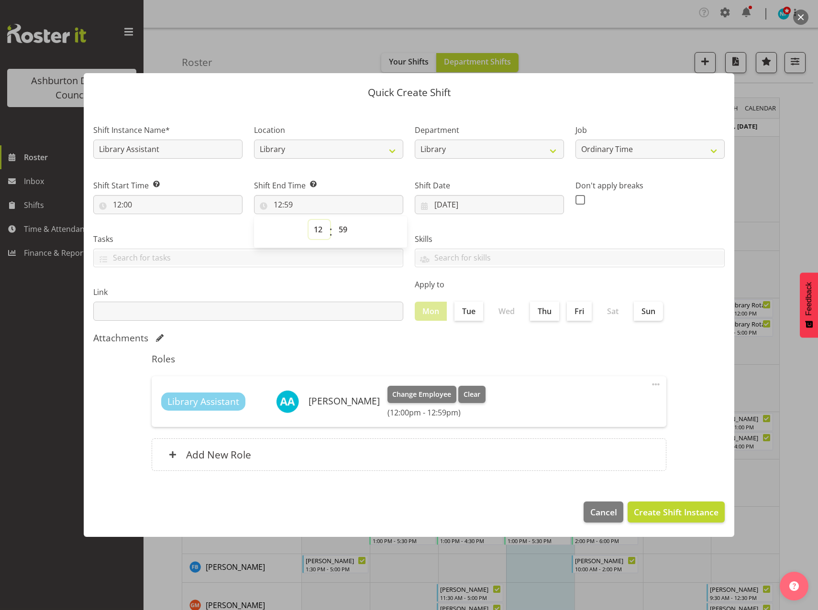
select select "13"
click at [308, 220] on select "00 01 02 03 04 05 06 07 08 09 10 11 12 13 14 15 16 17 18 19 20 21 22 23" at bounding box center [319, 229] width 22 height 19
type input "13:59"
click at [345, 228] on select "00 01 02 03 04 05 06 07 08 09 10 11 12 13 14 15 16 17 18 19 20 21 22 23 24 25 2…" at bounding box center [344, 229] width 22 height 19
select select "0"
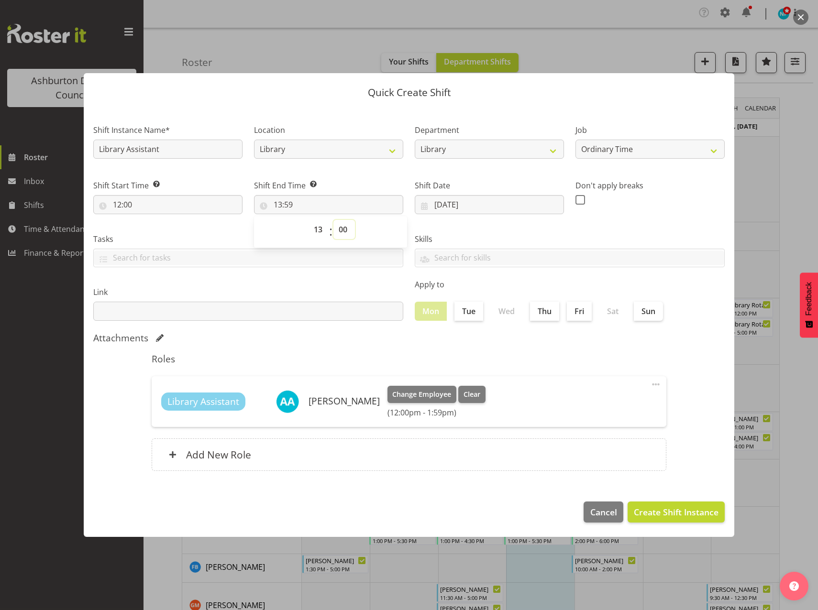
click at [333, 220] on select "00 01 02 03 04 05 06 07 08 09 10 11 12 13 14 15 16 17 18 19 20 21 22 23 24 25 2…" at bounding box center [344, 229] width 22 height 19
type input "13:00"
click at [669, 516] on span "Create Shift Instance" at bounding box center [676, 512] width 85 height 12
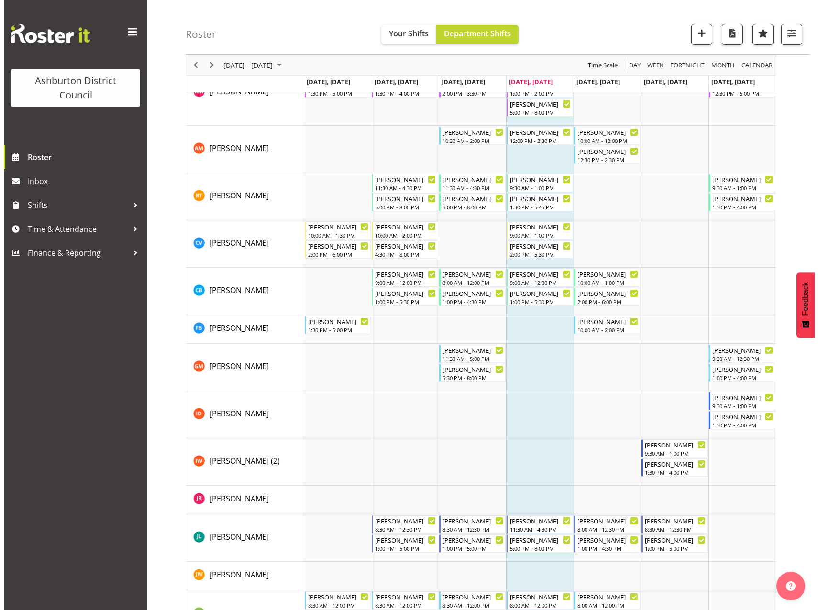
scroll to position [383, 0]
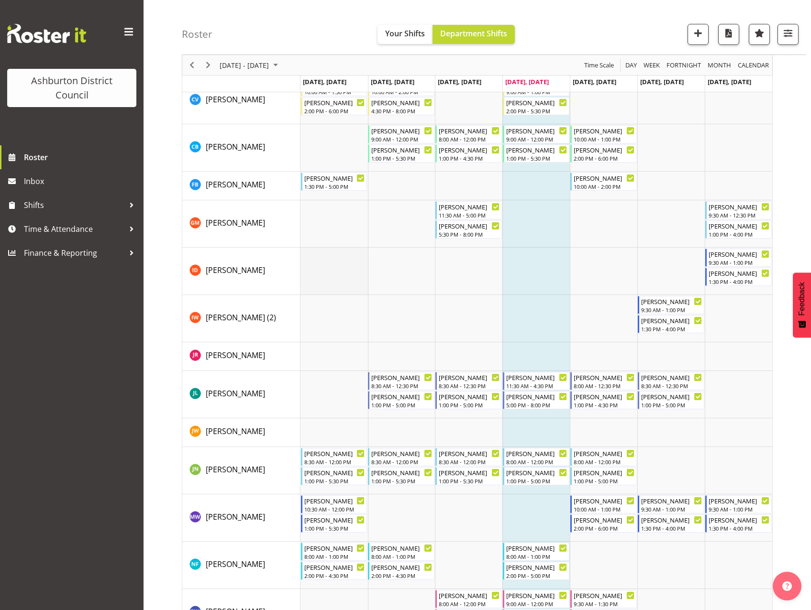
click at [331, 275] on td "Timeline Week of September 1, 2025" at bounding box center [333, 271] width 67 height 47
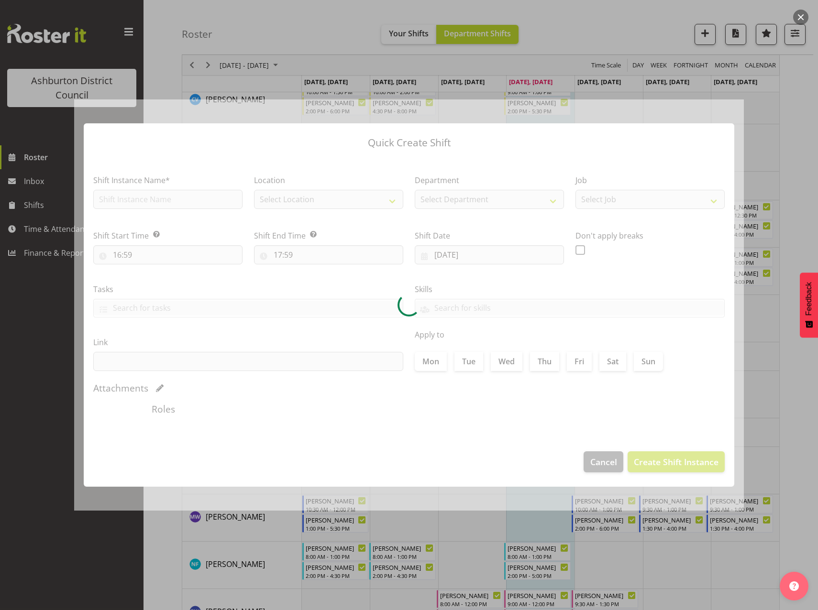
type input "[DATE]"
checkbox input "true"
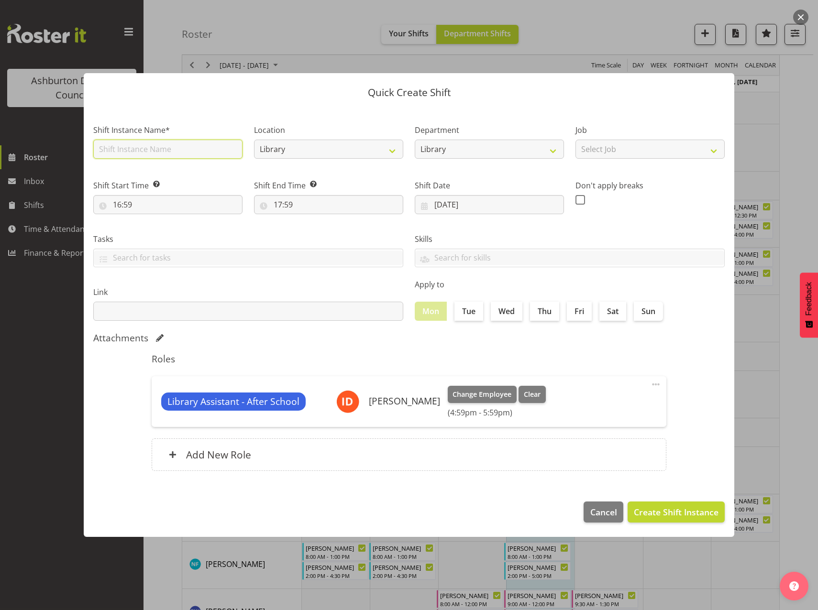
click at [213, 152] on input "text" at bounding box center [167, 149] width 149 height 19
type input "Library Assistant - After School"
click at [634, 148] on select "Select Job Casual HDA - CSR HDA - EA Lifeguarding LTS- Alt Duties Ordinary Time…" at bounding box center [649, 149] width 149 height 19
select select "6995"
click at [575, 140] on select "Select Job Casual HDA - CSR HDA - EA Lifeguarding LTS- Alt Duties Ordinary Time…" at bounding box center [649, 149] width 149 height 19
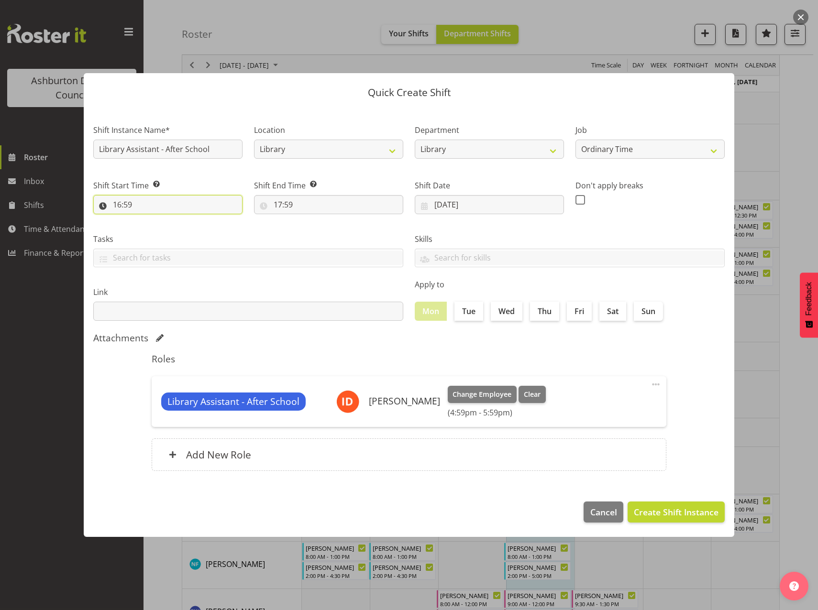
click at [119, 206] on input "16:59" at bounding box center [167, 204] width 149 height 19
click at [154, 232] on select "00 01 02 03 04 05 06 07 08 09 10 11 12 13 14 15 16 17 18 19 20 21 22 23" at bounding box center [159, 229] width 22 height 19
select select "17"
click at [148, 220] on select "00 01 02 03 04 05 06 07 08 09 10 11 12 13 14 15 16 17 18 19 20 21 22 23" at bounding box center [159, 229] width 22 height 19
type input "17:59"
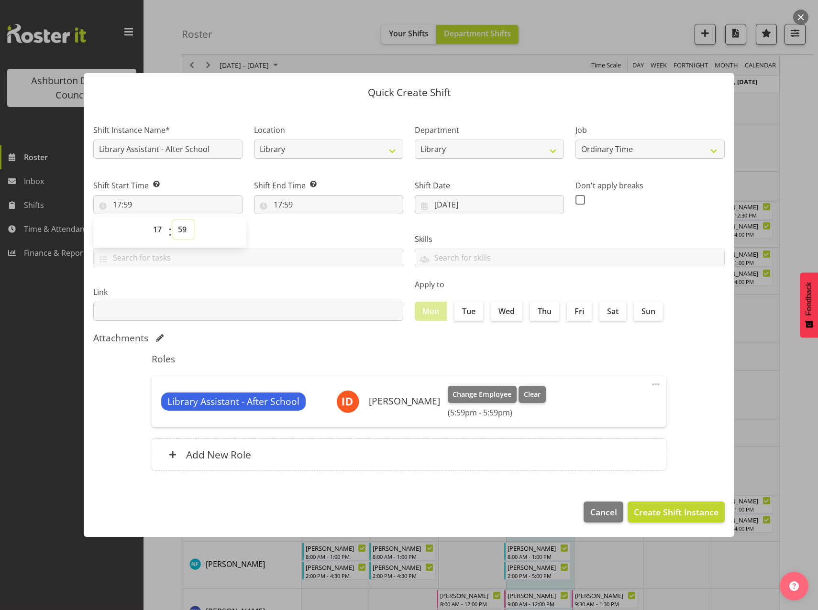
click at [185, 228] on select "00 01 02 03 04 05 06 07 08 09 10 11 12 13 14 15 16 17 18 19 20 21 22 23 24 25 2…" at bounding box center [184, 229] width 22 height 19
select select "0"
type input "17:00"
click at [185, 228] on select "00 01 02 03 04 05 06 07 08 09 10 11 12 13 14 15 16 17 18 19 20 21 22 23 24 25 2…" at bounding box center [184, 229] width 22 height 19
click at [279, 203] on input "17:59" at bounding box center [328, 204] width 149 height 19
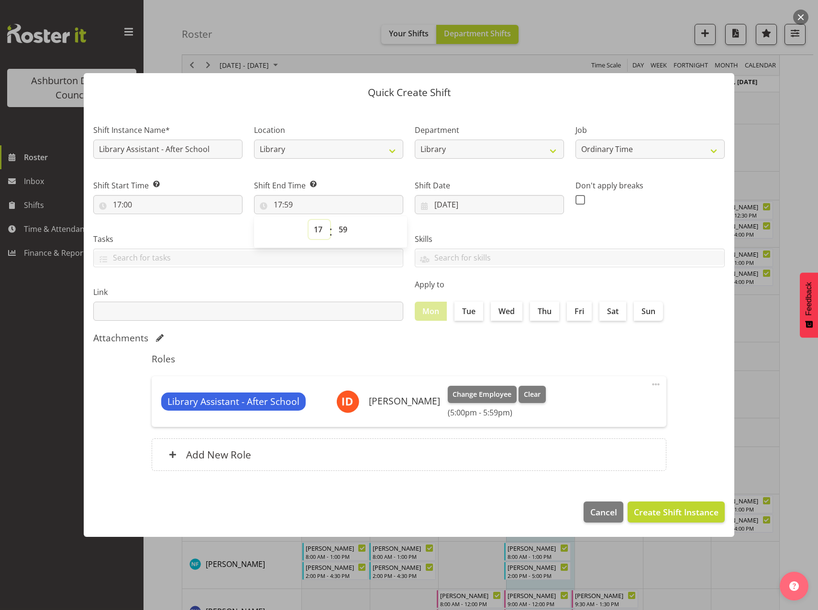
click at [314, 228] on select "00 01 02 03 04 05 06 07 08 09 10 11 12 13 14 15 16 17 18 19 20 21 22 23" at bounding box center [319, 229] width 22 height 19
select select "18"
click at [308, 220] on select "00 01 02 03 04 05 06 07 08 09 10 11 12 13 14 15 16 17 18 19 20 21 22 23" at bounding box center [319, 229] width 22 height 19
type input "18:59"
click at [343, 233] on select "00 01 02 03 04 05 06 07 08 09 10 11 12 13 14 15 16 17 18 19 20 21 22 23 24 25 2…" at bounding box center [344, 229] width 22 height 19
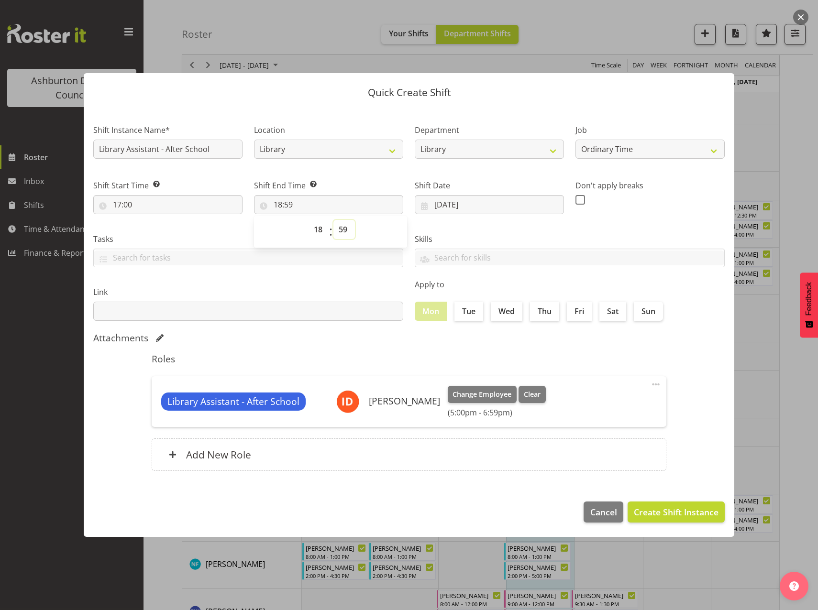
select select "0"
click at [333, 220] on select "00 01 02 03 04 05 06 07 08 09 10 11 12 13 14 15 16 17 18 19 20 21 22 23 24 25 2…" at bounding box center [344, 229] width 22 height 19
type input "18:00"
click at [678, 511] on span "Create Shift Instance" at bounding box center [676, 512] width 85 height 12
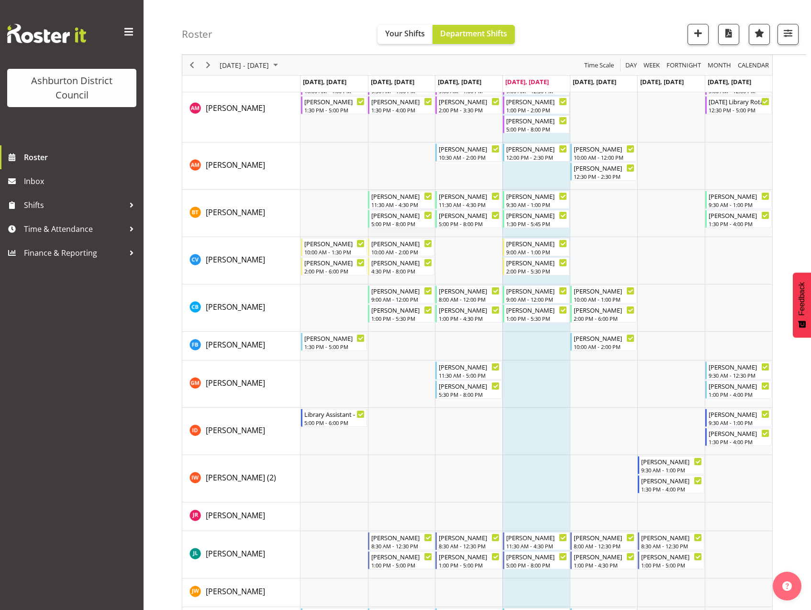
scroll to position [79, 0]
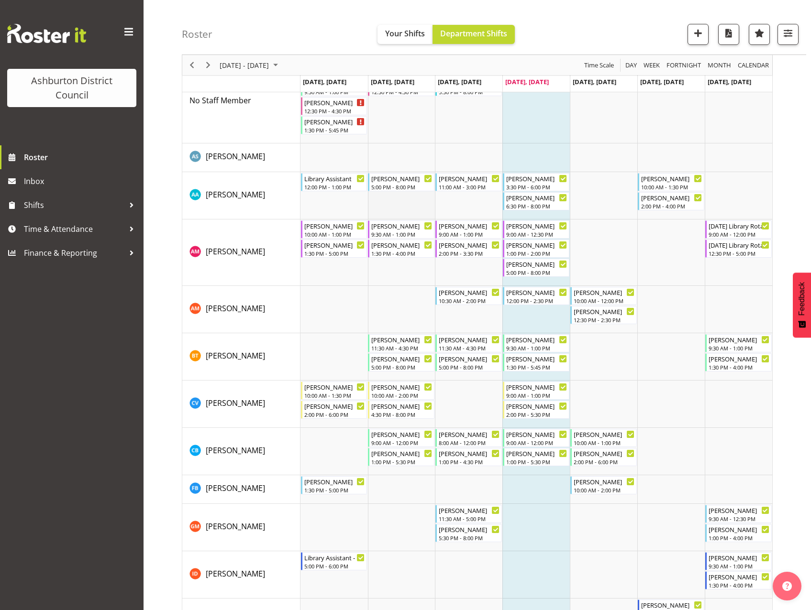
click at [395, 200] on td "Timeline Week of September 1, 2025" at bounding box center [401, 195] width 67 height 47
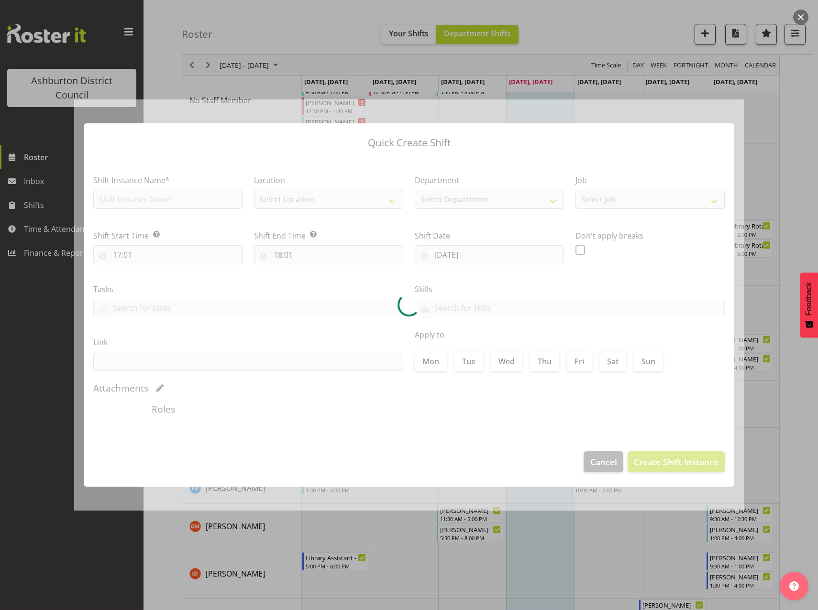
type input "[DATE]"
checkbox input "true"
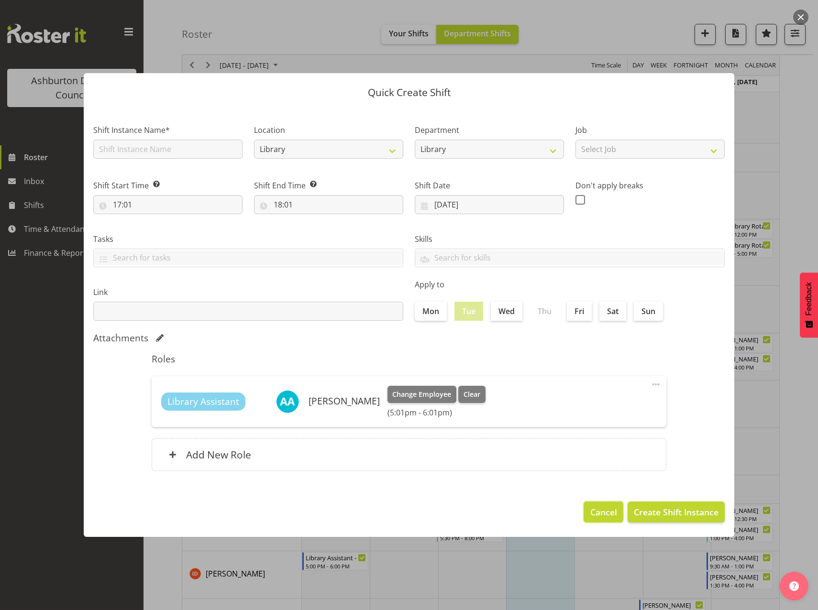
click at [603, 513] on span "Cancel" at bounding box center [603, 512] width 27 height 12
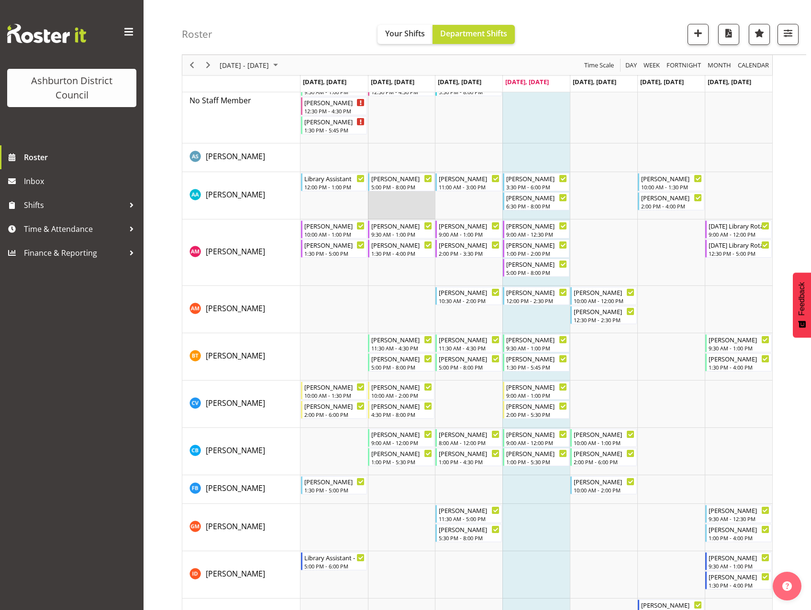
click at [395, 202] on td "Timeline Week of September 1, 2025" at bounding box center [401, 195] width 67 height 47
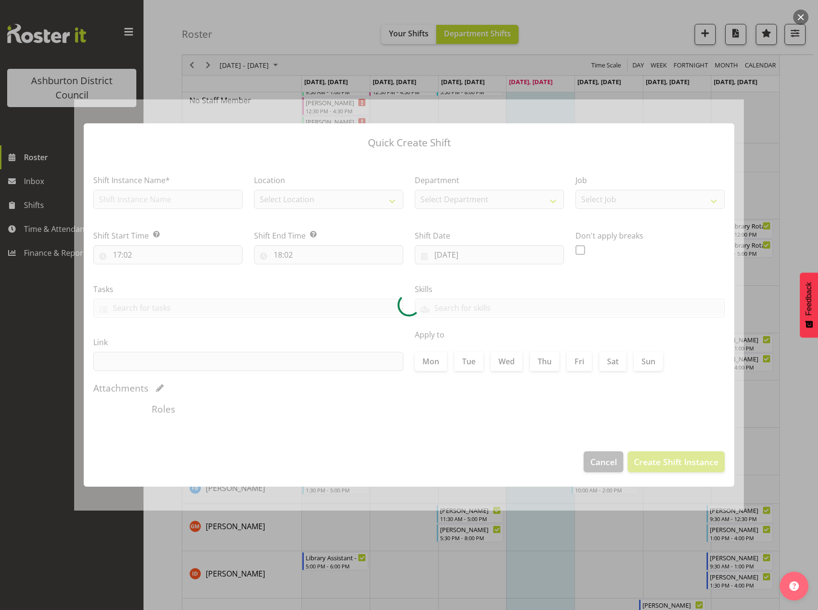
type input "[DATE]"
checkbox input "true"
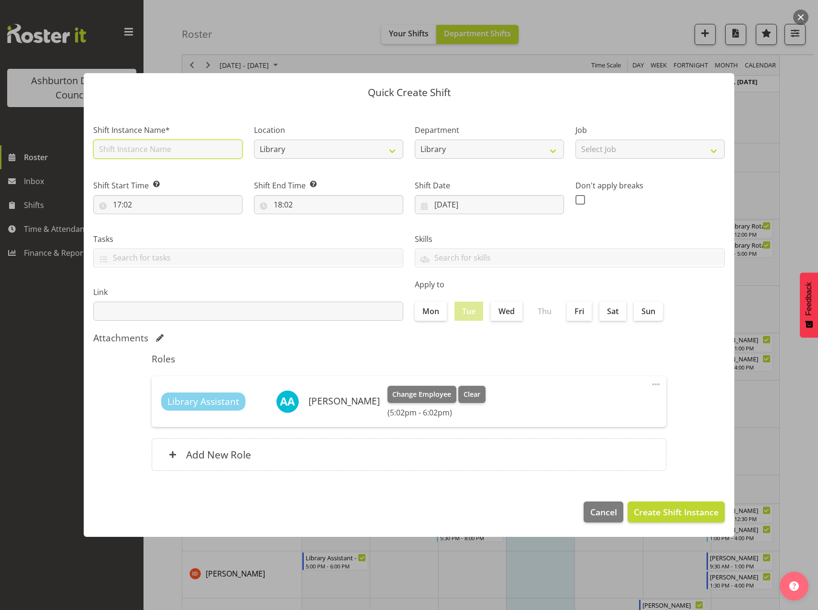
click at [147, 153] on input "text" at bounding box center [167, 149] width 149 height 19
type input "Library Assistant"
click at [658, 155] on select "Select Job Casual HDA - CSR HDA - EA Lifeguarding LTS- Alt Duties Ordinary Time…" at bounding box center [649, 149] width 149 height 19
select select "6995"
click at [575, 140] on select "Select Job Casual HDA - CSR HDA - EA Lifeguarding LTS- Alt Duties Ordinary Time…" at bounding box center [649, 149] width 149 height 19
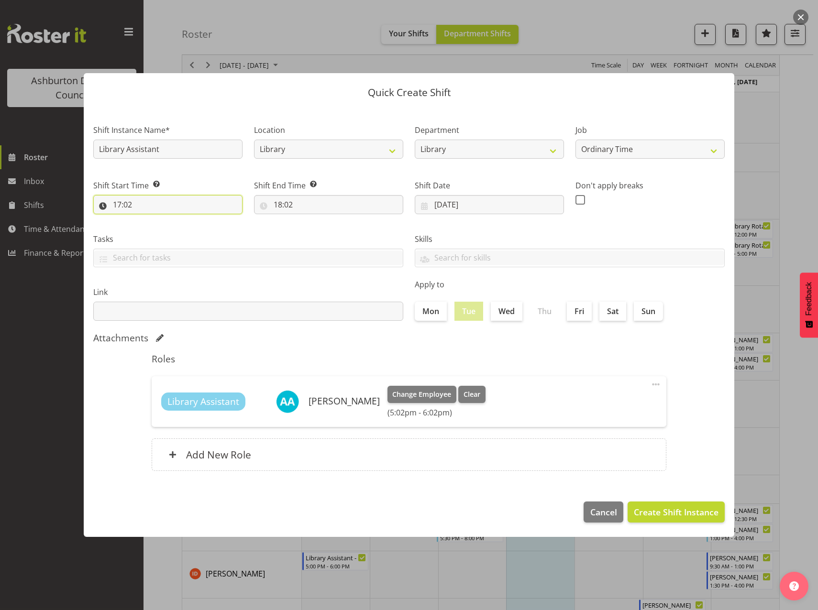
click at [117, 204] on input "17:02" at bounding box center [167, 204] width 149 height 19
click at [158, 229] on select "00 01 02 03 04 05 06 07 08 09 10 11 12 13 14 15 16 17 18 19 20 21 22 23" at bounding box center [159, 229] width 22 height 19
select select "8"
click at [148, 220] on select "00 01 02 03 04 05 06 07 08 09 10 11 12 13 14 15 16 17 18 19 20 21 22 23" at bounding box center [159, 229] width 22 height 19
type input "08:02"
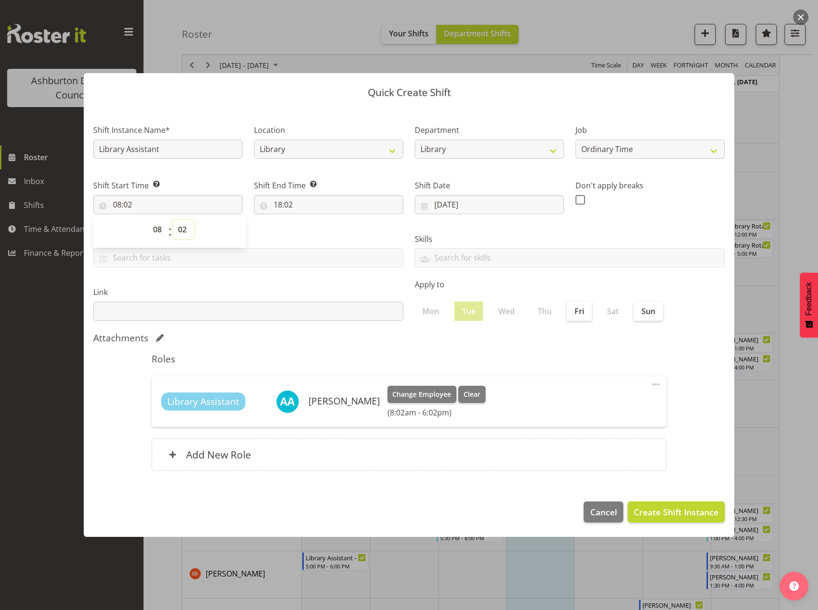
click at [181, 230] on select "00 01 02 03 04 05 06 07 08 09 10 11 12 13 14 15 16 17 18 19 20 21 22 23 24 25 2…" at bounding box center [184, 229] width 22 height 19
select select "30"
click at [173, 220] on select "00 01 02 03 04 05 06 07 08 09 10 11 12 13 14 15 16 17 18 19 20 21 22 23 24 25 2…" at bounding box center [184, 229] width 22 height 19
type input "08:30"
click at [277, 202] on input "18:02" at bounding box center [328, 204] width 149 height 19
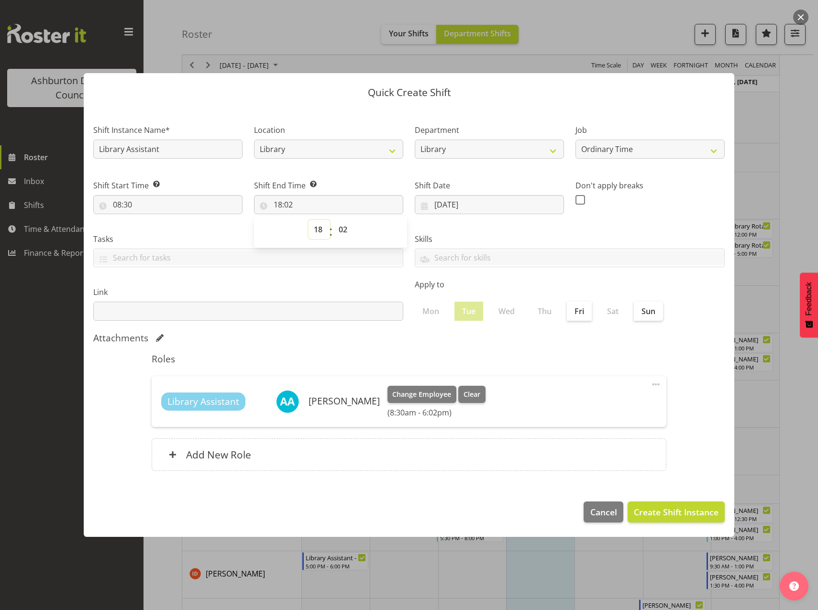
click at [315, 228] on select "00 01 02 03 04 05 06 07 08 09 10 11 12 13 14 15 16 17 18 19 20 21 22 23" at bounding box center [319, 229] width 22 height 19
select select "10"
click at [308, 220] on select "00 01 02 03 04 05 06 07 08 09 10 11 12 13 14 15 16 17 18 19 20 21 22 23" at bounding box center [319, 229] width 22 height 19
type input "10:02"
click at [344, 231] on select "00 01 02 03 04 05 06 07 08 09 10 11 12 13 14 15 16 17 18 19 20 21 22 23 24 25 2…" at bounding box center [344, 229] width 22 height 19
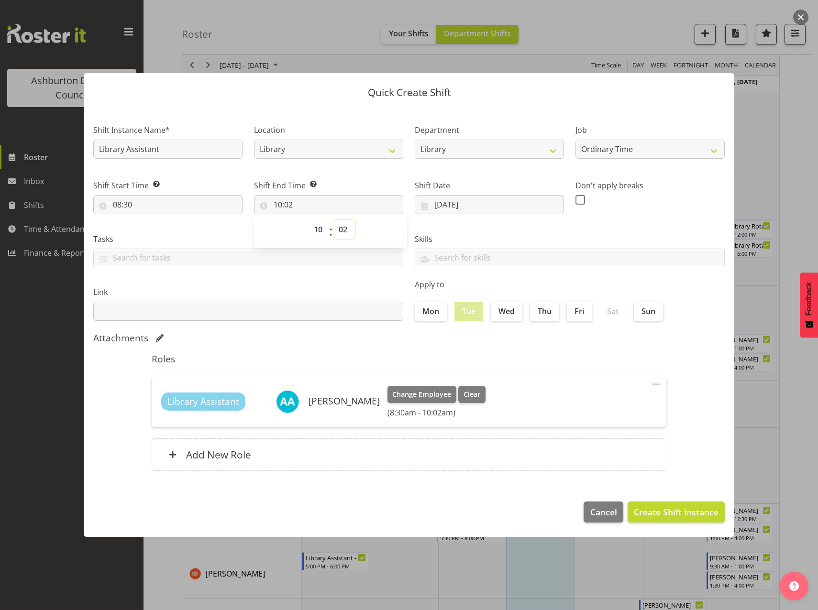
select select "0"
click at [333, 220] on select "00 01 02 03 04 05 06 07 08 09 10 11 12 13 14 15 16 17 18 19 20 21 22 23 24 25 2…" at bounding box center [344, 229] width 22 height 19
type input "10:00"
click at [683, 518] on span "Create Shift Instance" at bounding box center [676, 512] width 85 height 12
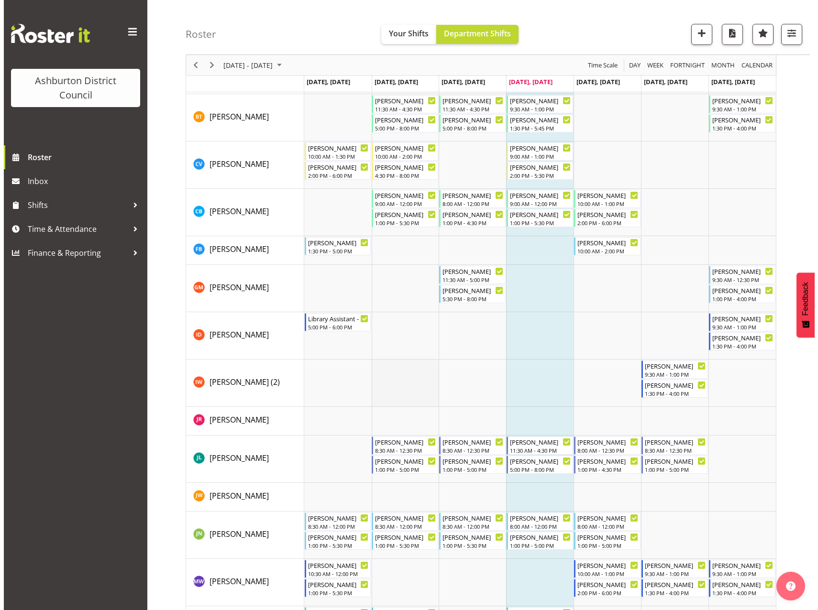
scroll to position [366, 0]
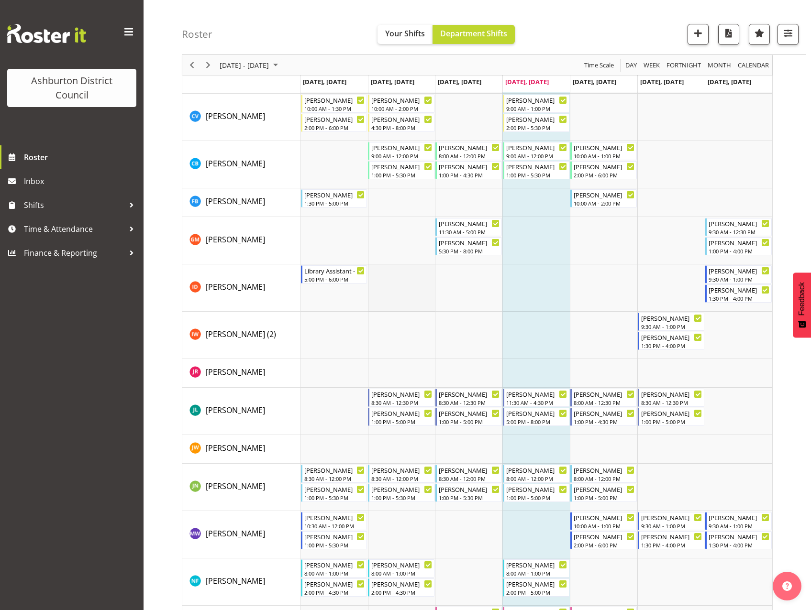
click at [405, 291] on td "Timeline Week of September 1, 2025" at bounding box center [401, 287] width 67 height 47
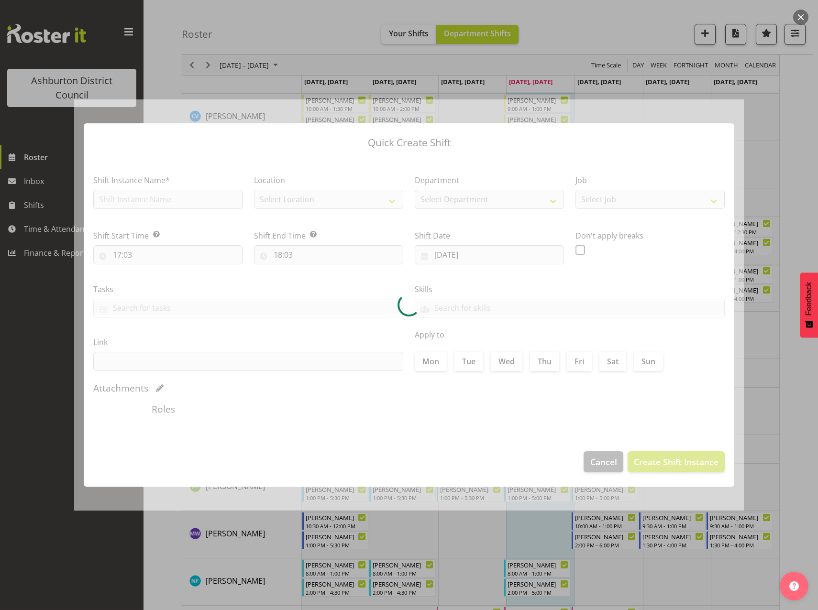
type input "[DATE]"
checkbox input "true"
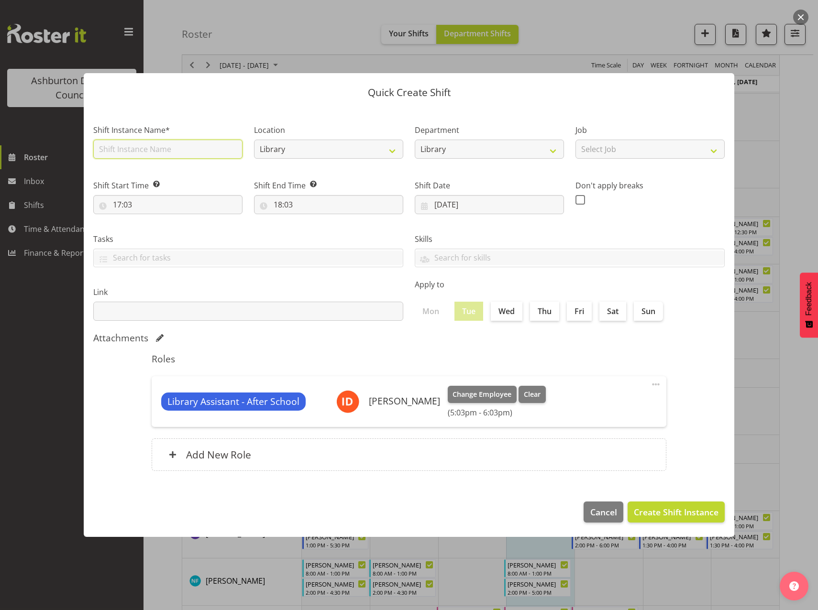
click at [195, 153] on input "text" at bounding box center [167, 149] width 149 height 19
type input "Library Assistant - After School"
click at [597, 149] on select "Select Job Casual HDA - CSR HDA - EA Lifeguarding LTS- Alt Duties Ordinary Time…" at bounding box center [649, 149] width 149 height 19
select select "6995"
click at [575, 140] on select "Select Job Casual HDA - CSR HDA - EA Lifeguarding LTS- Alt Duties Ordinary Time…" at bounding box center [649, 149] width 149 height 19
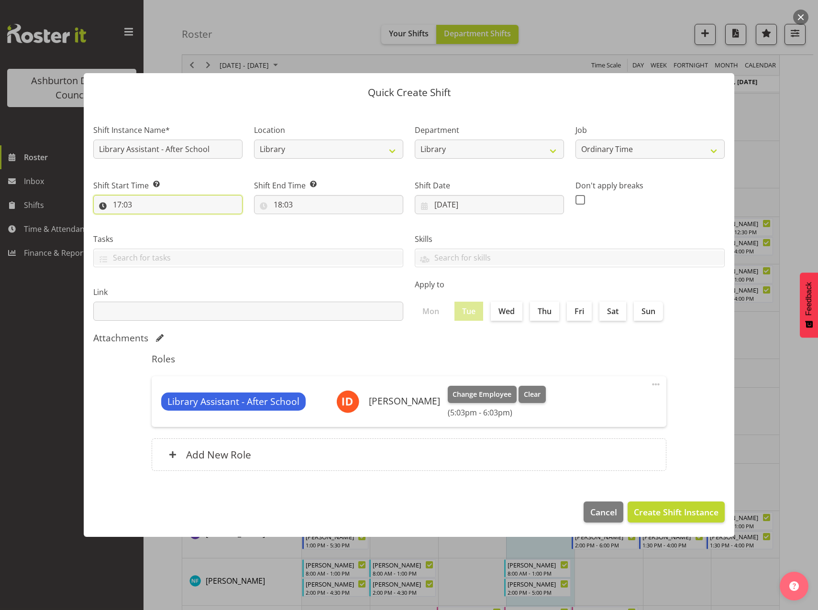
click at [115, 206] on input "17:03" at bounding box center [167, 204] width 149 height 19
click at [158, 236] on select "00 01 02 03 04 05 06 07 08 09 10 11 12 13 14 15 16 17 18 19 20 21 22 23" at bounding box center [159, 229] width 22 height 19
select select "16"
click at [148, 220] on select "00 01 02 03 04 05 06 07 08 09 10 11 12 13 14 15 16 17 18 19 20 21 22 23" at bounding box center [159, 229] width 22 height 19
type input "16:03"
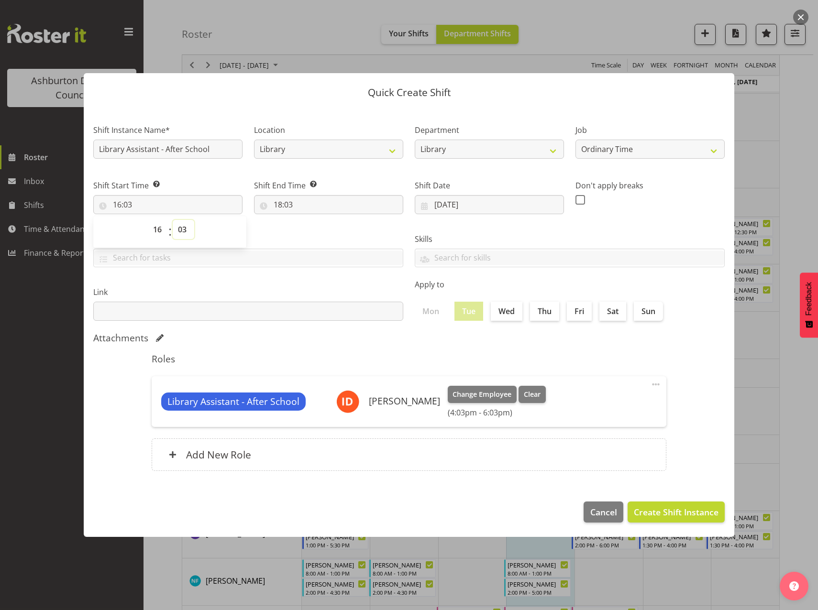
click at [185, 228] on select "00 01 02 03 04 05 06 07 08 09 10 11 12 13 14 15 16 17 18 19 20 21 22 23 24 25 2…" at bounding box center [184, 229] width 22 height 19
select select "0"
click at [173, 220] on select "00 01 02 03 04 05 06 07 08 09 10 11 12 13 14 15 16 17 18 19 20 21 22 23 24 25 2…" at bounding box center [184, 229] width 22 height 19
type input "16:00"
click at [280, 206] on input "18:03" at bounding box center [328, 204] width 149 height 19
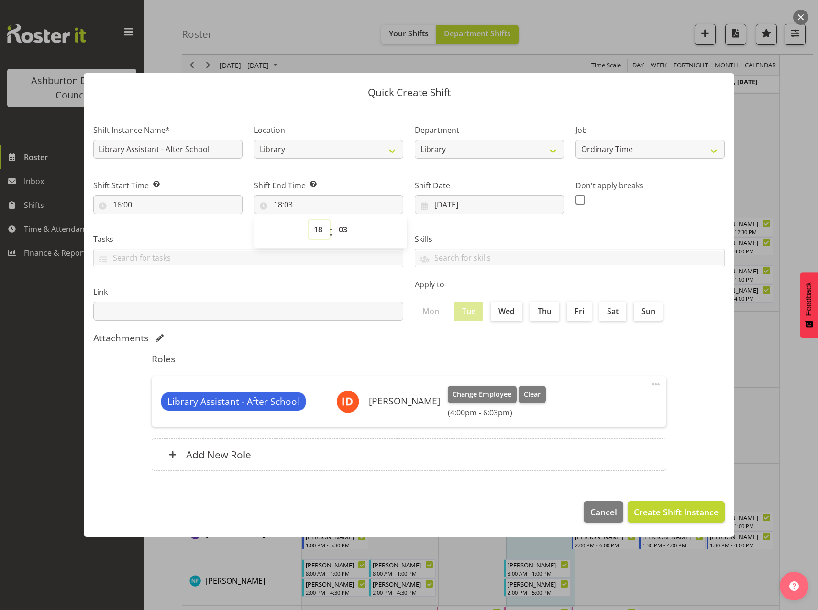
click at [319, 235] on select "00 01 02 03 04 05 06 07 08 09 10 11 12 13 14 15 16 17 18 19 20 21 22 23" at bounding box center [319, 229] width 22 height 19
select select "17"
click at [308, 220] on select "00 01 02 03 04 05 06 07 08 09 10 11 12 13 14 15 16 17 18 19 20 21 22 23" at bounding box center [319, 229] width 22 height 19
type input "17:03"
click at [344, 228] on select "00 01 02 03 04 05 06 07 08 09 10 11 12 13 14 15 16 17 18 19 20 21 22 23 24 25 2…" at bounding box center [344, 229] width 22 height 19
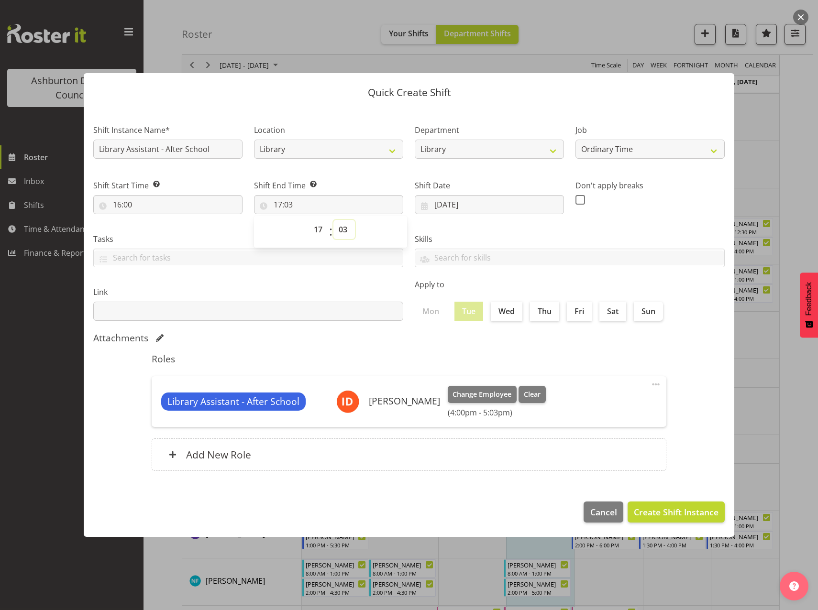
select select "30"
click at [333, 220] on select "00 01 02 03 04 05 06 07 08 09 10 11 12 13 14 15 16 17 18 19 20 21 22 23 24 25 2…" at bounding box center [344, 229] width 22 height 19
type input "17:30"
click at [684, 514] on span "Create Shift Instance" at bounding box center [676, 512] width 85 height 12
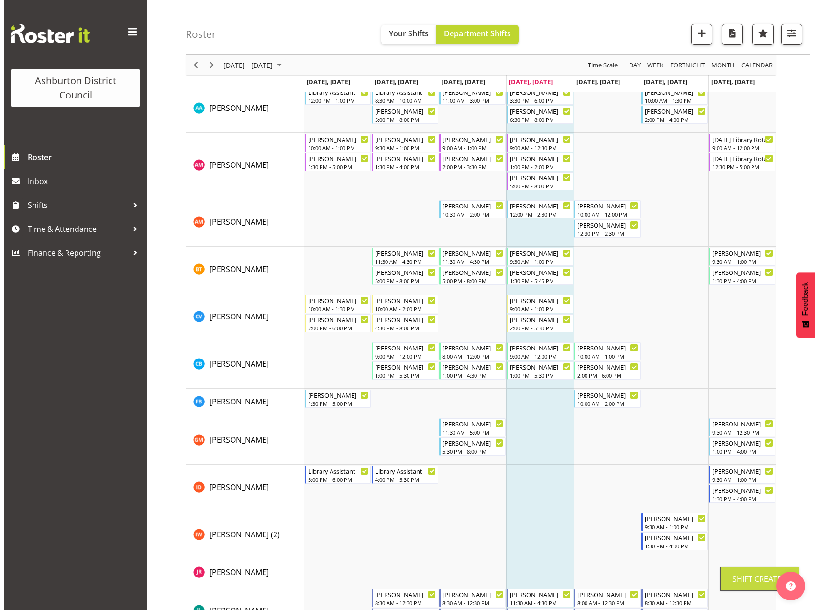
scroll to position [222, 0]
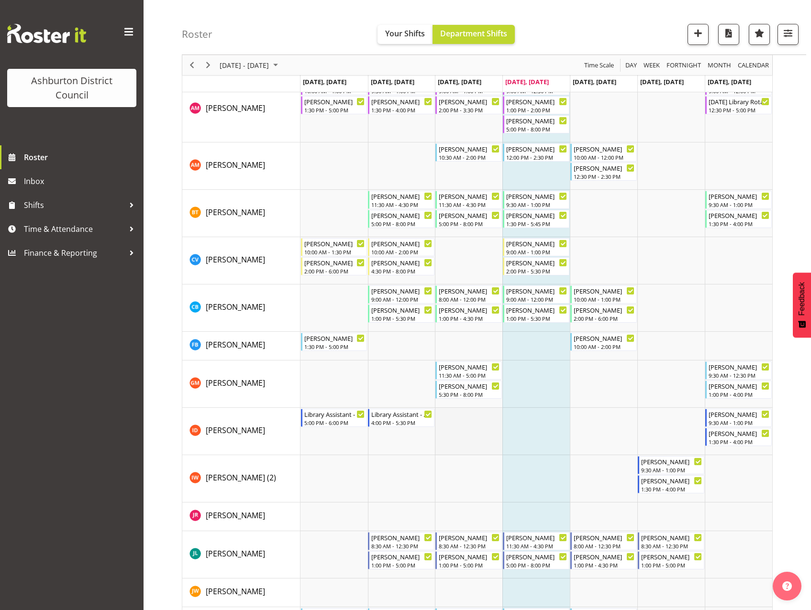
click at [475, 428] on td "Timeline Week of September 1, 2025" at bounding box center [468, 431] width 67 height 47
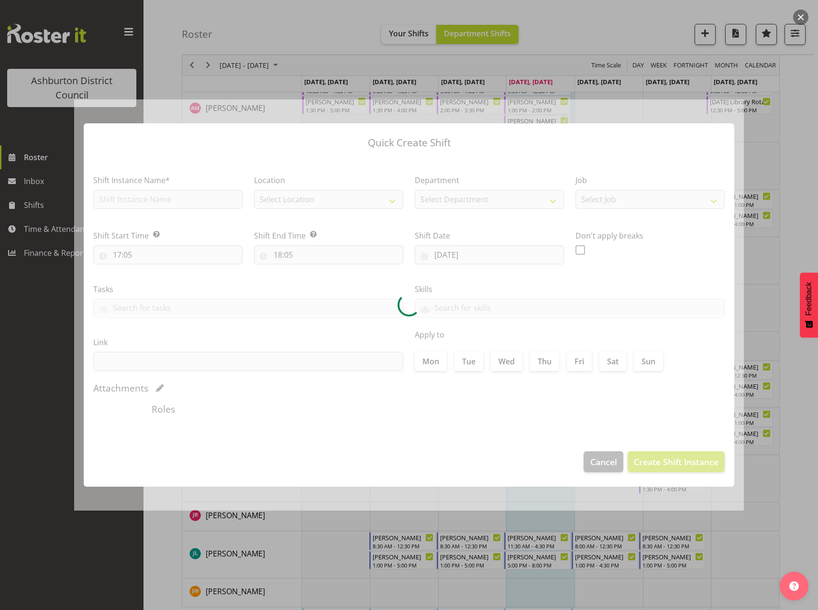
type input "[DATE]"
checkbox input "true"
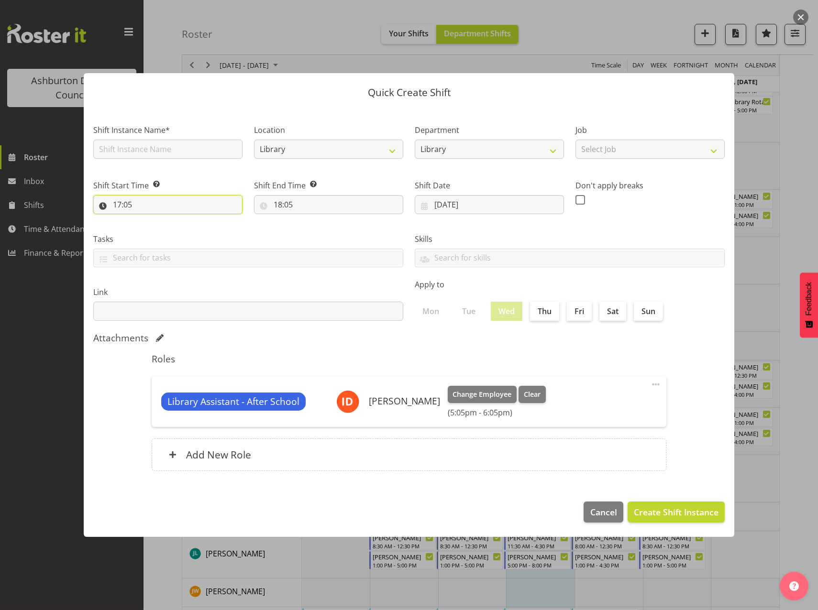
click at [195, 197] on input "17:05" at bounding box center [167, 204] width 149 height 19
click at [194, 148] on input "text" at bounding box center [167, 149] width 149 height 19
type input "Library Assistant - After School"
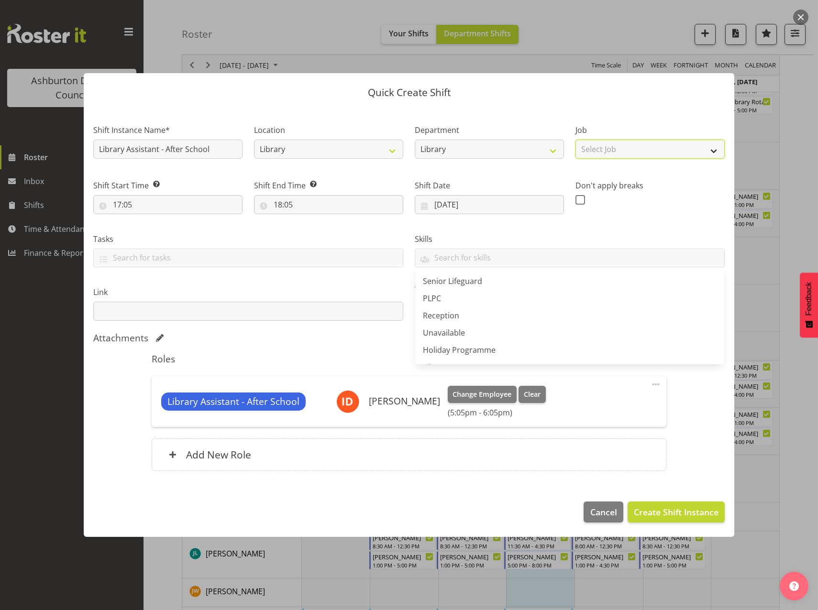
click at [639, 149] on select "Select Job Casual HDA - CSR HDA - EA Lifeguarding LTS- Alt Duties Ordinary Time…" at bounding box center [649, 149] width 149 height 19
select select "6995"
click at [575, 140] on select "Select Job Casual HDA - CSR HDA - EA Lifeguarding LTS- Alt Duties Ordinary Time…" at bounding box center [649, 149] width 149 height 19
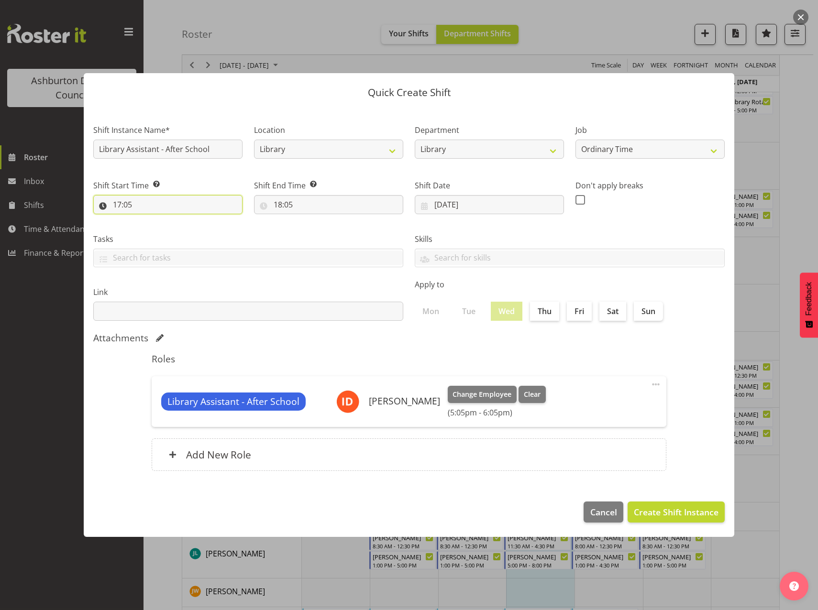
click at [115, 203] on input "17:05" at bounding box center [167, 204] width 149 height 19
click at [160, 233] on select "00 01 02 03 04 05 06 07 08 09 10 11 12 13 14 15 16 17 18 19 20 21 22 23" at bounding box center [159, 229] width 22 height 19
select select "16"
click at [148, 220] on select "00 01 02 03 04 05 06 07 08 09 10 11 12 13 14 15 16 17 18 19 20 21 22 23" at bounding box center [159, 229] width 22 height 19
type input "16:05"
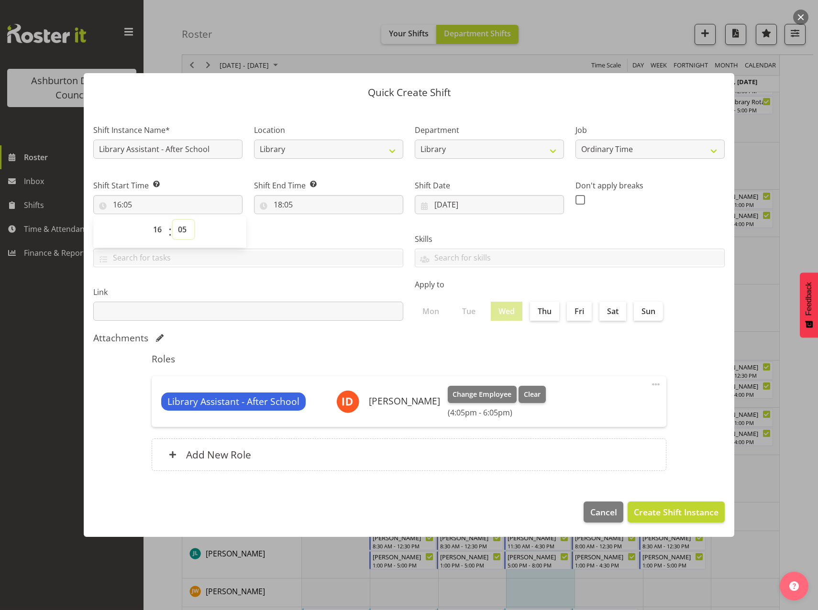
click at [182, 231] on select "00 01 02 03 04 05 06 07 08 09 10 11 12 13 14 15 16 17 18 19 20 21 22 23 24 25 2…" at bounding box center [184, 229] width 22 height 19
select select "0"
click at [173, 220] on select "00 01 02 03 04 05 06 07 08 09 10 11 12 13 14 15 16 17 18 19 20 21 22 23 24 25 2…" at bounding box center [184, 229] width 22 height 19
type input "16:00"
click at [276, 203] on input "18:05" at bounding box center [328, 204] width 149 height 19
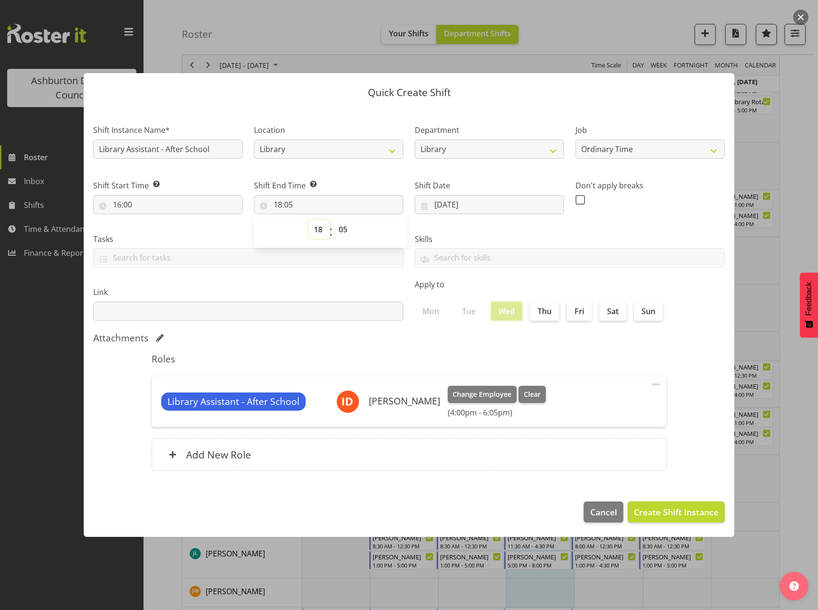
click at [316, 230] on select "00 01 02 03 04 05 06 07 08 09 10 11 12 13 14 15 16 17 18 19 20 21 22 23" at bounding box center [319, 229] width 22 height 19
select select "17"
click at [308, 220] on select "00 01 02 03 04 05 06 07 08 09 10 11 12 13 14 15 16 17 18 19 20 21 22 23" at bounding box center [319, 229] width 22 height 19
type input "17:05"
click at [348, 230] on select "00 01 02 03 04 05 06 07 08 09 10 11 12 13 14 15 16 17 18 19 20 21 22 23 24 25 2…" at bounding box center [344, 229] width 22 height 19
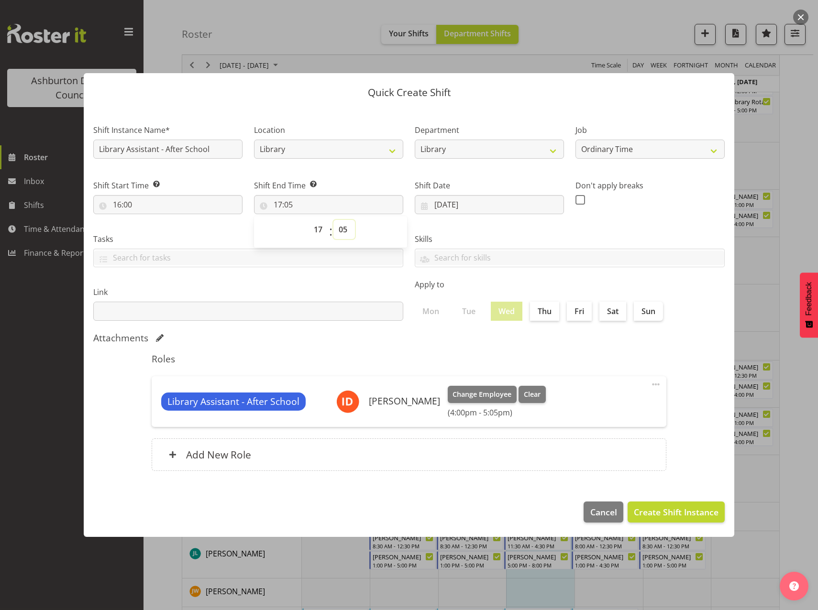
select select "30"
click at [333, 220] on select "00 01 02 03 04 05 06 07 08 09 10 11 12 13 14 15 16 17 18 19 20 21 22 23 24 25 2…" at bounding box center [344, 229] width 22 height 19
type input "17:30"
click at [670, 513] on span "Create Shift Instance" at bounding box center [676, 512] width 85 height 12
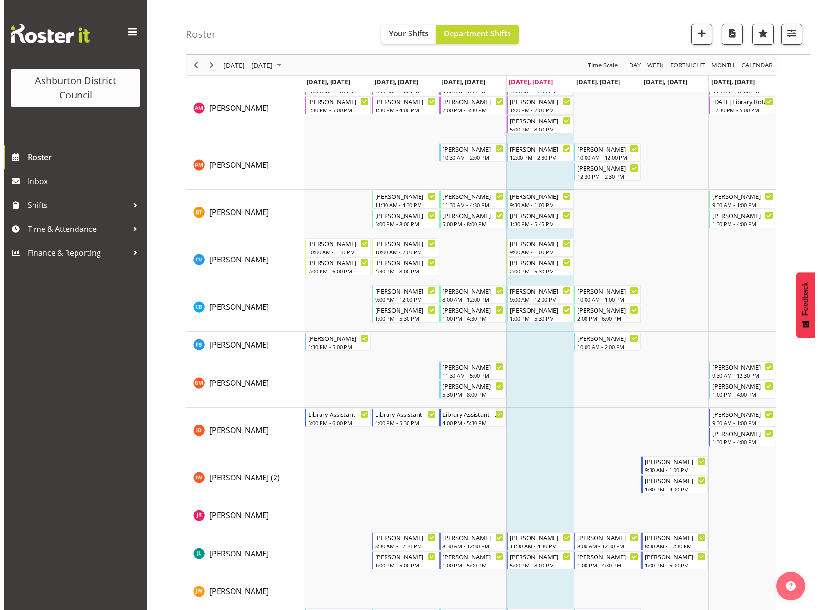
scroll to position [318, 0]
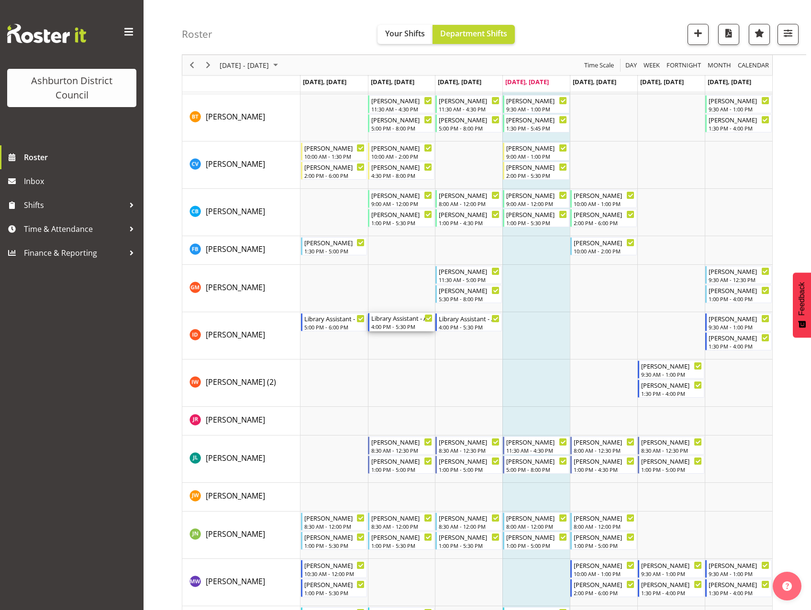
click at [403, 324] on div "4:00 PM - 5:30 PM" at bounding box center [401, 327] width 61 height 8
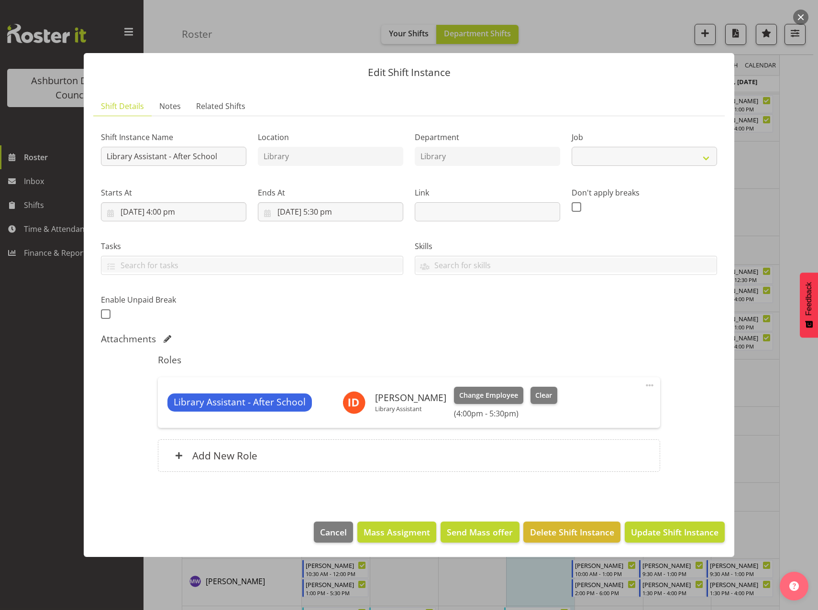
select select "6995"
click at [651, 384] on span at bounding box center [649, 385] width 11 height 11
click at [578, 410] on link "Edit" at bounding box center [609, 408] width 92 height 17
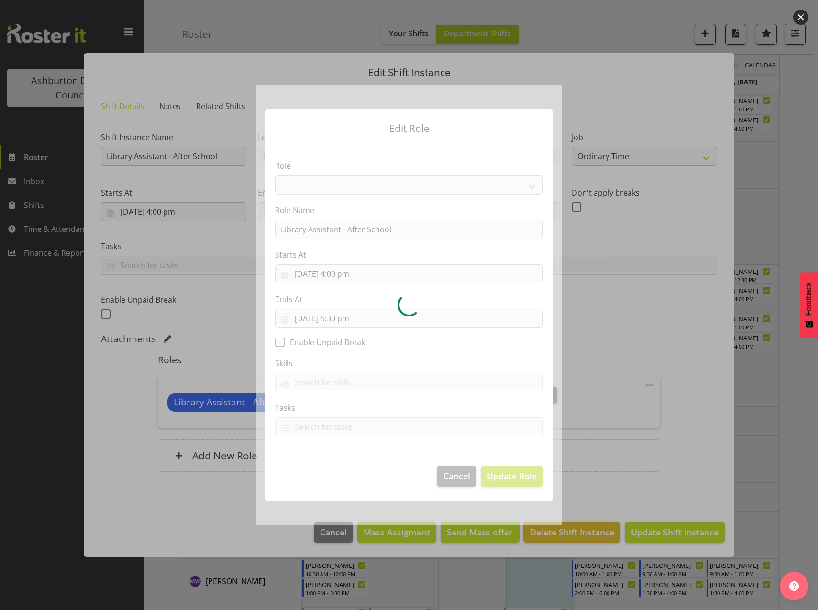
select select "1344"
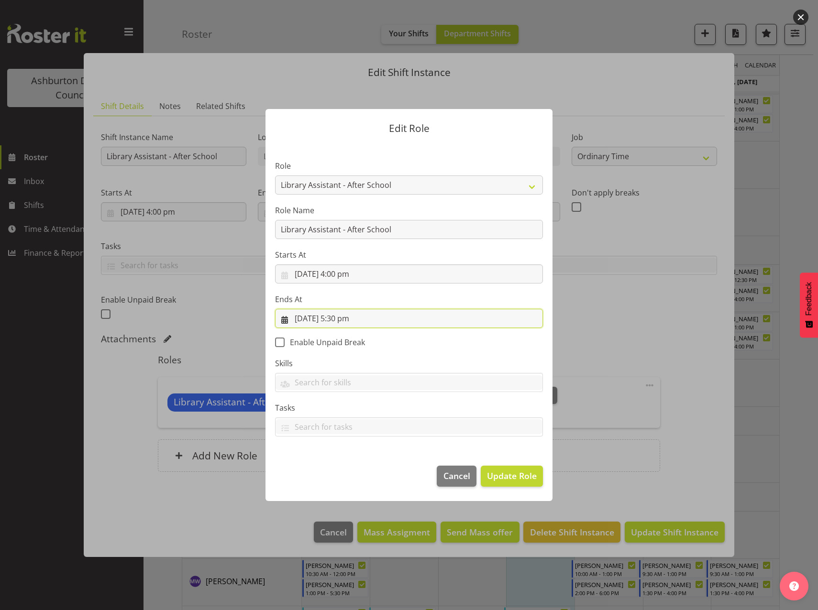
click at [343, 322] on input "[DATE] 5:30 pm" at bounding box center [409, 318] width 268 height 19
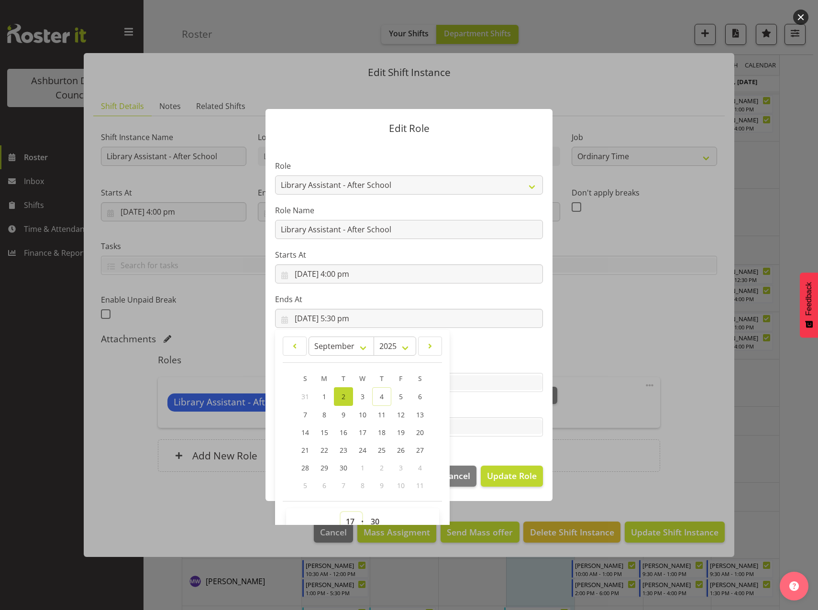
scroll to position [6, 0]
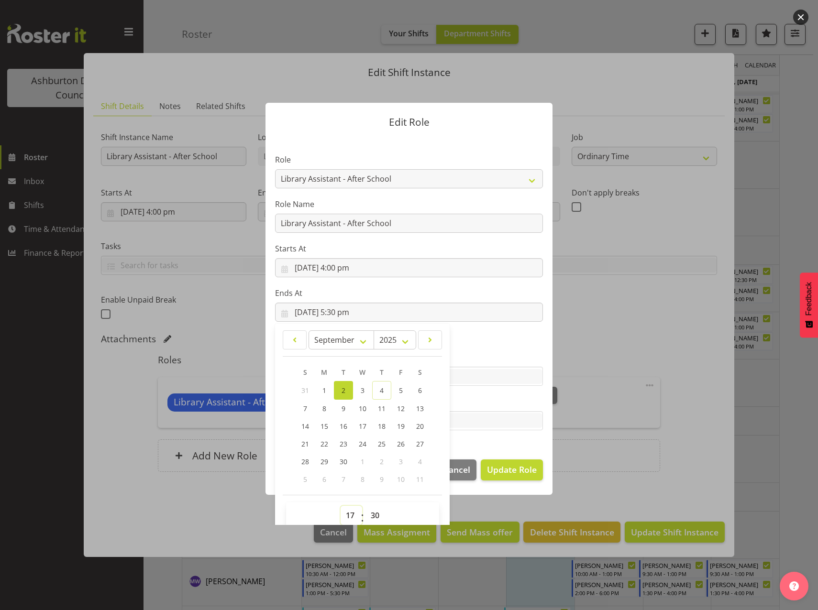
click at [349, 518] on select "00 01 02 03 04 05 06 07 08 09 10 11 12 13 14 15 16 17 18 19 20 21 22 23" at bounding box center [351, 515] width 22 height 19
select select "20"
click at [340, 506] on select "00 01 02 03 04 05 06 07 08 09 10 11 12 13 14 15 16 17 18 19 20 21 22 23" at bounding box center [351, 515] width 22 height 19
type input "[DATE] 8:30 pm"
click at [370, 516] on select "00 01 02 03 04 05 06 07 08 09 10 11 12 13 14 15 16 17 18 19 20 21 22 23 24 25 2…" at bounding box center [376, 515] width 22 height 19
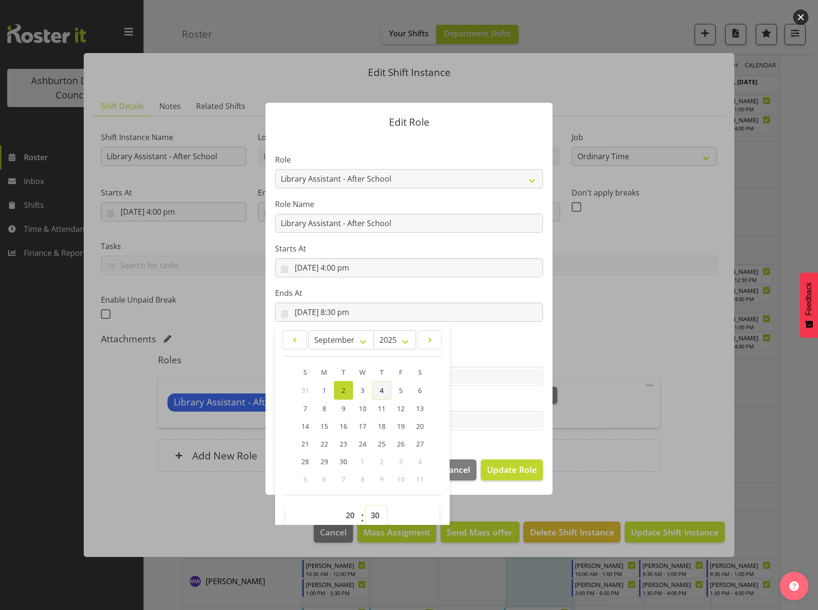
select select "0"
click at [365, 506] on select "00 01 02 03 04 05 06 07 08 09 10 11 12 13 14 15 16 17 18 19 20 21 22 23 24 25 2…" at bounding box center [376, 515] width 22 height 19
type input "[DATE] 8:00 pm"
click at [574, 466] on form "Edit Role Role AAGM Deputy Director AAGM Director Archivist Childrens Librarian…" at bounding box center [408, 298] width 459 height 439
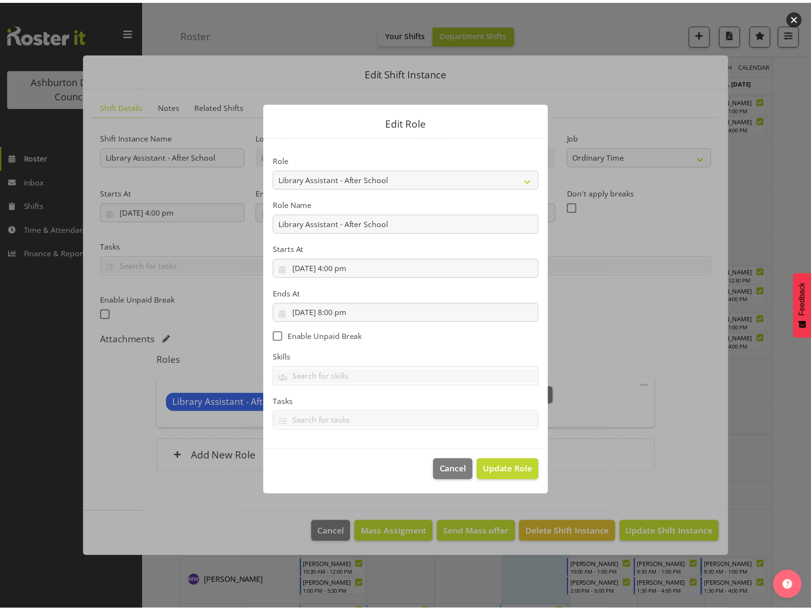
scroll to position [0, 0]
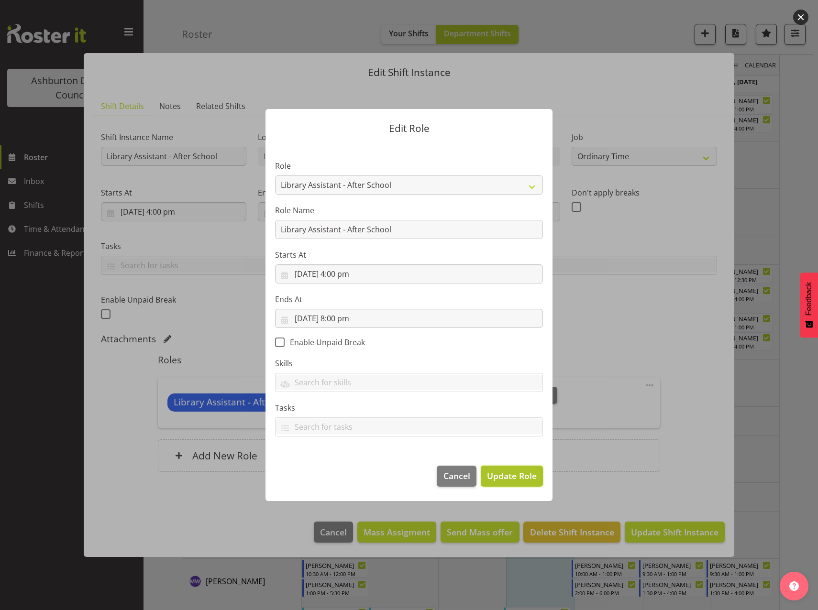
click at [498, 479] on span "Update Role" at bounding box center [512, 476] width 50 height 12
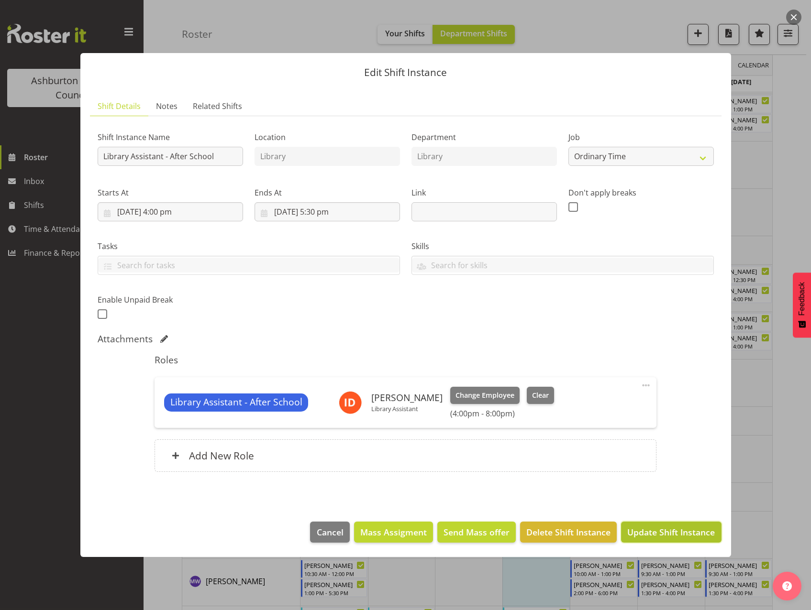
click at [669, 535] on span "Update Shift Instance" at bounding box center [671, 532] width 88 height 12
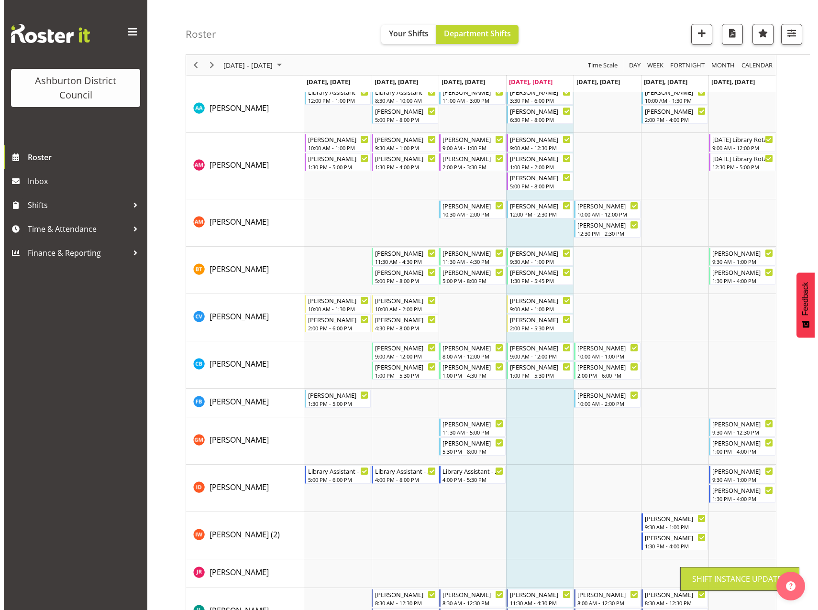
scroll to position [222, 0]
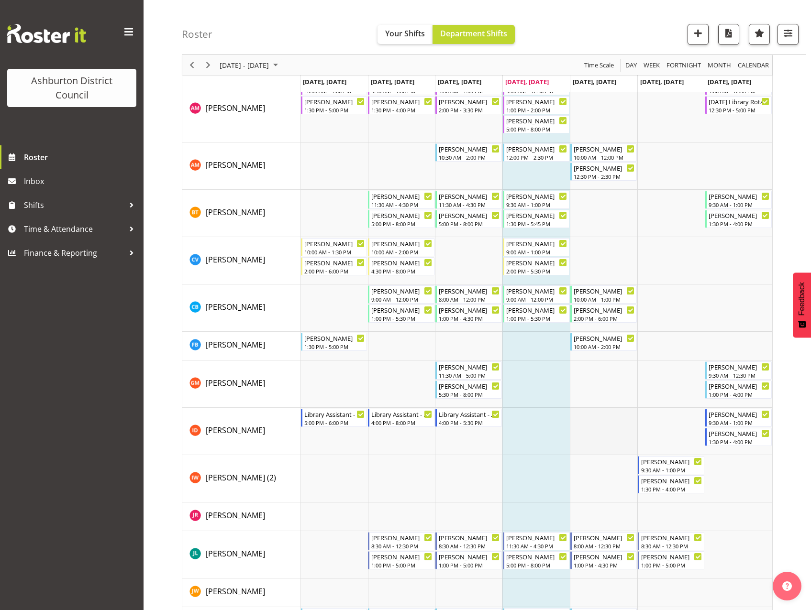
click at [592, 433] on td "Timeline Week of September 1, 2025" at bounding box center [603, 431] width 67 height 47
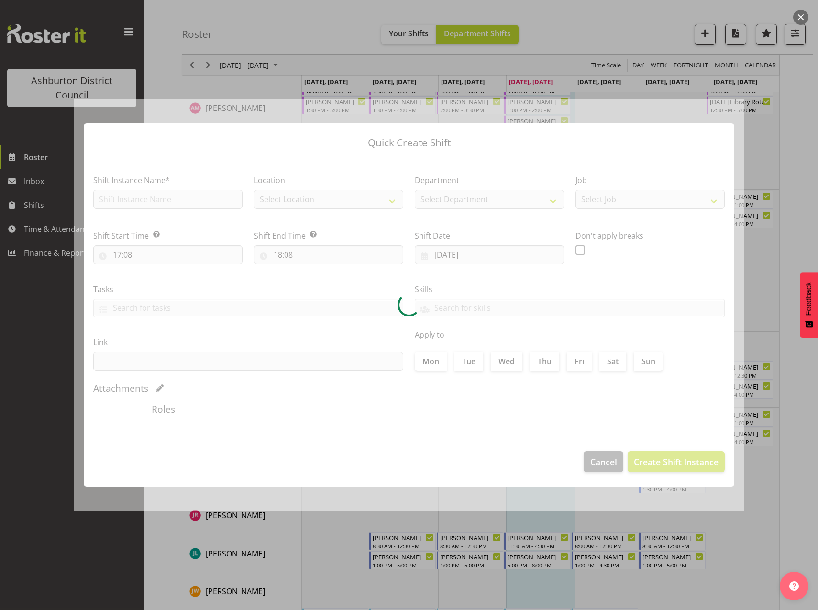
type input "[DATE]"
checkbox input "true"
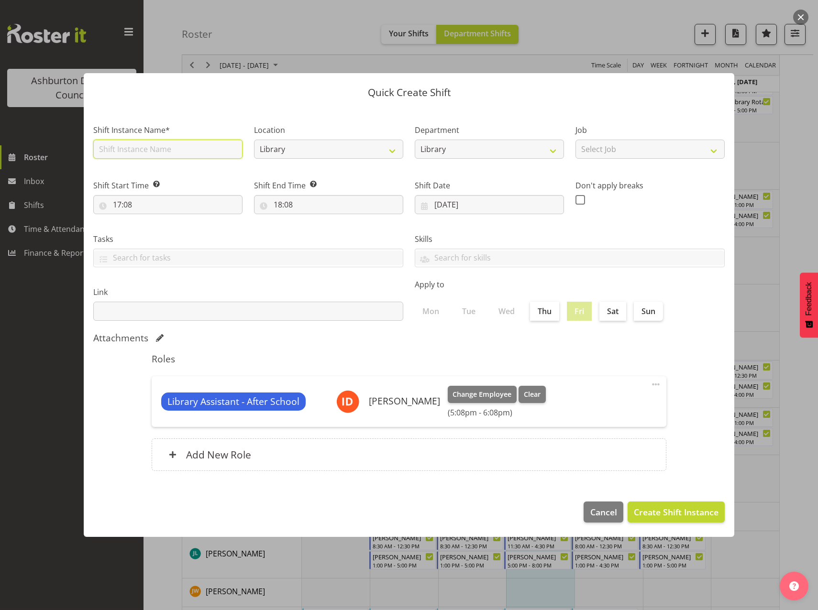
click at [187, 152] on input "text" at bounding box center [167, 149] width 149 height 19
type input "Library Assistant - After School"
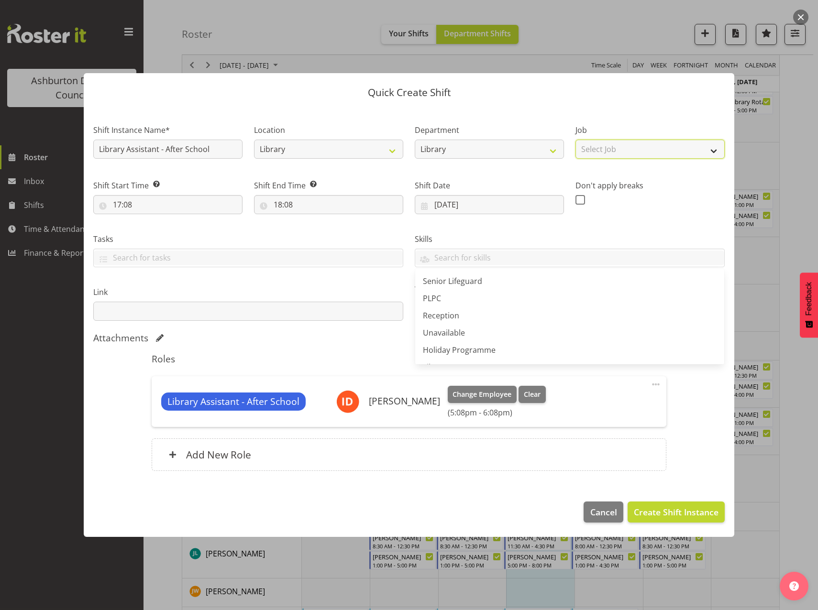
click at [612, 155] on select "Select Job Casual HDA - CSR HDA - EA Lifeguarding LTS- Alt Duties Ordinary Time…" at bounding box center [649, 149] width 149 height 19
select select "6995"
click at [575, 140] on select "Select Job Casual HDA - CSR HDA - EA Lifeguarding LTS- Alt Duties Ordinary Time…" at bounding box center [649, 149] width 149 height 19
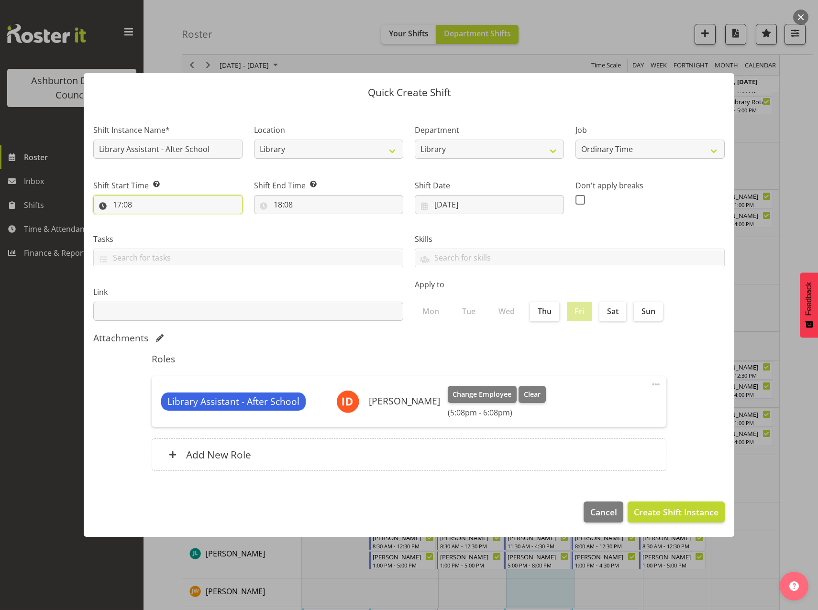
click at [123, 206] on input "17:08" at bounding box center [167, 204] width 149 height 19
click at [154, 230] on select "00 01 02 03 04 05 06 07 08 09 10 11 12 13 14 15 16 17 18 19 20 21 22 23" at bounding box center [159, 229] width 22 height 19
select select "15"
click at [148, 220] on select "00 01 02 03 04 05 06 07 08 09 10 11 12 13 14 15 16 17 18 19 20 21 22 23" at bounding box center [159, 229] width 22 height 19
type input "15:08"
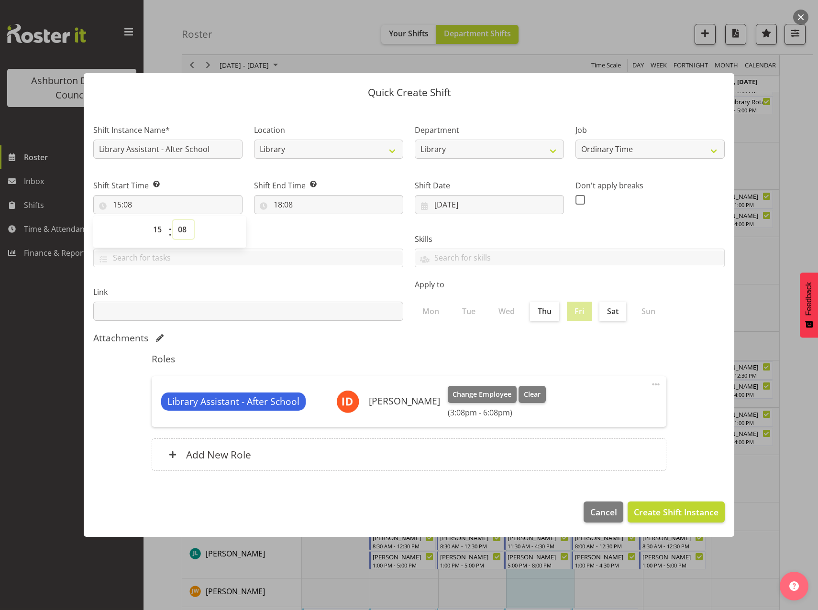
click at [181, 233] on select "00 01 02 03 04 05 06 07 08 09 10 11 12 13 14 15 16 17 18 19 20 21 22 23 24 25 2…" at bounding box center [184, 229] width 22 height 19
select select "0"
type input "15:00"
click at [183, 230] on select "00 01 02 03 04 05 06 07 08 09 10 11 12 13 14 15 16 17 18 19 20 21 22 23 24 25 2…" at bounding box center [184, 229] width 22 height 19
click at [278, 205] on input "18:08" at bounding box center [328, 204] width 149 height 19
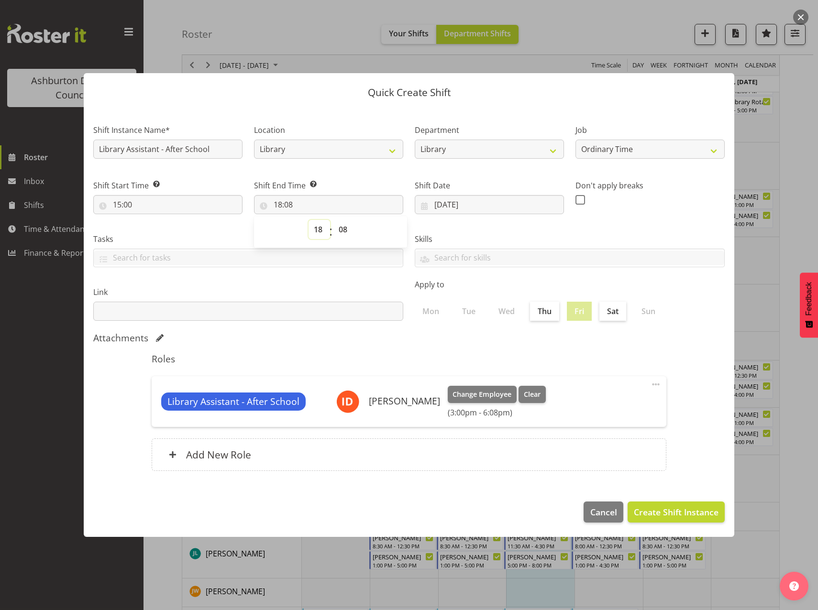
click at [318, 230] on select "00 01 02 03 04 05 06 07 08 09 10 11 12 13 14 15 16 17 18 19 20 21 22 23" at bounding box center [319, 229] width 22 height 19
select select "17"
click at [308, 220] on select "00 01 02 03 04 05 06 07 08 09 10 11 12 13 14 15 16 17 18 19 20 21 22 23" at bounding box center [319, 229] width 22 height 19
type input "17:08"
click at [342, 228] on select "00 01 02 03 04 05 06 07 08 09 10 11 12 13 14 15 16 17 18 19 20 21 22 23 24 25 2…" at bounding box center [344, 229] width 22 height 19
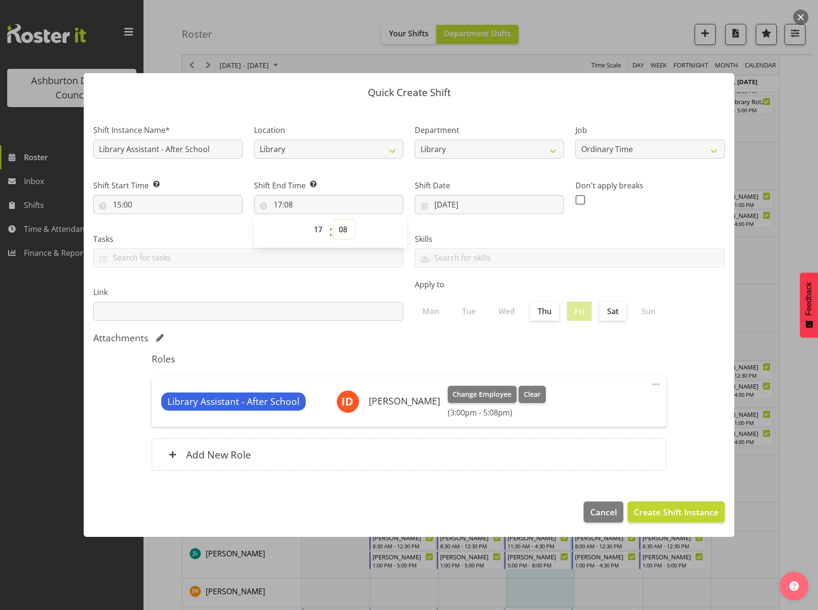
select select "0"
click at [333, 220] on select "00 01 02 03 04 05 06 07 08 09 10 11 12 13 14 15 16 17 18 19 20 21 22 23 24 25 2…" at bounding box center [344, 229] width 22 height 19
type input "17:00"
click at [662, 508] on span "Create Shift Instance" at bounding box center [676, 512] width 85 height 12
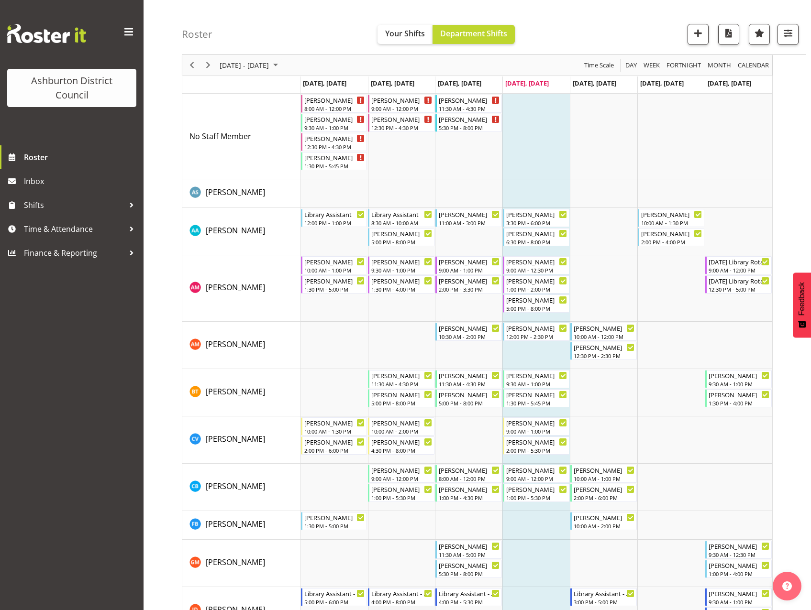
scroll to position [0, 0]
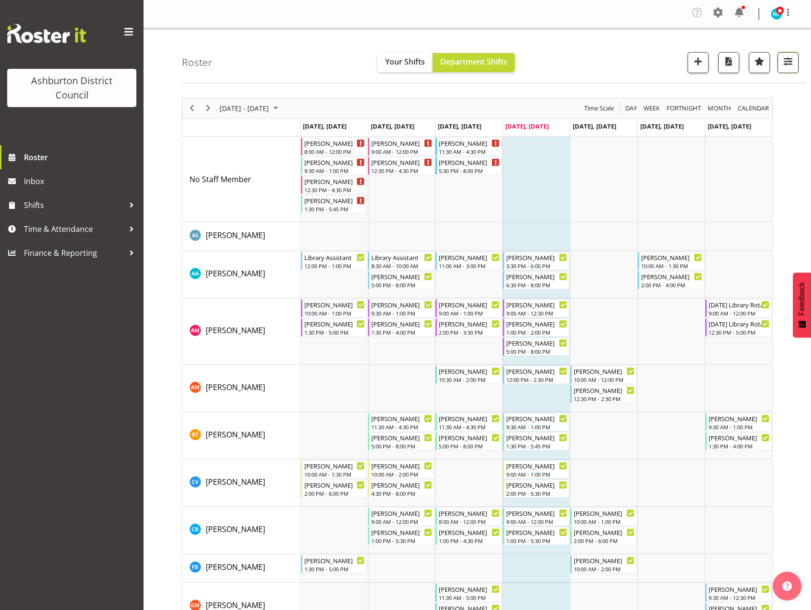
click at [790, 67] on span "button" at bounding box center [787, 61] width 12 height 12
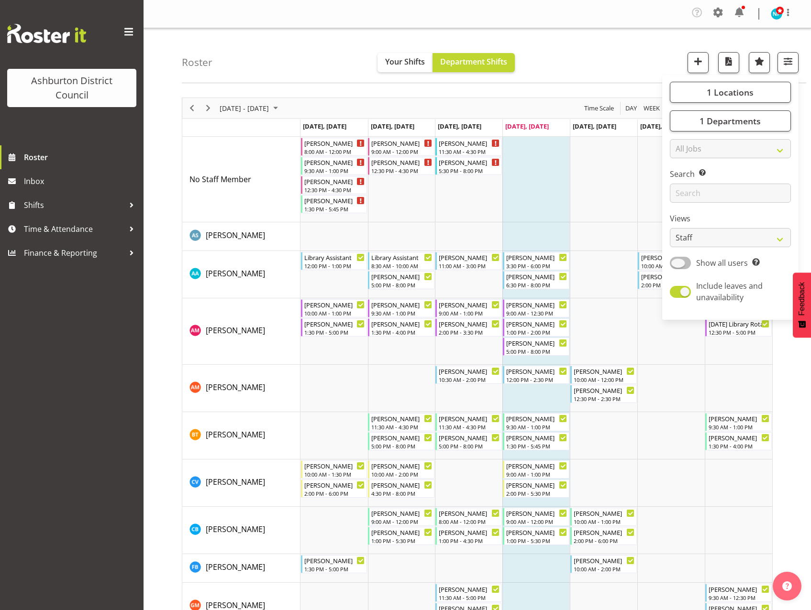
click at [678, 264] on span at bounding box center [679, 263] width 21 height 12
click at [676, 264] on input "Show all users Show only rostered employees" at bounding box center [672, 263] width 6 height 6
checkbox input "true"
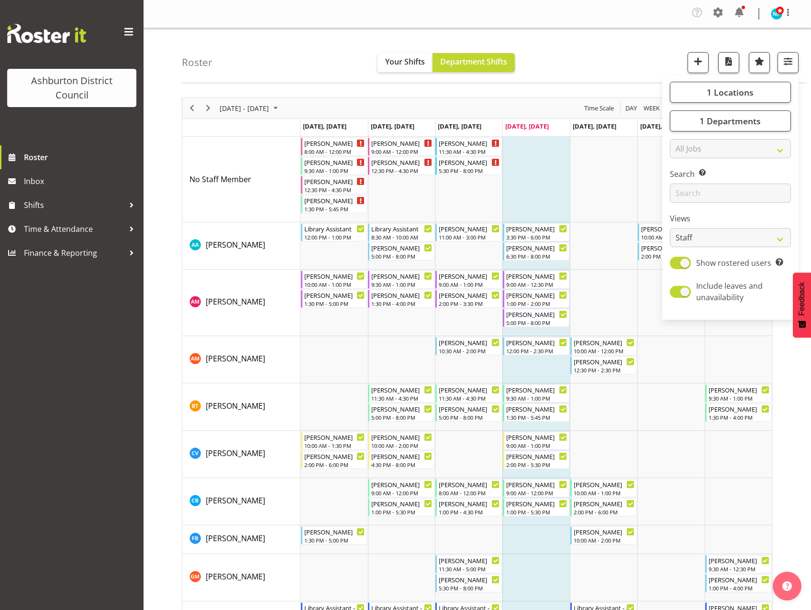
click at [302, 11] on nav "Company Settings Roles & Skills Tasks Jobs Employees Locations & Departments Ac…" at bounding box center [477, 14] width 648 height 18
